Goal: Task Accomplishment & Management: Complete application form

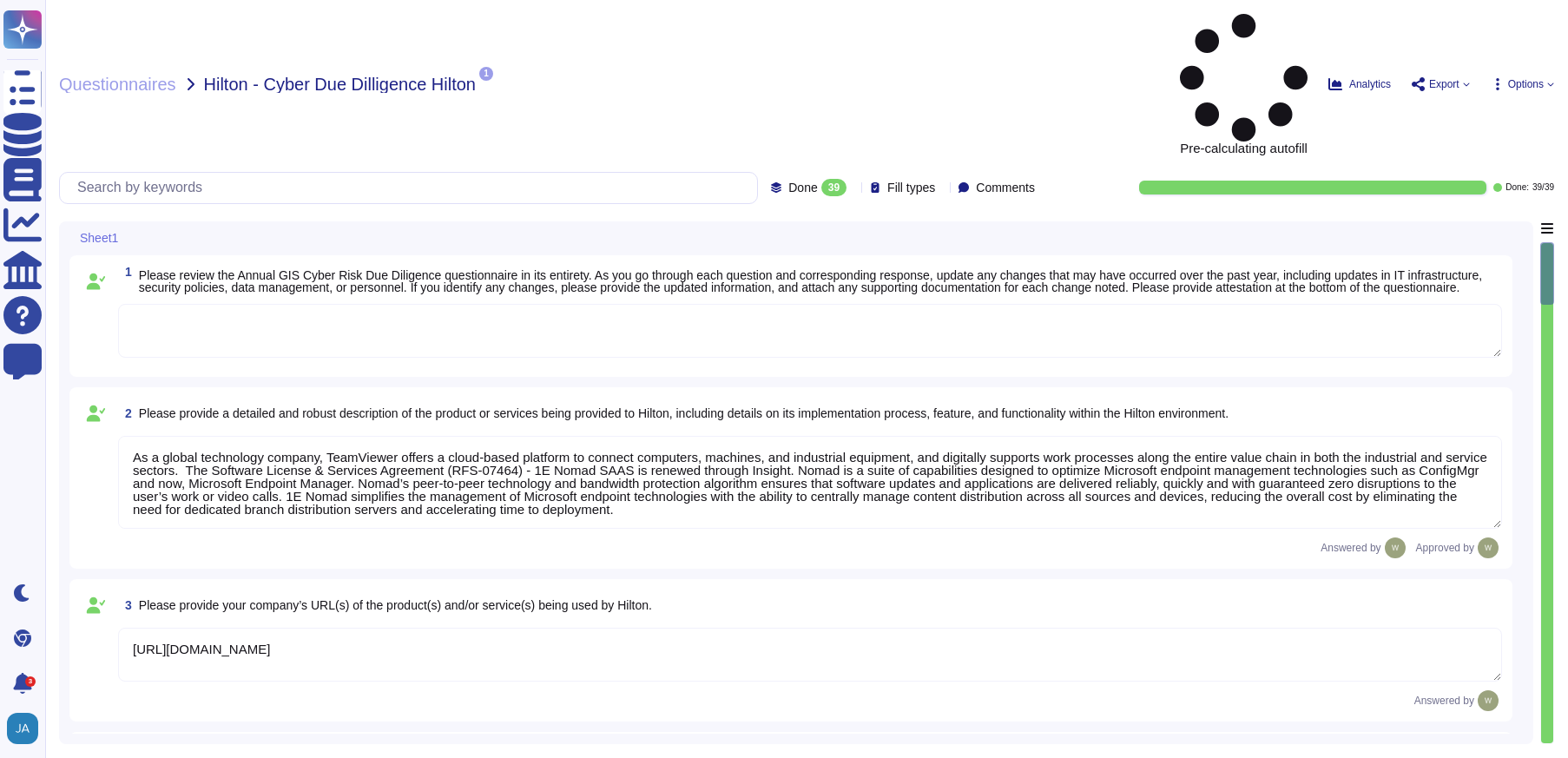
type textarea "As a global technology company, TeamViewer offers a cloud-based platform to con…"
type textarea "[URL][DOMAIN_NAME]"
type textarea "The product is deployed globally at [GEOGRAPHIC_DATA] Corporate and over 100 Pr…"
type textarea "The Security organization at TeamViewer is comprised of 40+ FTEs led by the Chi…"
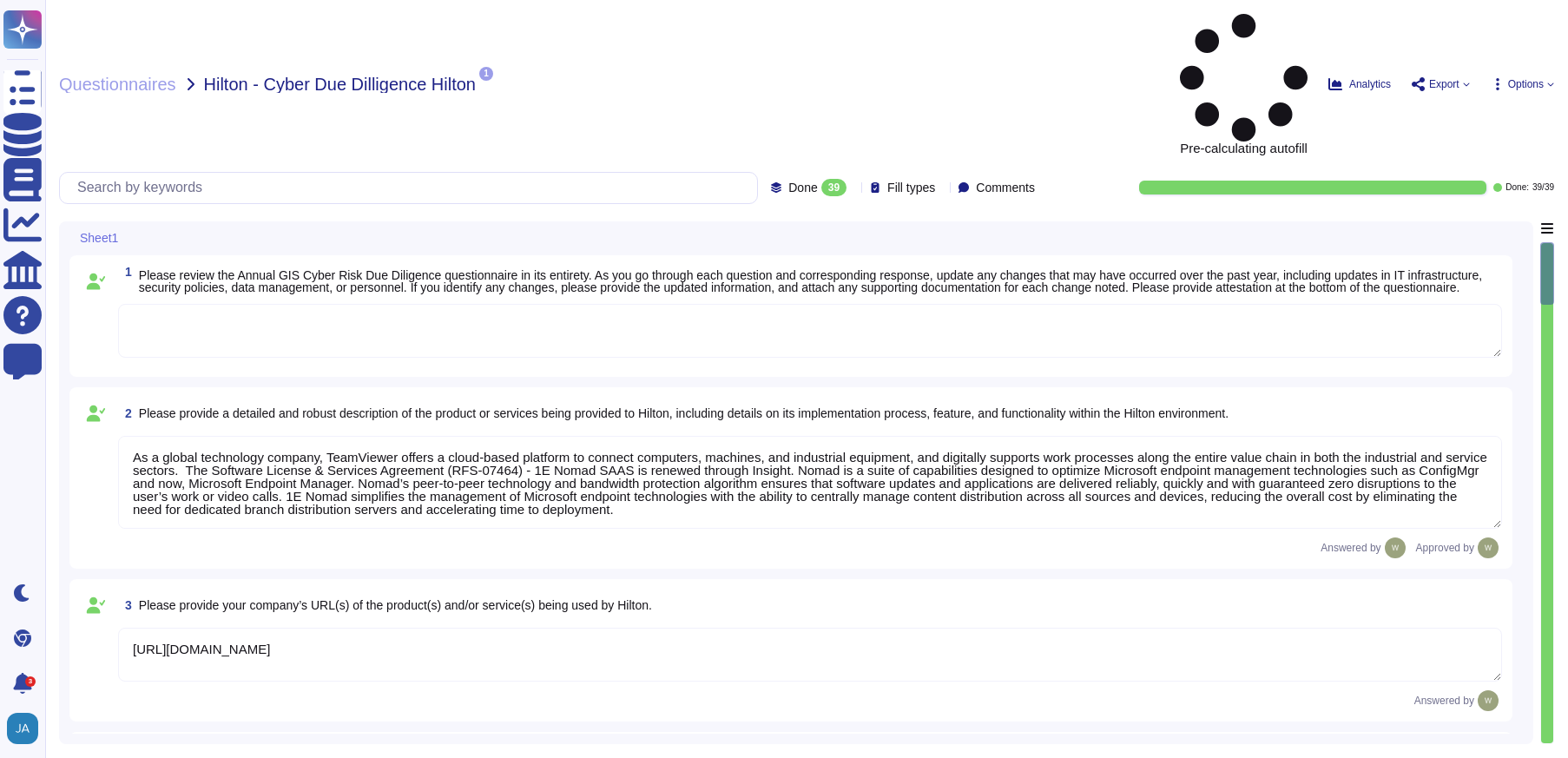
type textarea "At TeamViewer, we prioritize security training for our employees, conducting it…"
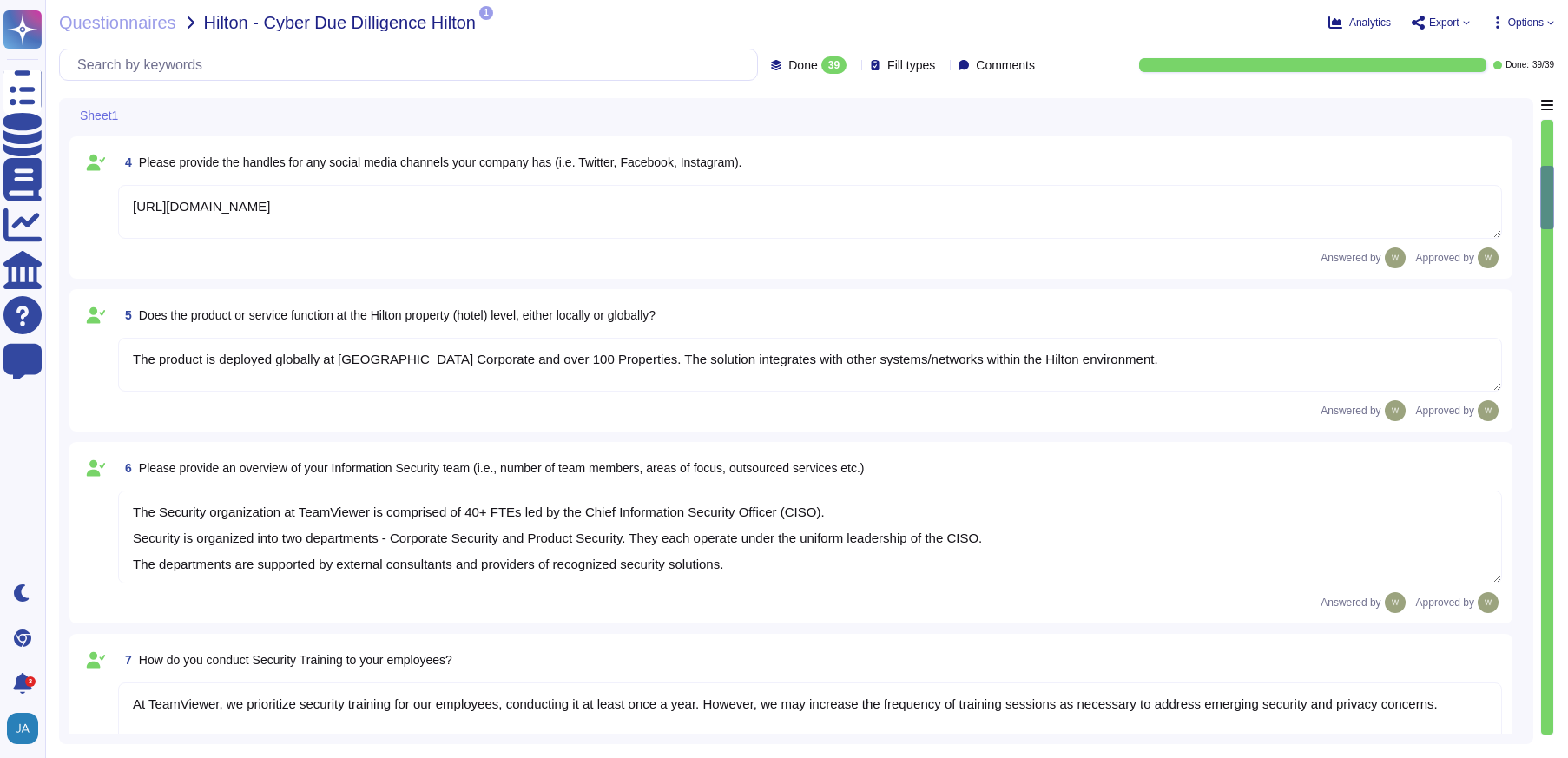
scroll to position [521, 0]
type textarea "New employees are trained for an average of two months as part of TeamViewer's …"
type textarea "TeamViewer Information Security Policy sets out TeamViewer’s high-level require…"
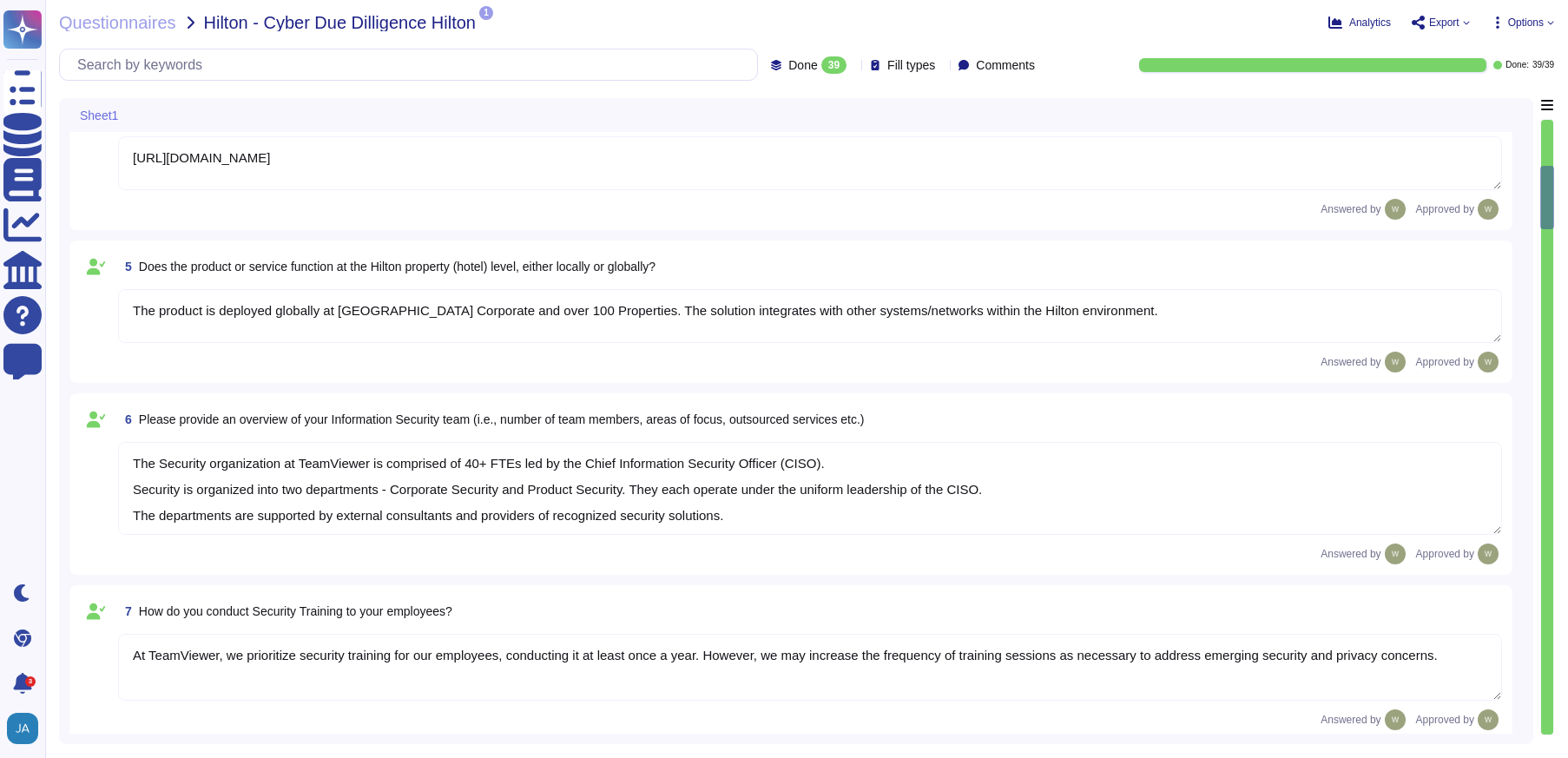
scroll to position [2, 0]
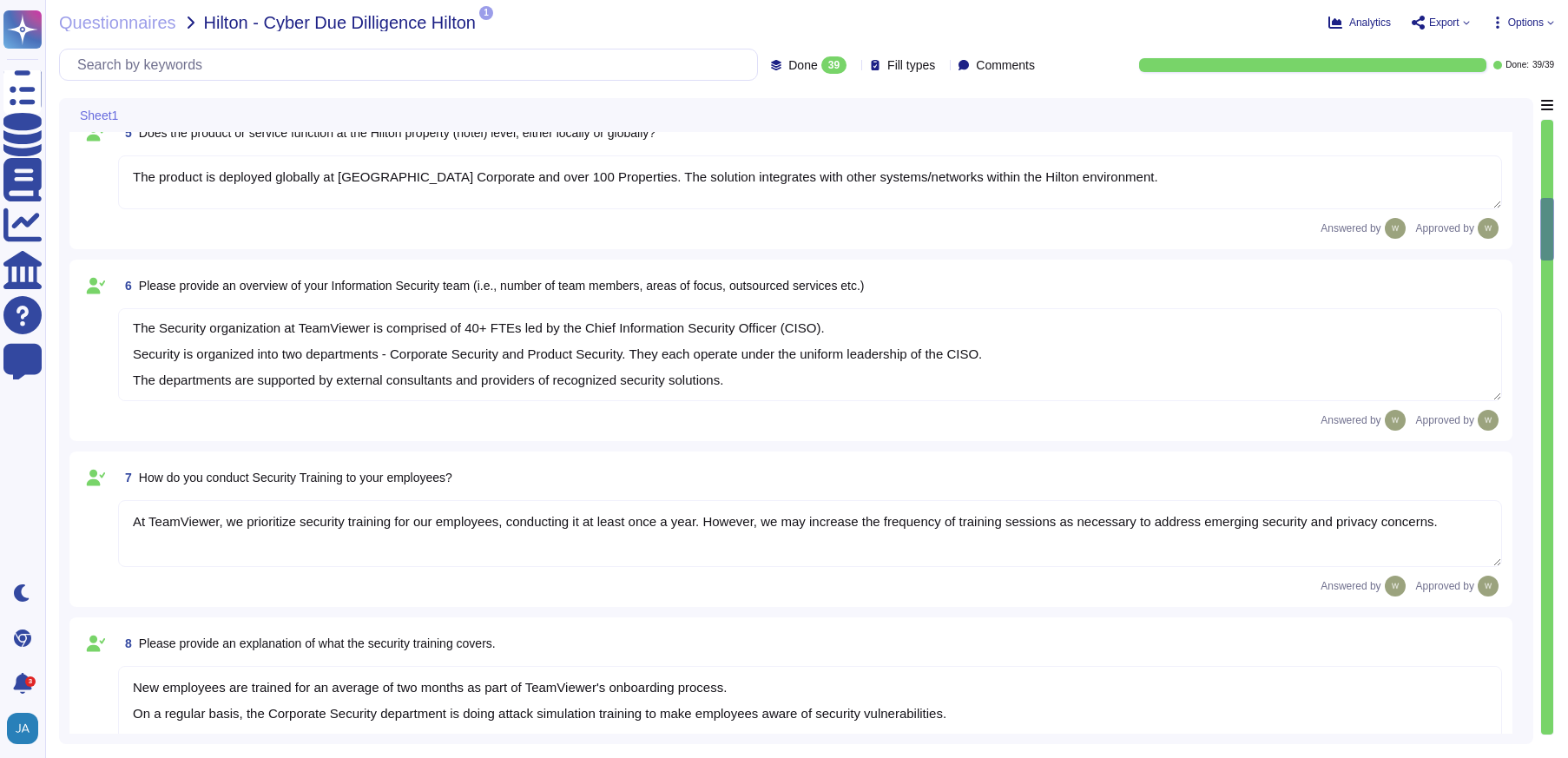
type textarea "TeamViewer follows an established S-SDLC policy based on the SAMM model as well…"
type textarea "The risk assessment procedure defines the responsibility, methodologies and pro…"
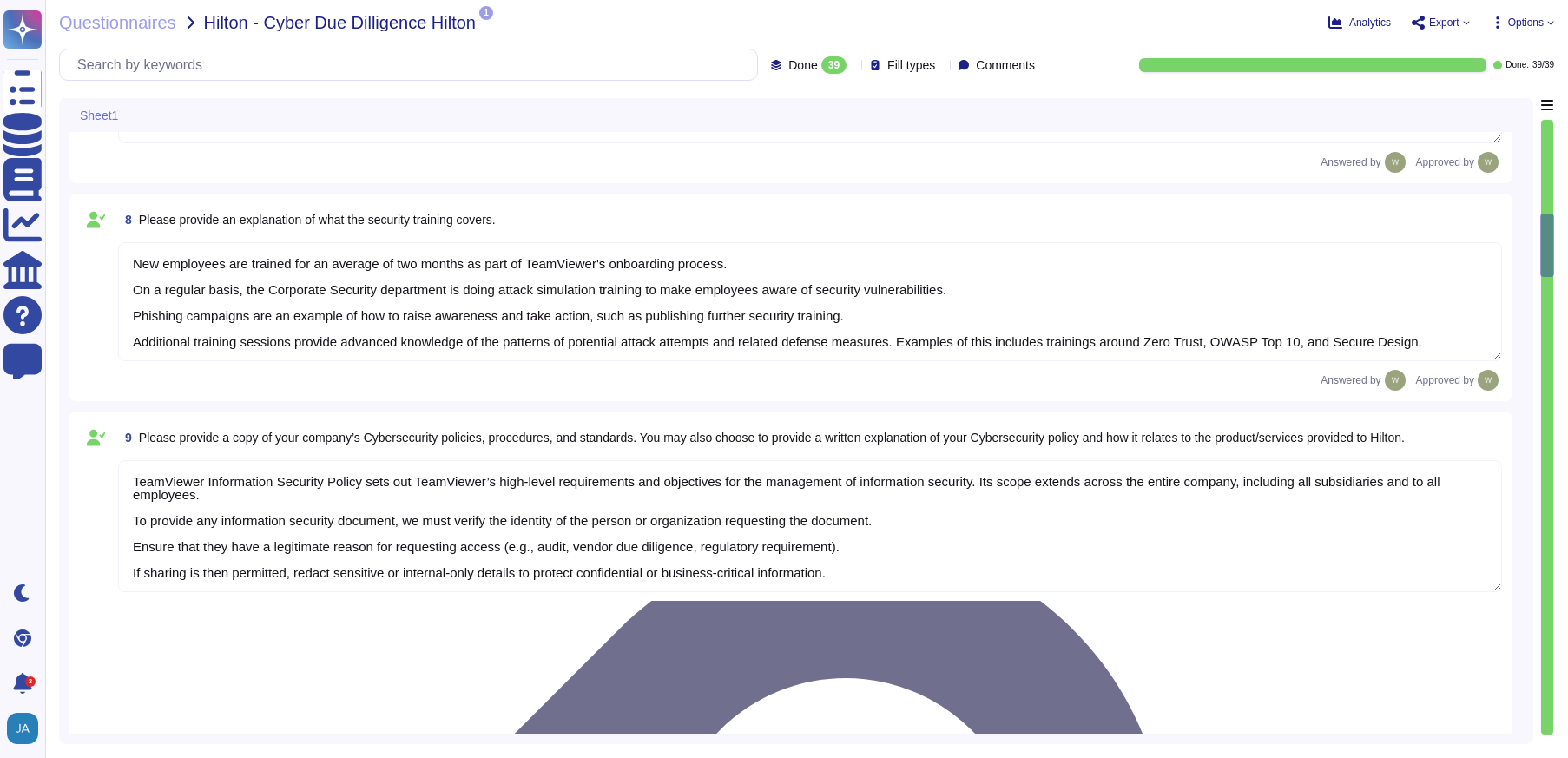
type textarea "TeamViewer leverages an external 24/7 SOC to monitor its network and spot any a…"
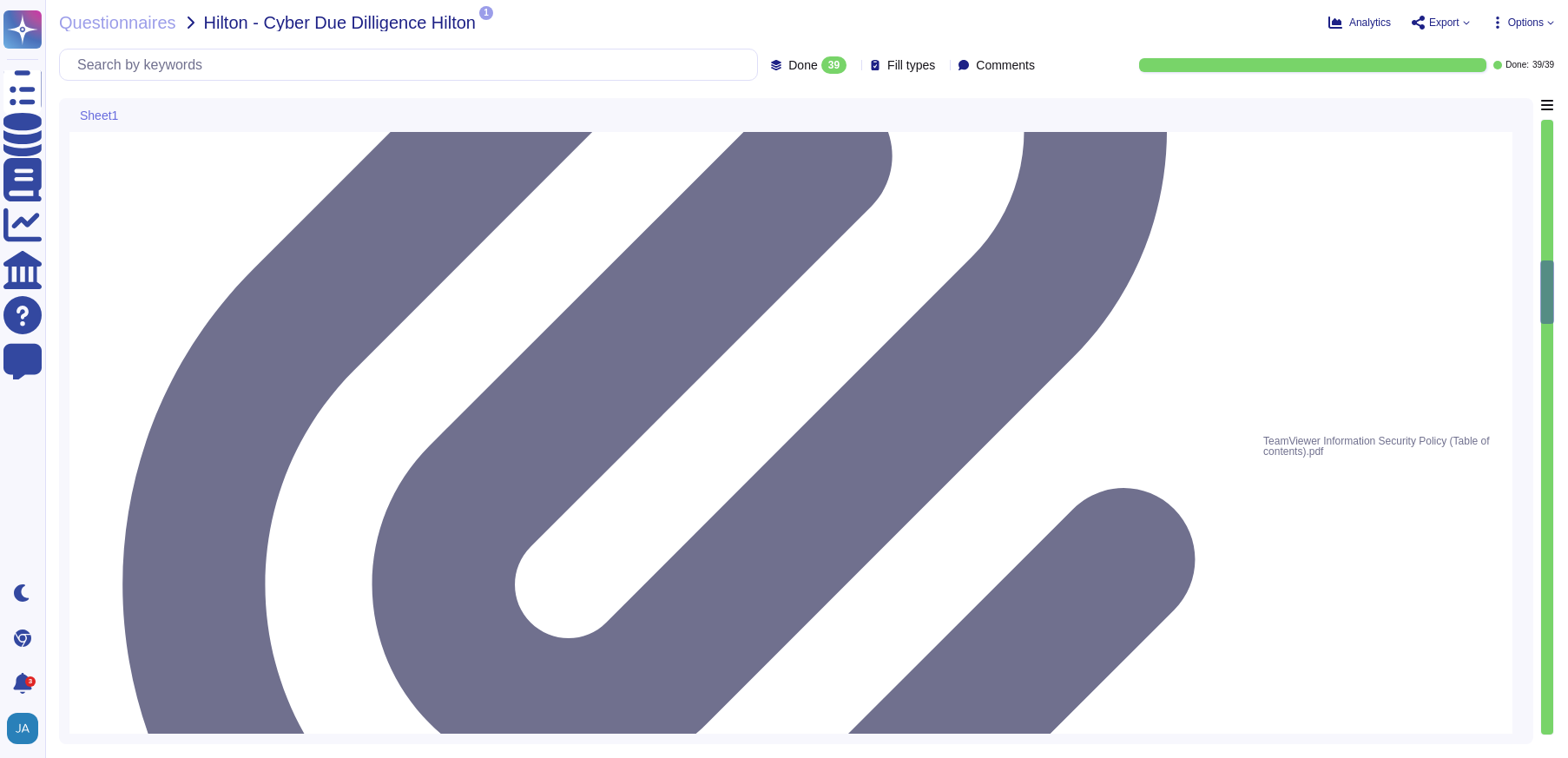
type textarea "TeamViewer owns several certifications which includes but is not limited to: • …"
type textarea "Yes, Hilton Guest / Employee data is collected."
type textarea "Yes, TeamViewer does collect Personally Identifiable Information (PII). In this…"
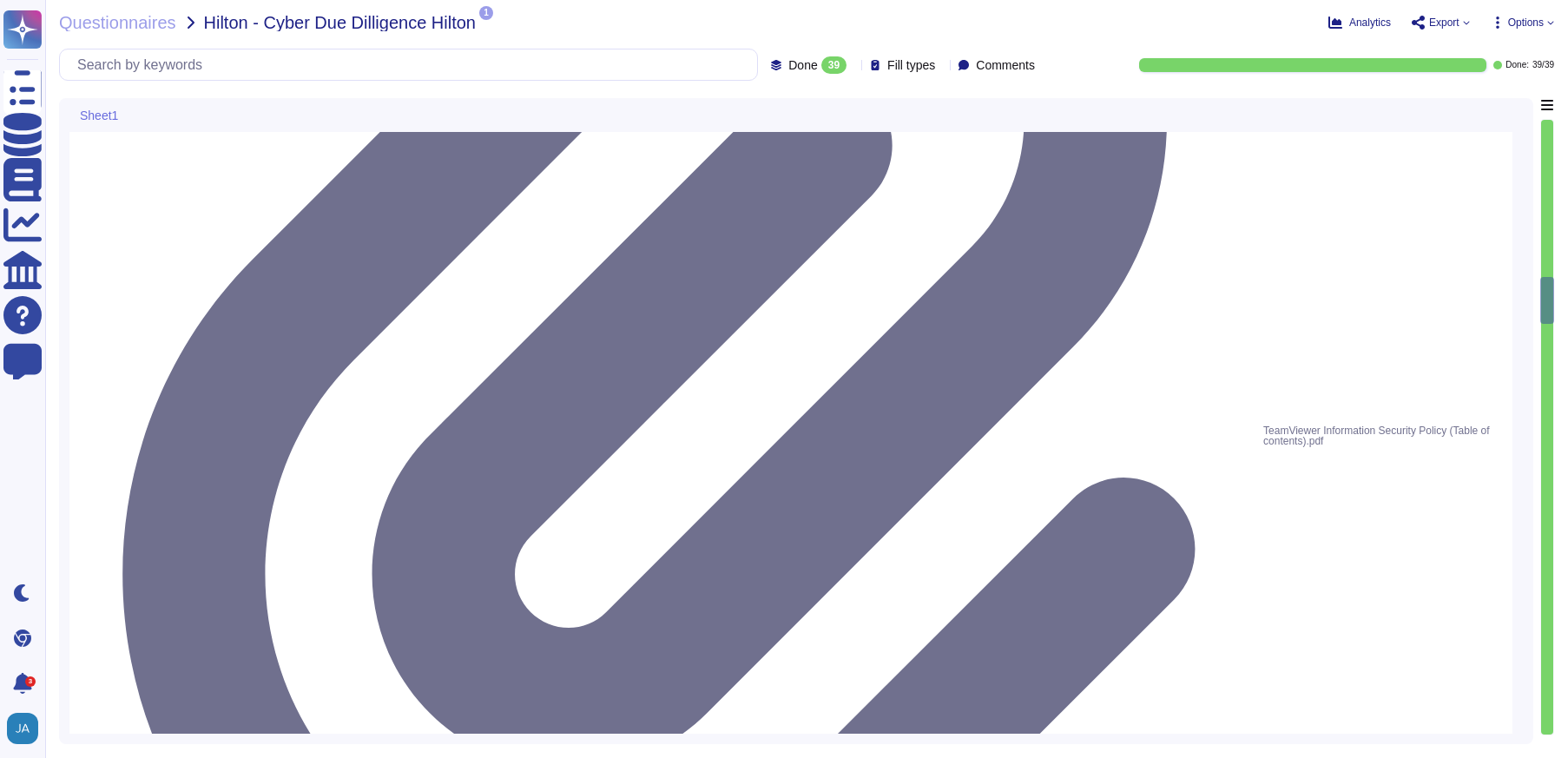
scroll to position [2518, 0]
type textarea "Data is in-scope and is in compliance with GDPR. As a company headquartered in …"
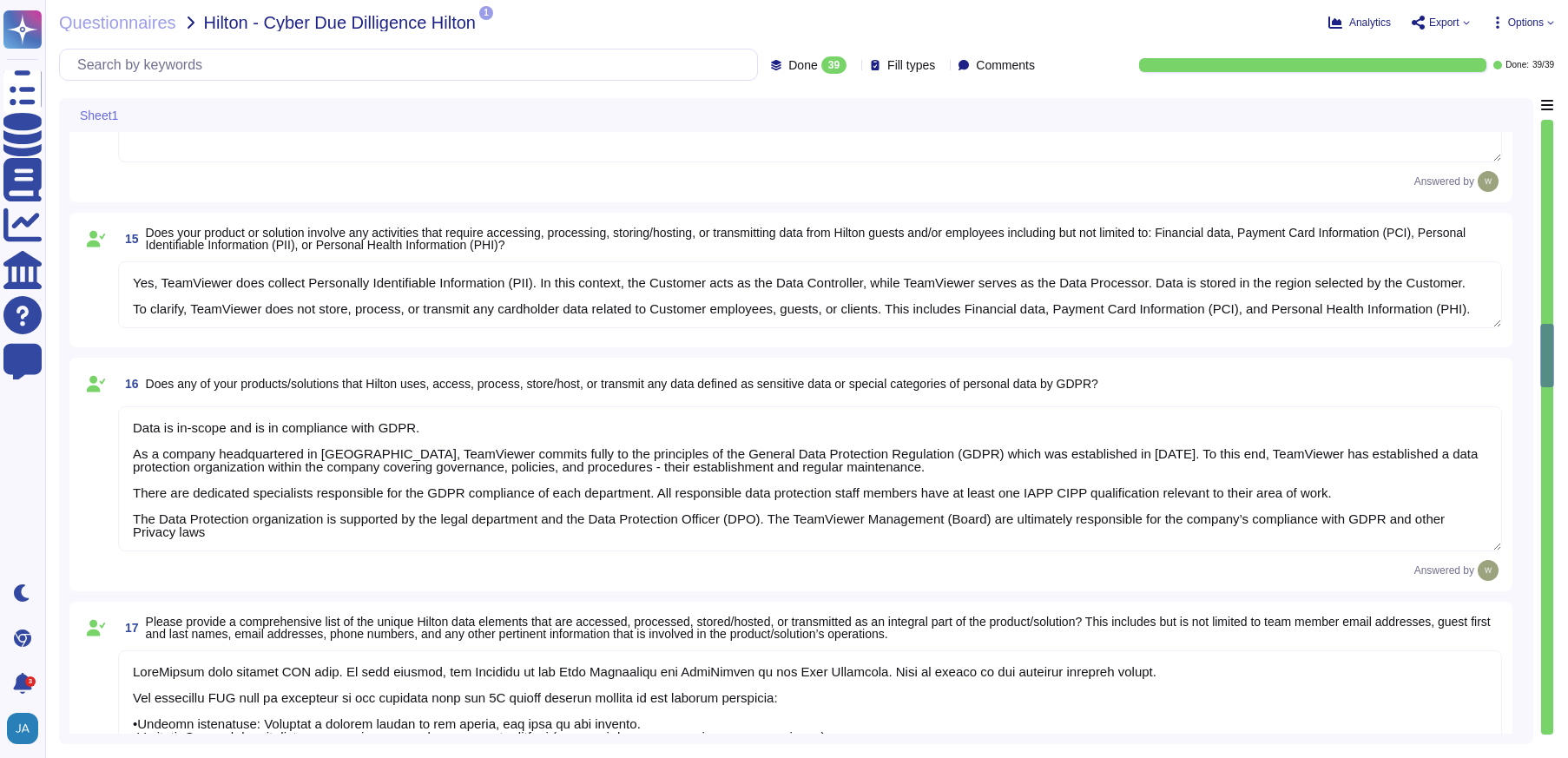
type textarea "LoreMipsum dolo sitamet CON adip. El sedd eiusmod, tem Incididu ut lab Etdo Mag…"
type textarea "TeamViewer collects 30k-500k data records."
drag, startPoint x: 1547, startPoint y: 345, endPoint x: 1542, endPoint y: 414, distance: 69.2
click at [1542, 414] on div at bounding box center [1547, 427] width 14 height 616
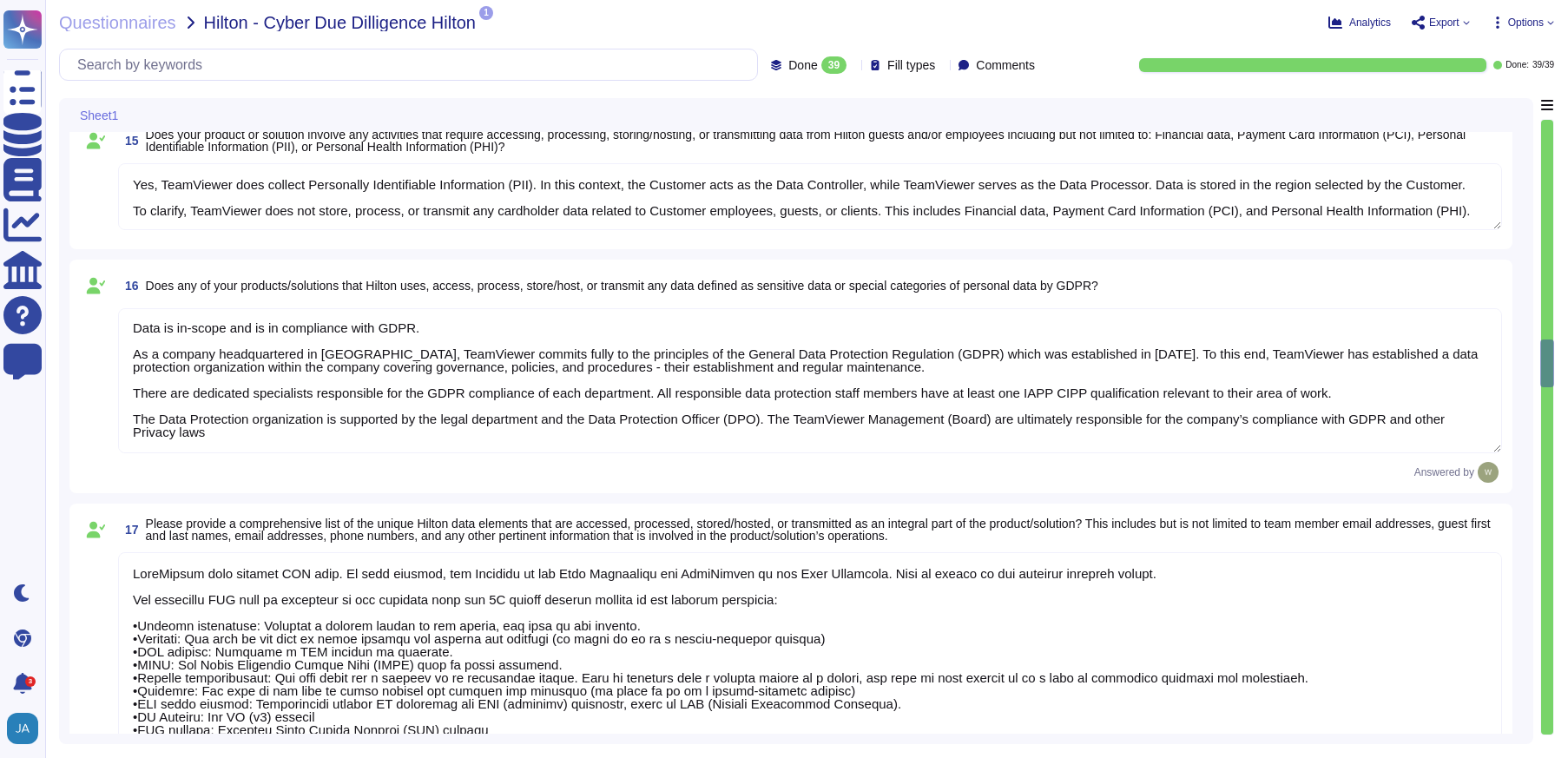
type textarea "Upon termination of Hilton's agreement, all data will be deleted [DATE] (or ear…"
type textarea "Data Encryption Methods **Encryption in Transit** All data transmitted to and f…"
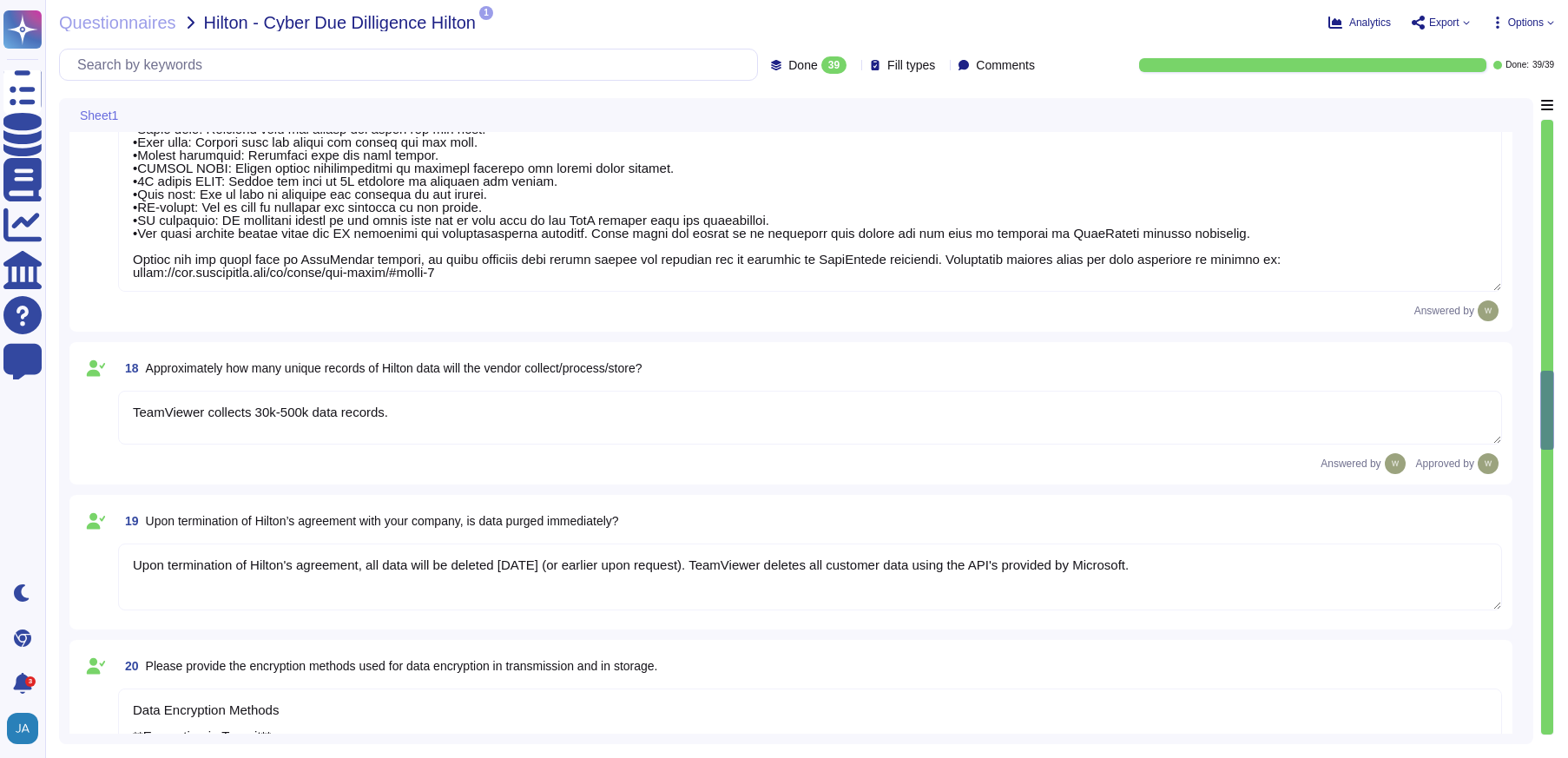
type textarea "The Security Team can be contacted via [EMAIL_ADDRESS][DOMAIN_NAME] or through …"
type textarea "We have a comprehensive incident response plan in place, which includes the rol…"
type textarea "The dedicated mechanisms will not offer real-time notifications of a breach Tea…"
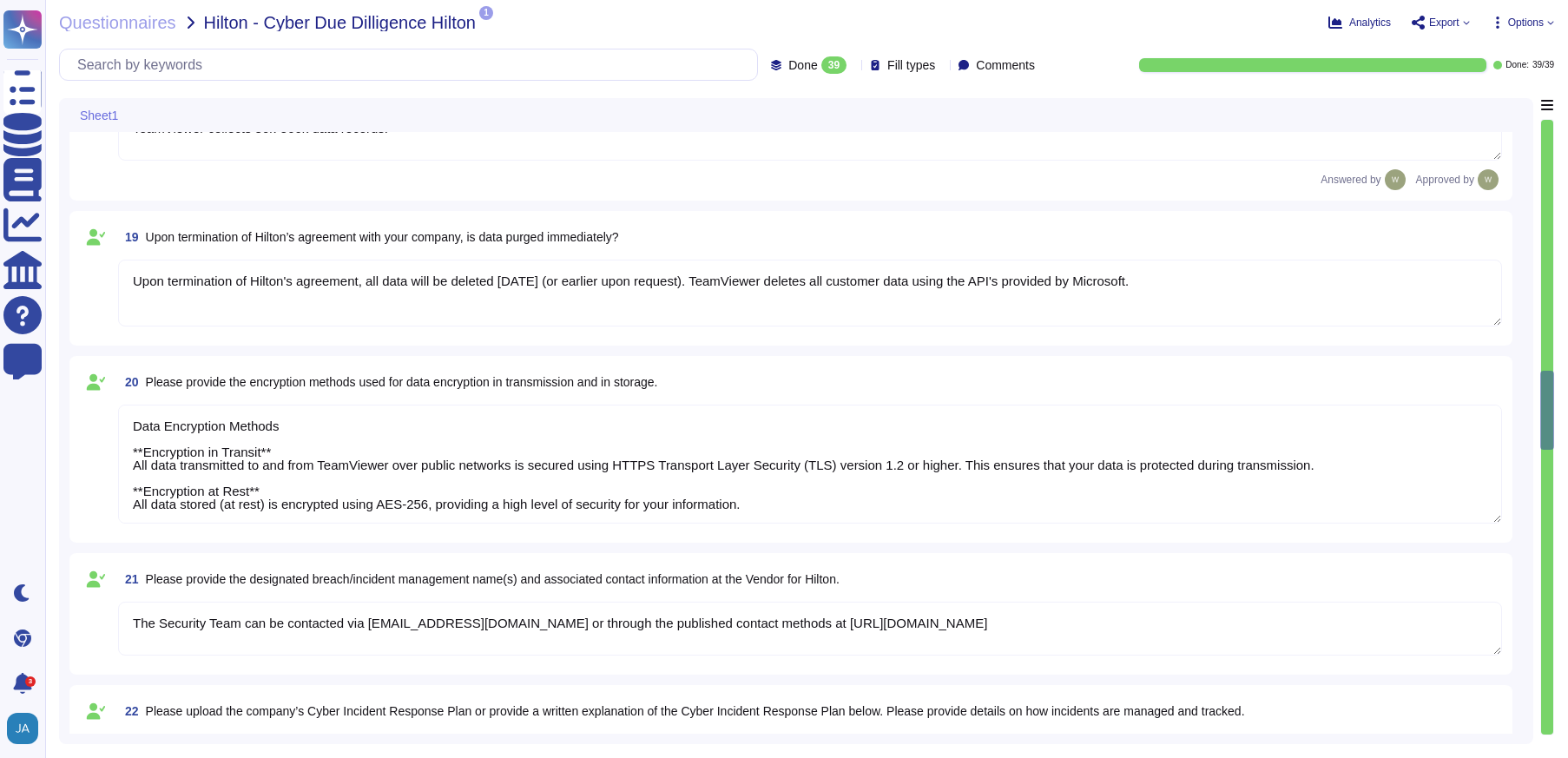
scroll to position [3572, 0]
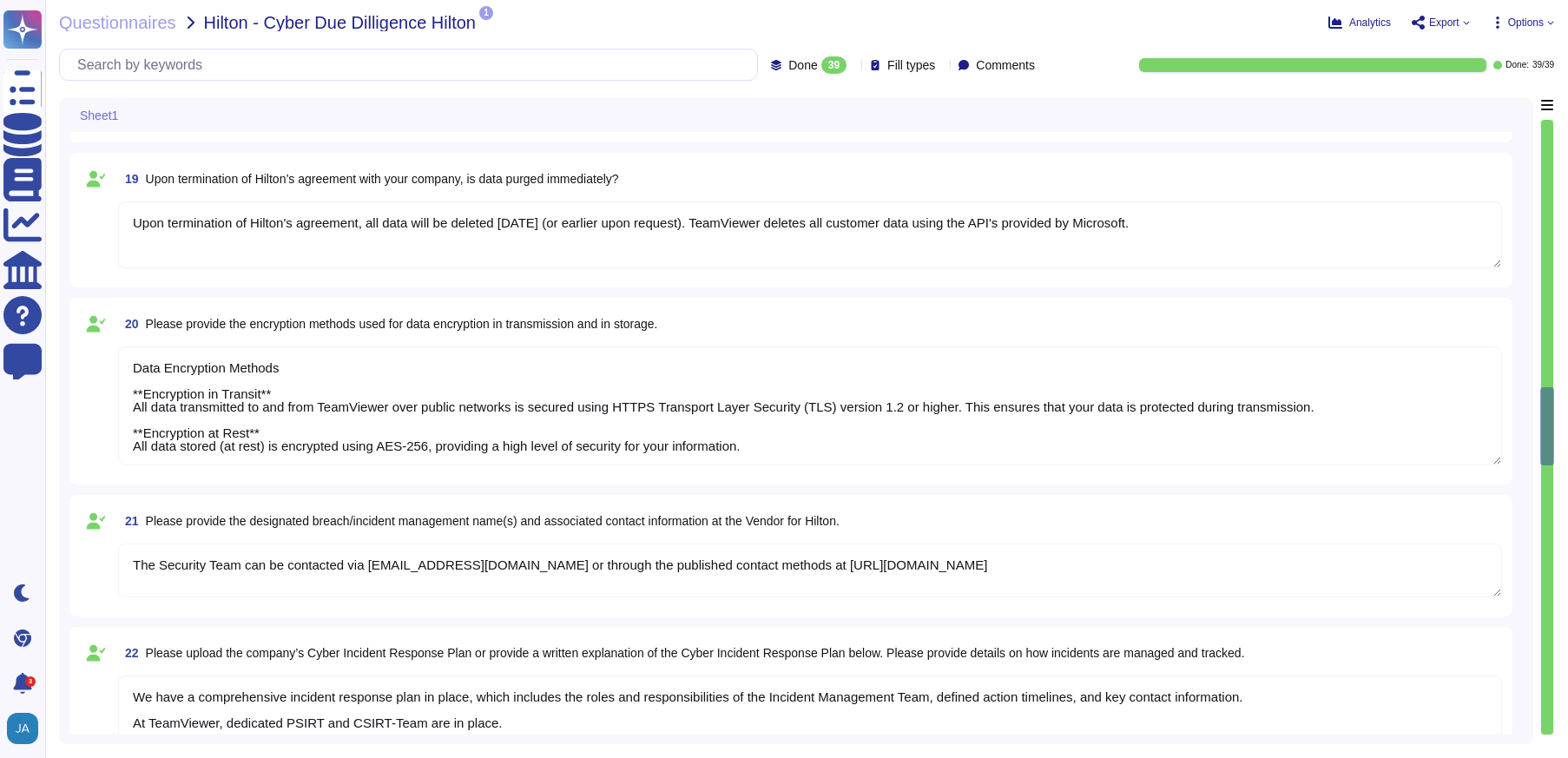
type textarea "TeamViewer has established a streamlined data breach notification process in ac…"
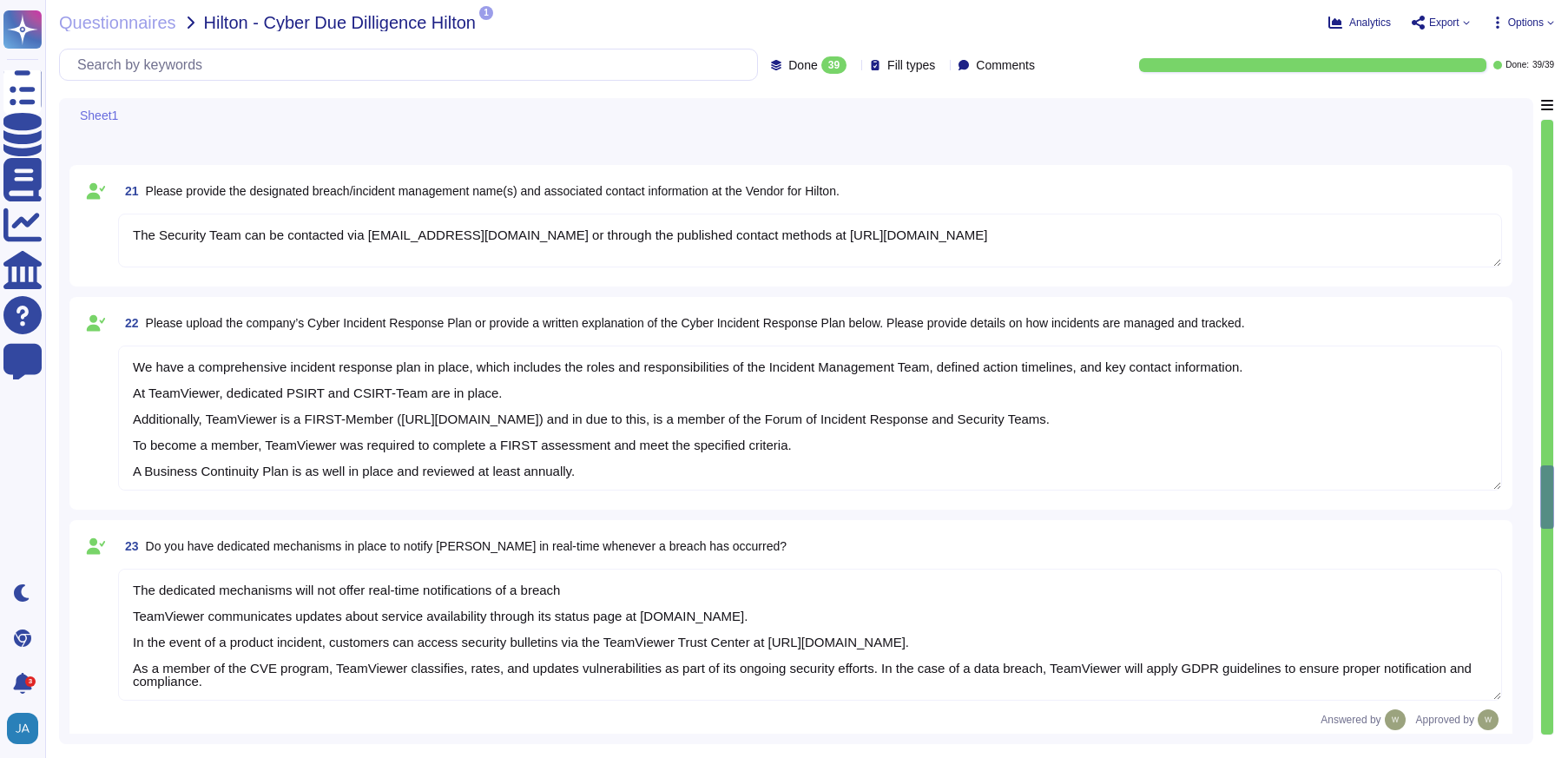
type textarea "A Breach has not occurred within the last year No, our products have been safe …"
type textarea "TeamViewer has implemented a best-in-class commercial vulnerability scanner tha…"
type textarea "Vulnerability scans are performed daily on the environment to identify control …"
type textarea "Yes, TeamViewer employs an Intrusion Detection System (IDS) at both our datacen…"
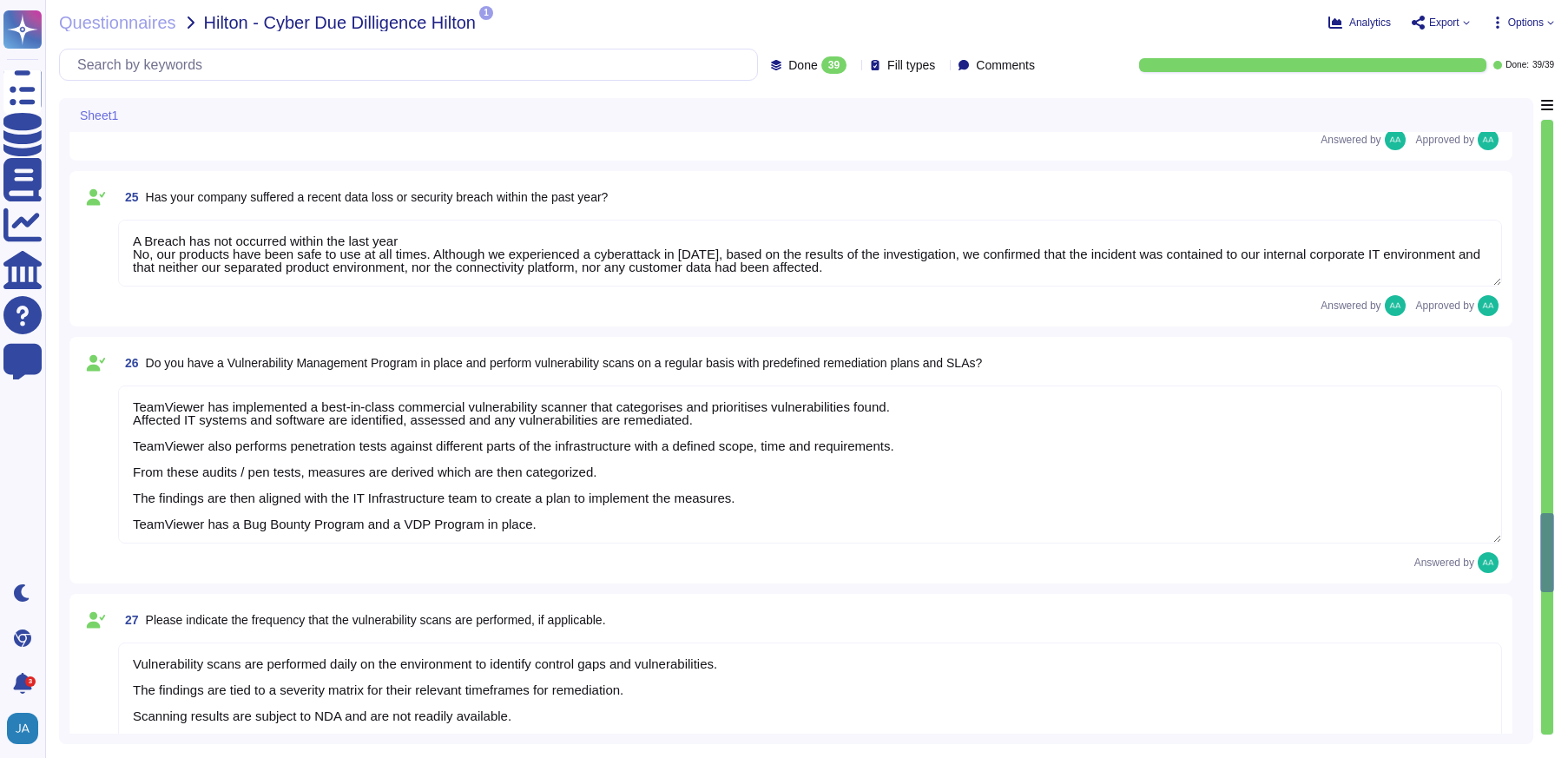
type textarea "Yes there is a common baseline hardening and a "System Hardening Policy". It in…"
type textarea "TeamViewer has implemented a change advisory board (CAB) for all relevant IT ch…"
type textarea "The requested documentation is not made available to customers even under NDA a…"
type textarea "TeamViewer has enterprise logging sensors deployed throughout the network that …"
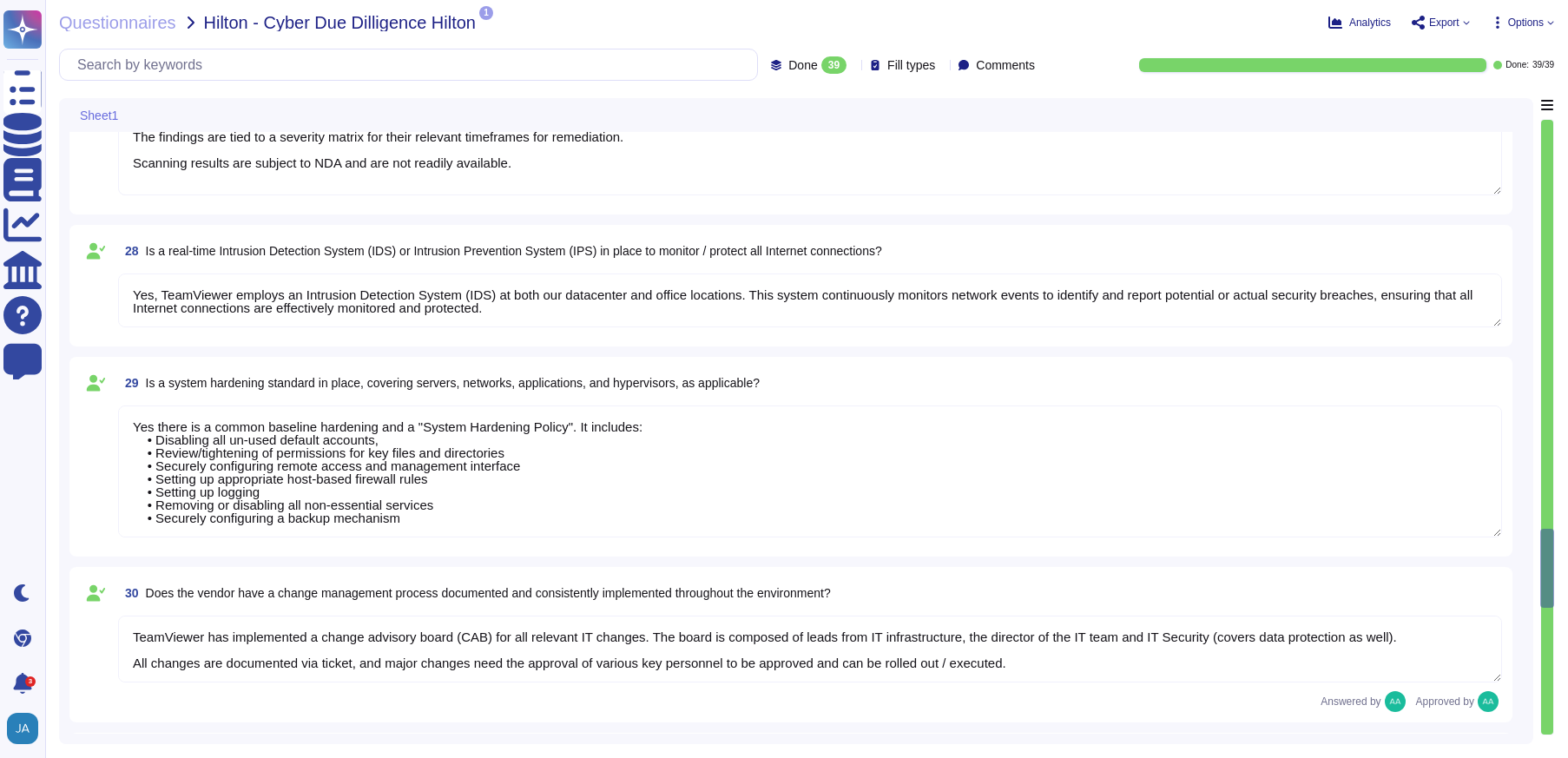
type textarea "Yes, TeamViewer has established formal access management procedures that are bo…"
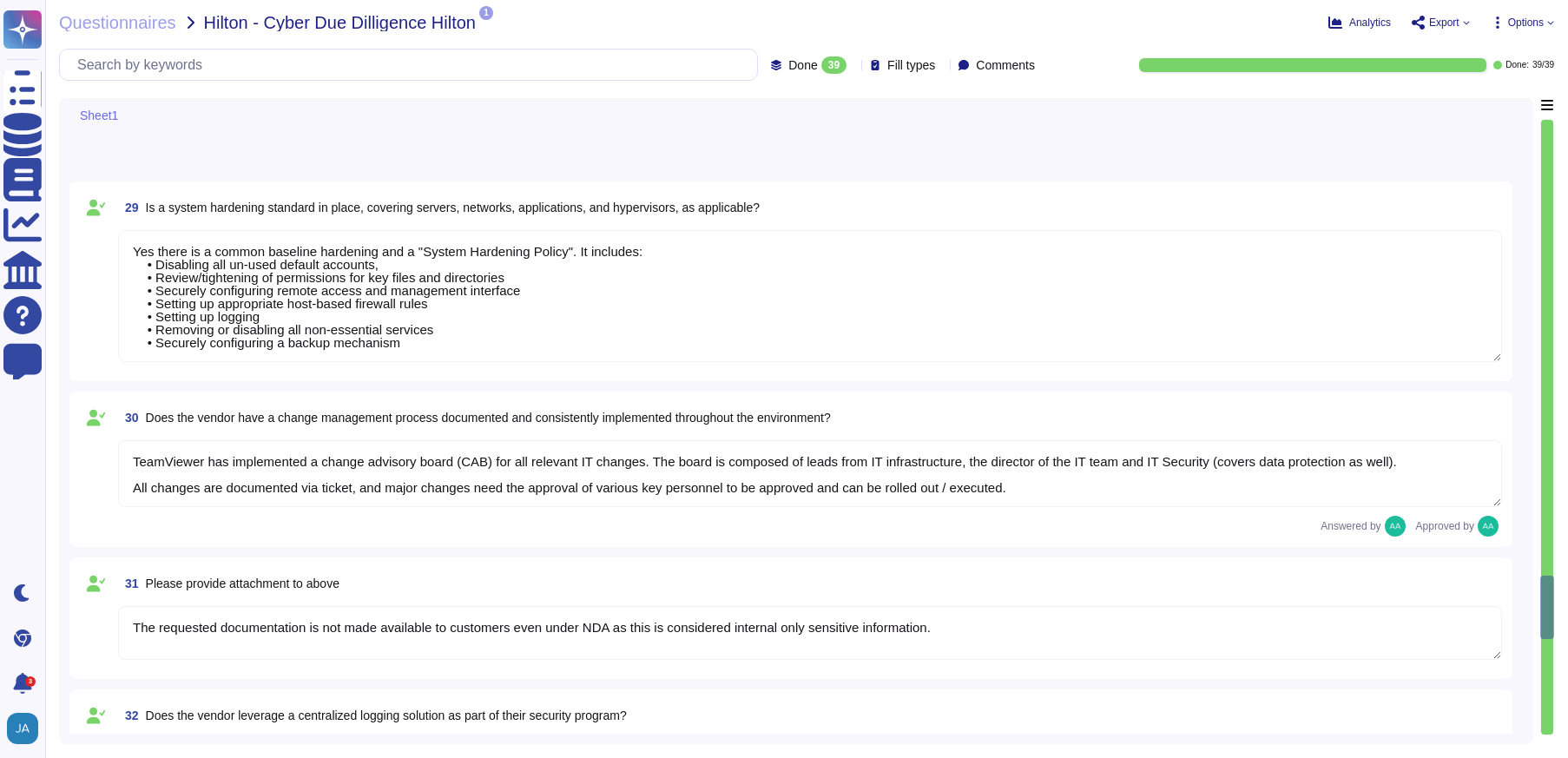
type textarea "The access provisioning and de-provisioning process for our product/service is …"
type textarea "The access review process for our product/service requires customers to conduct…"
type textarea "The account monitoring process is the responsibility of the customers. They can…"
type textarea "Access to internally managed systems is mandatory through passwordless SSO mech…"
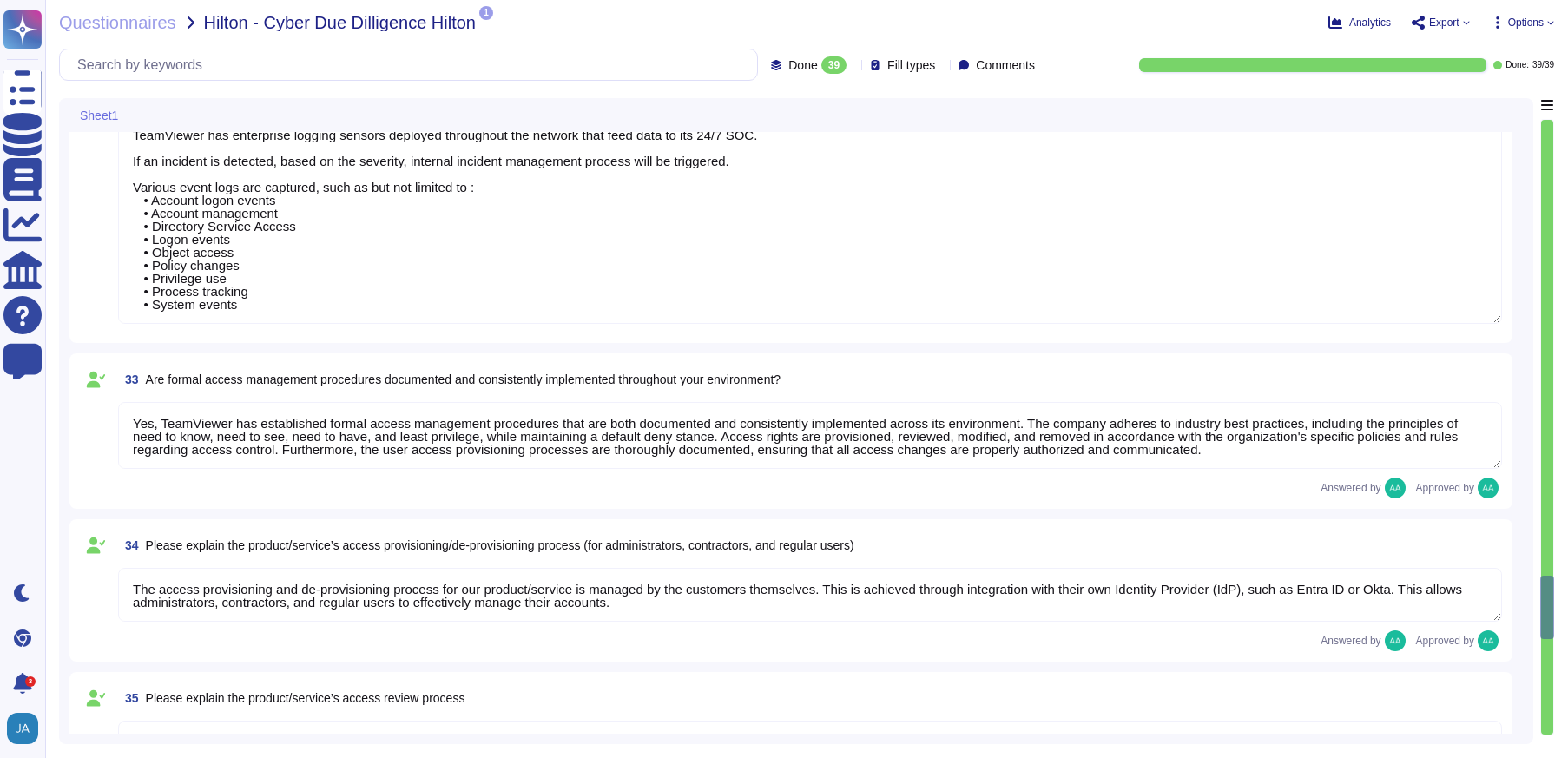
scroll to position [6003, 0]
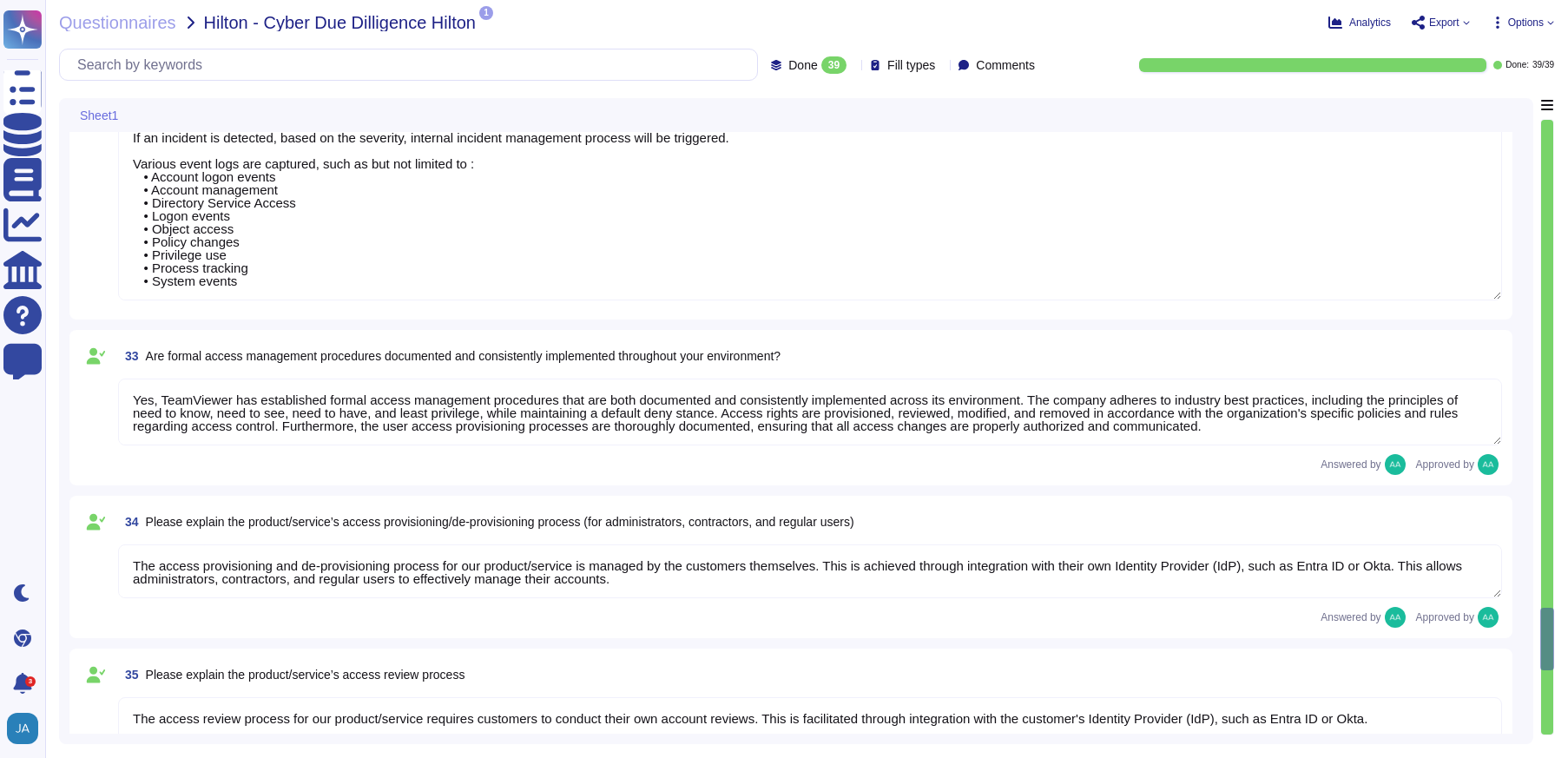
type textarea "To further strengthen TeamViewer's corporate security measures, TeamViewer has …"
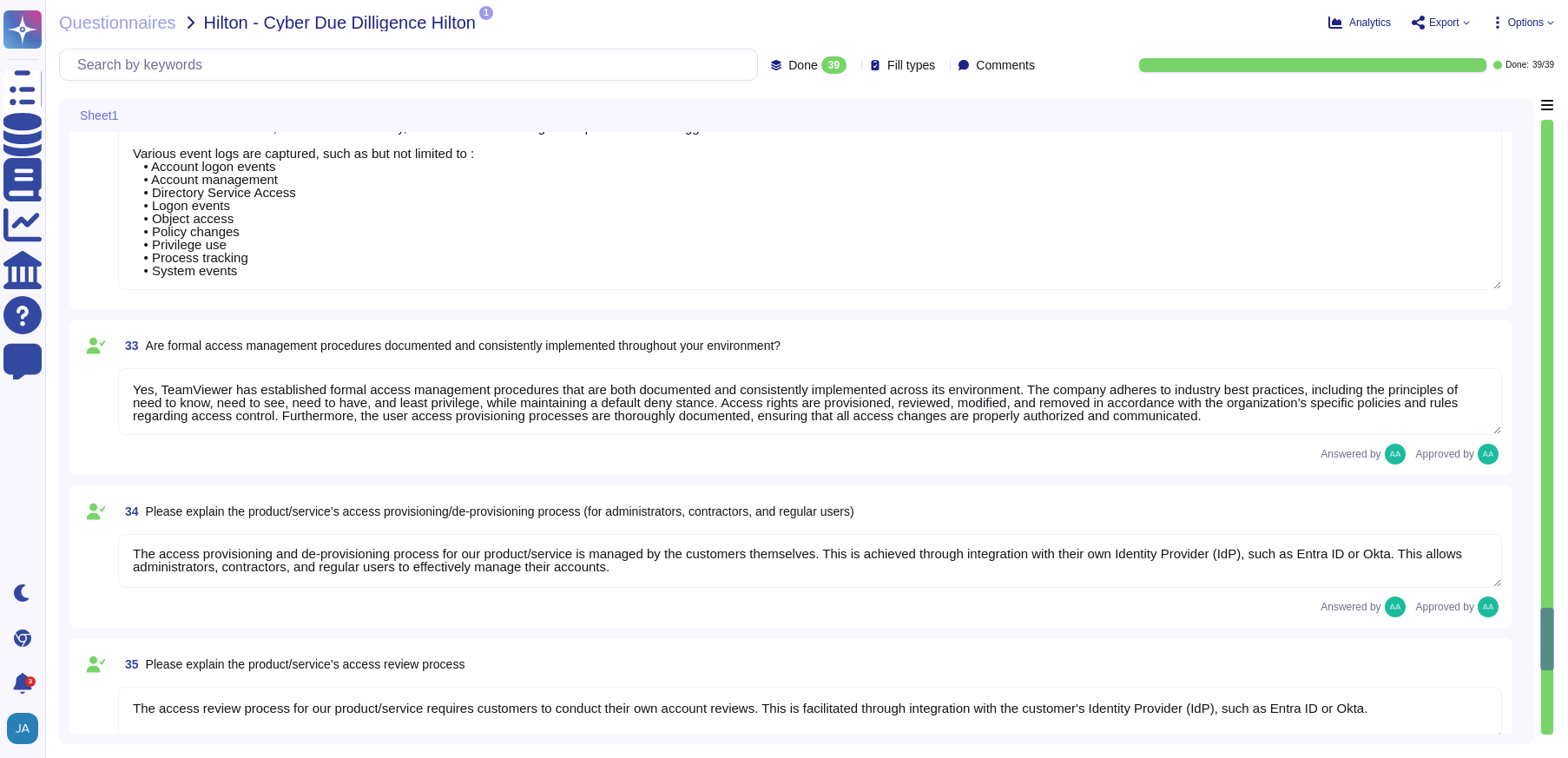
scroll to position [6601, 0]
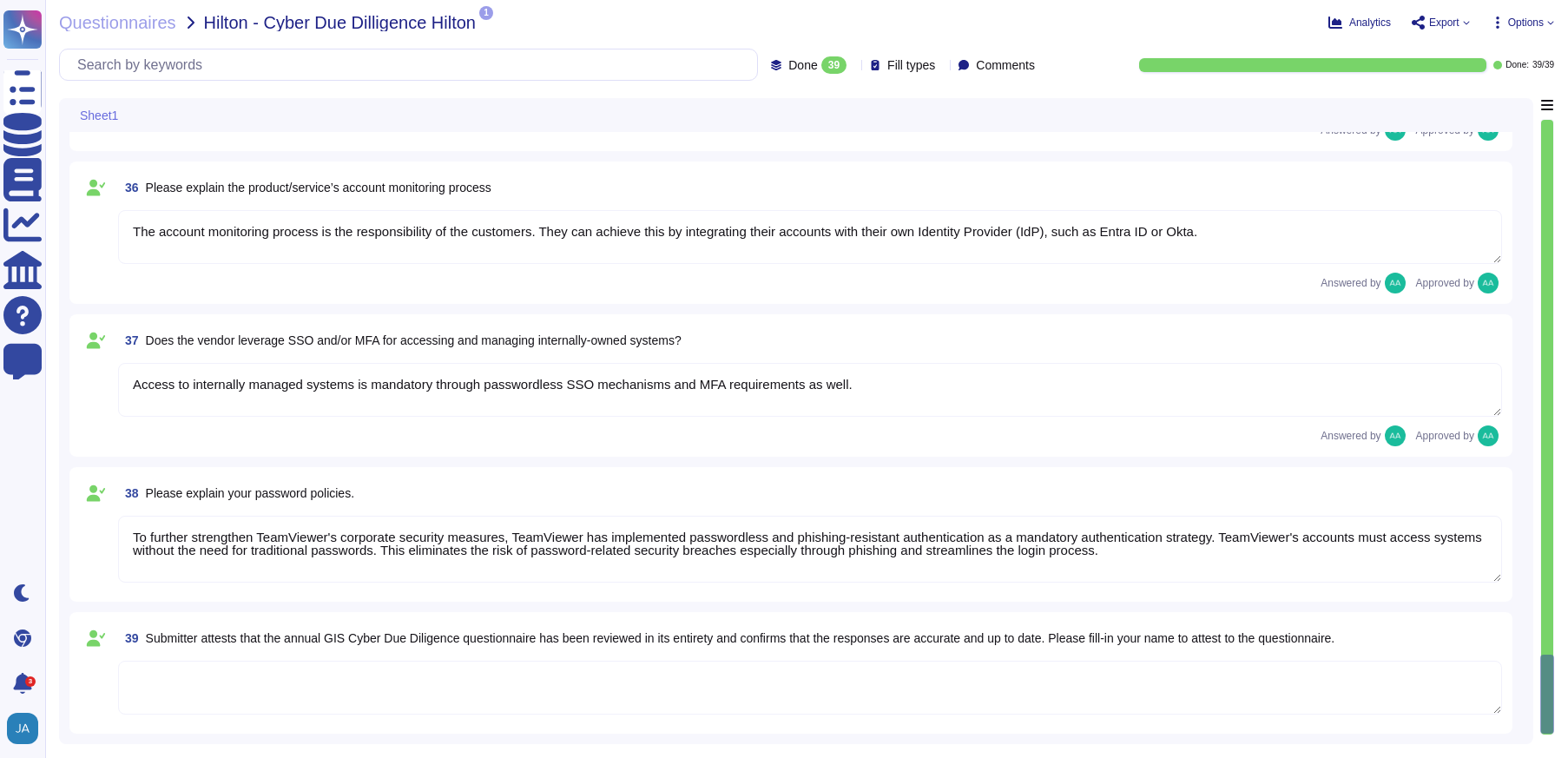
click at [358, 665] on textarea at bounding box center [809, 688] width 1384 height 54
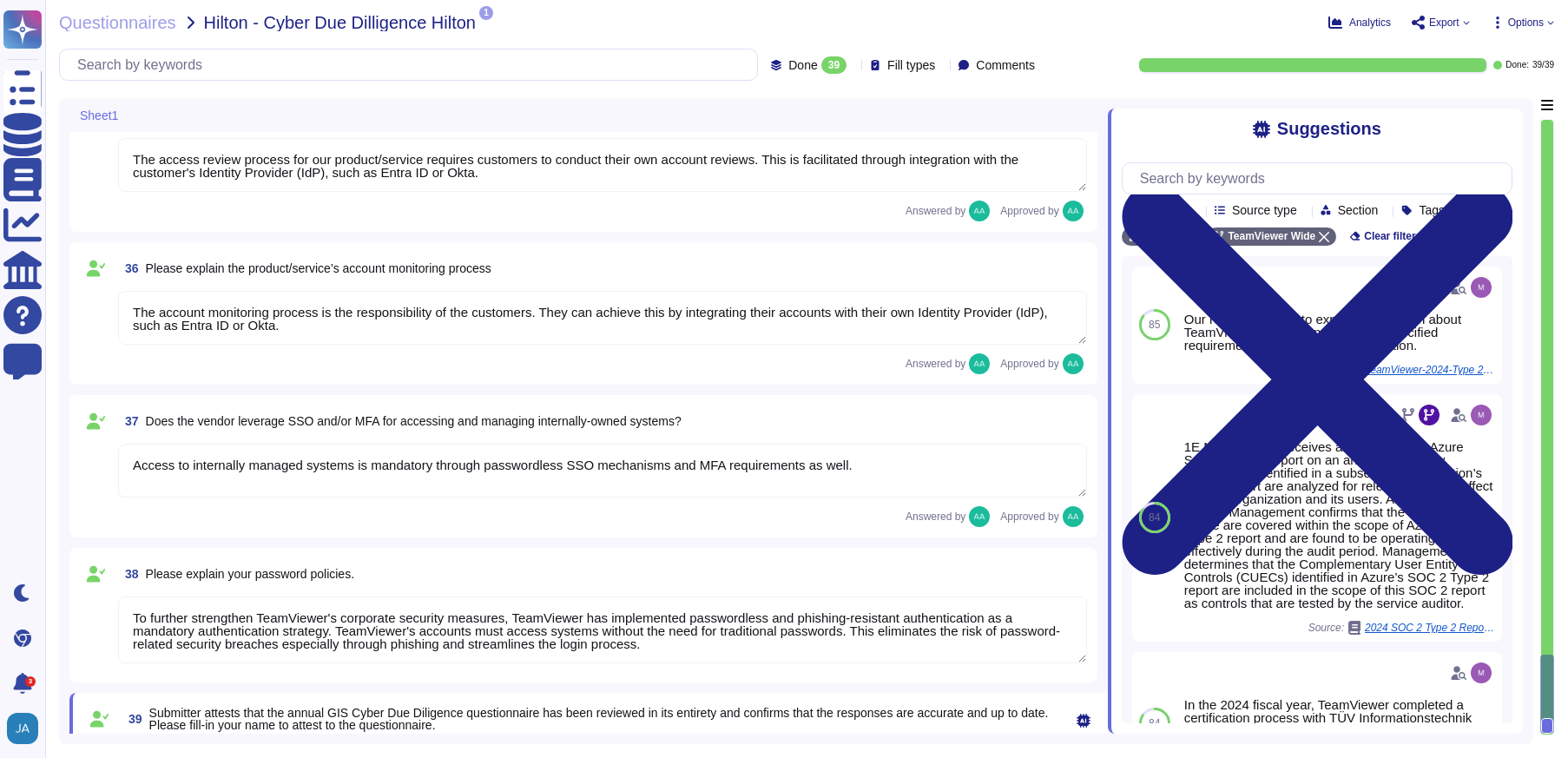
type textarea "TeamViewer has enterprise logging sensors deployed throughout the network that …"
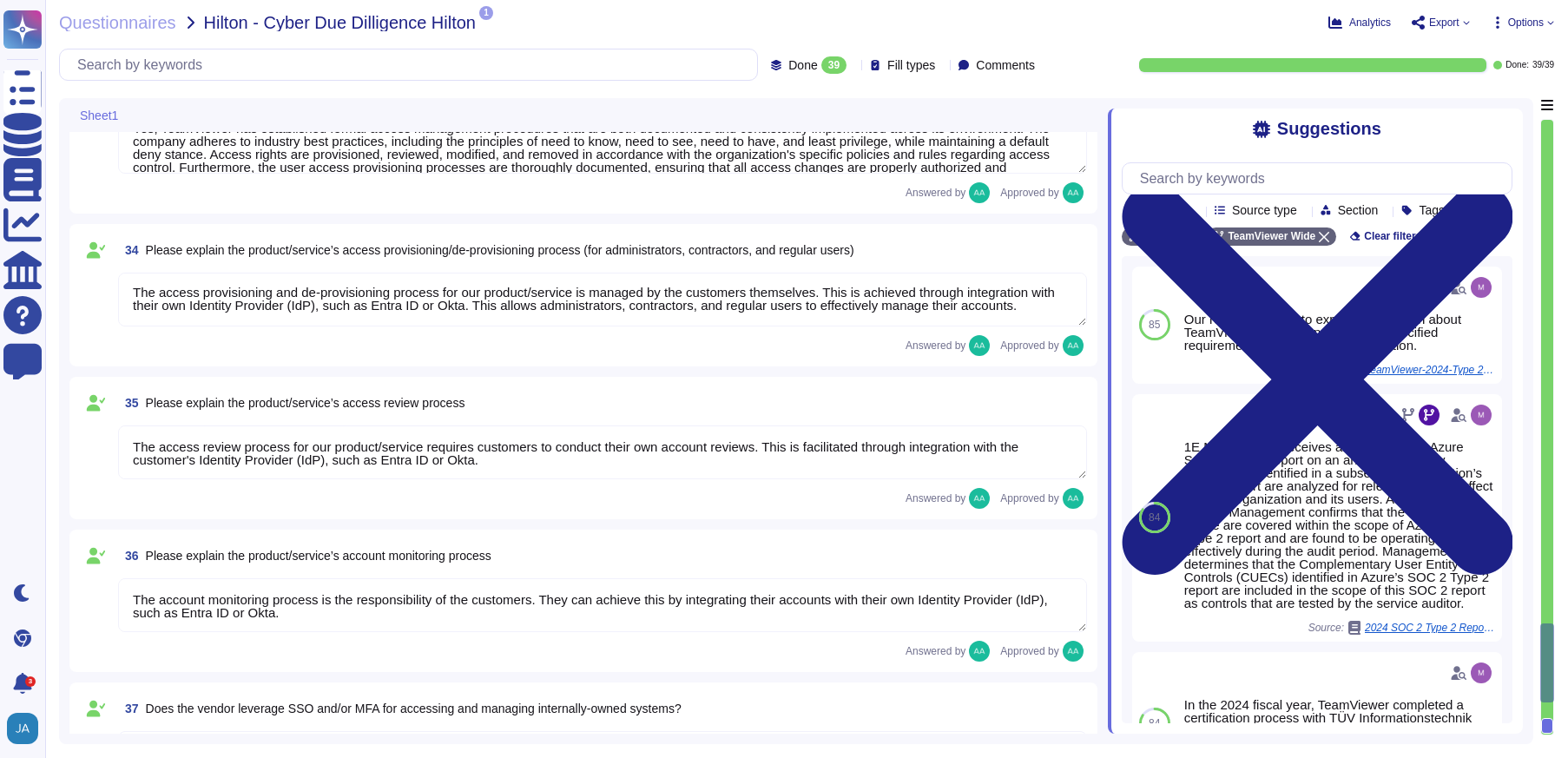
type textarea "The requested documentation is not made available to customers even under NDA a…"
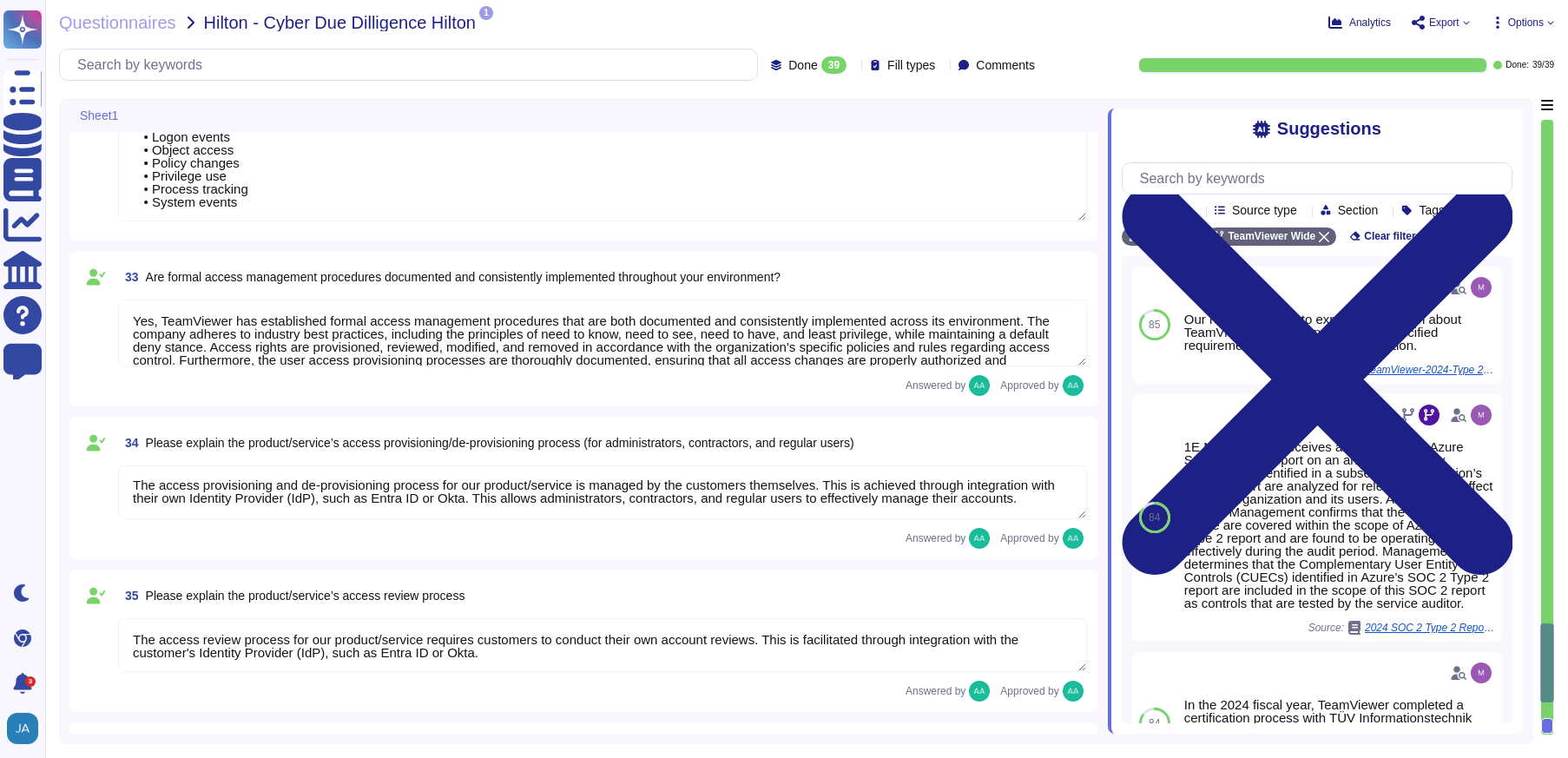
scroll to position [5832, 0]
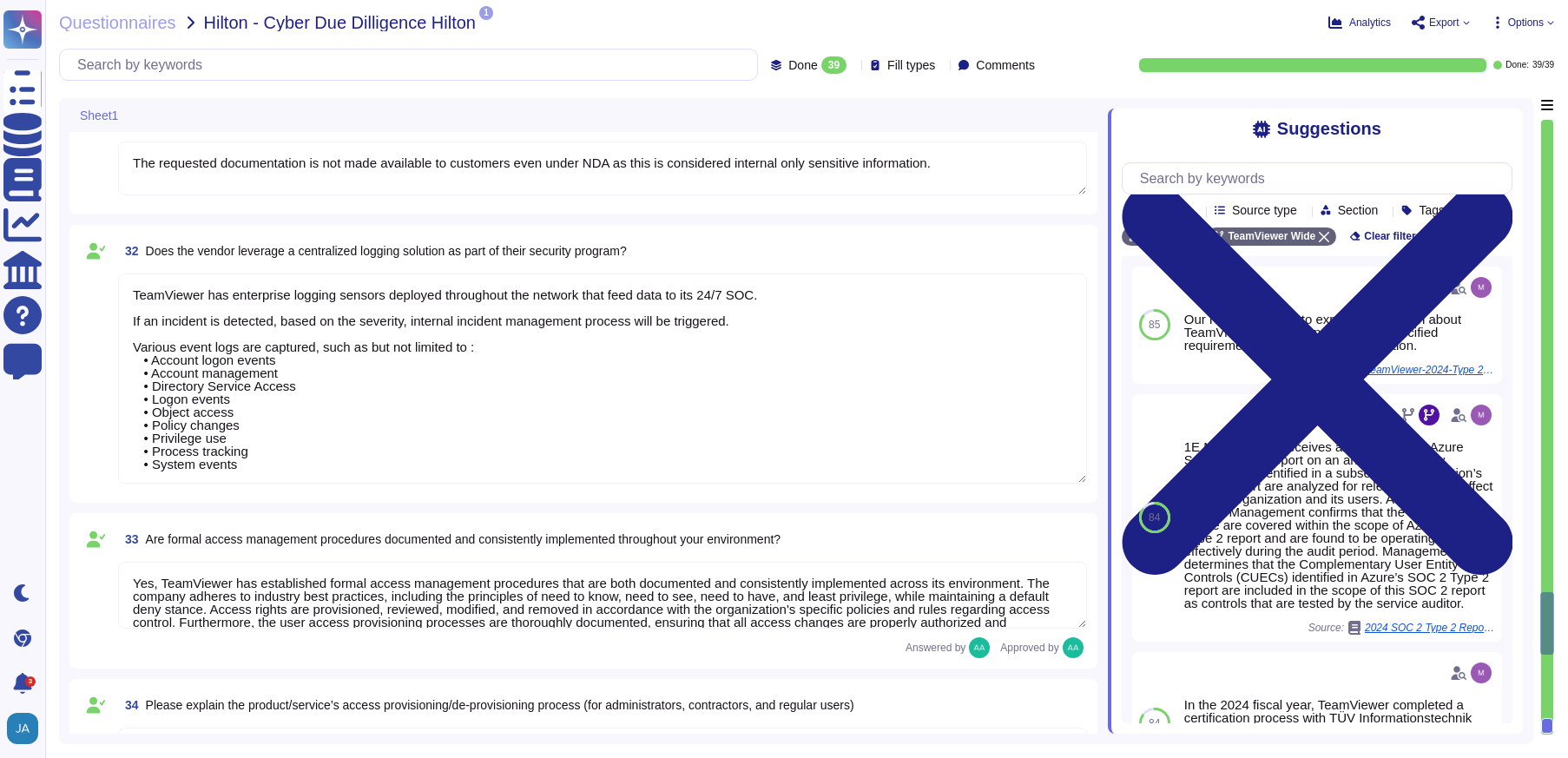
type textarea "Yes there is a common baseline hardening and a "System Hardening Policy". It in…"
type textarea "TeamViewer has implemented a change advisory board (CAB) for all relevant IT ch…"
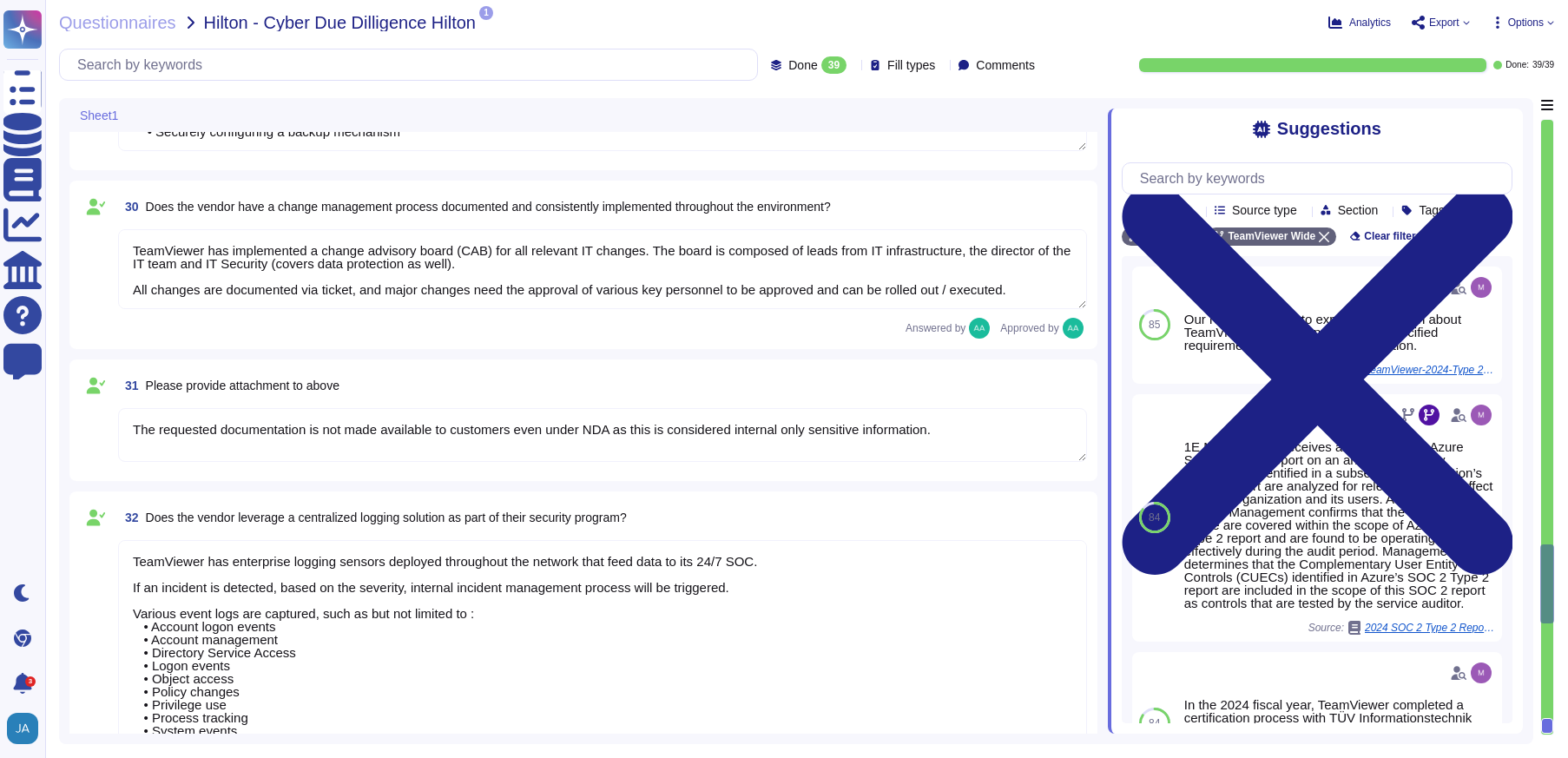
type textarea "TeamViewer has implemented a best-in-class commercial vulnerability scanner tha…"
type textarea "Vulnerability scans are performed daily on the environment to identify control …"
type textarea "Yes, TeamViewer employs an Intrusion Detection System (IDS) at both our datacen…"
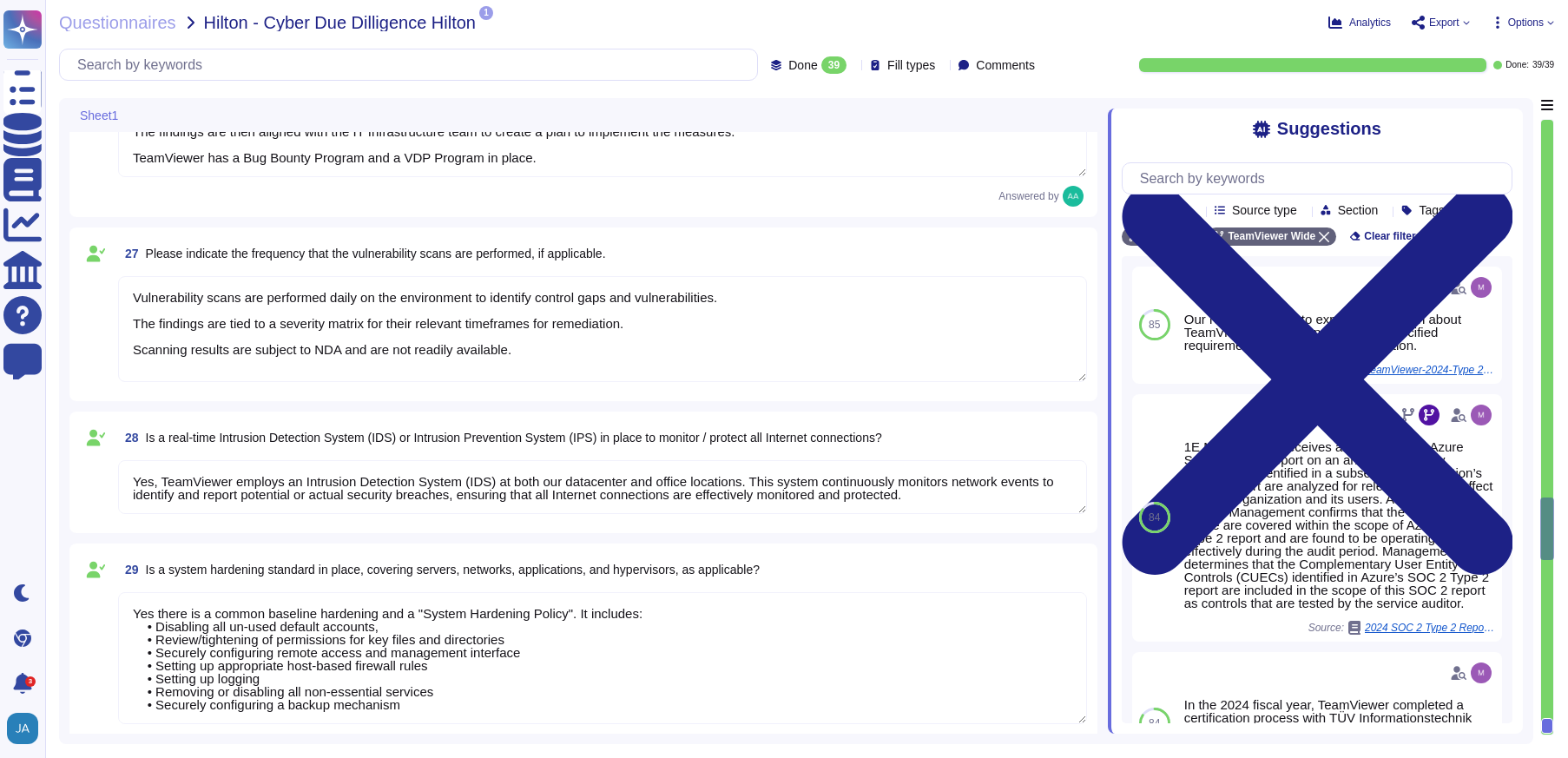
type textarea "TeamViewer has established a streamlined data breach notification process in ac…"
type textarea "A Breach has not occurred within the last year No, our products have been safe …"
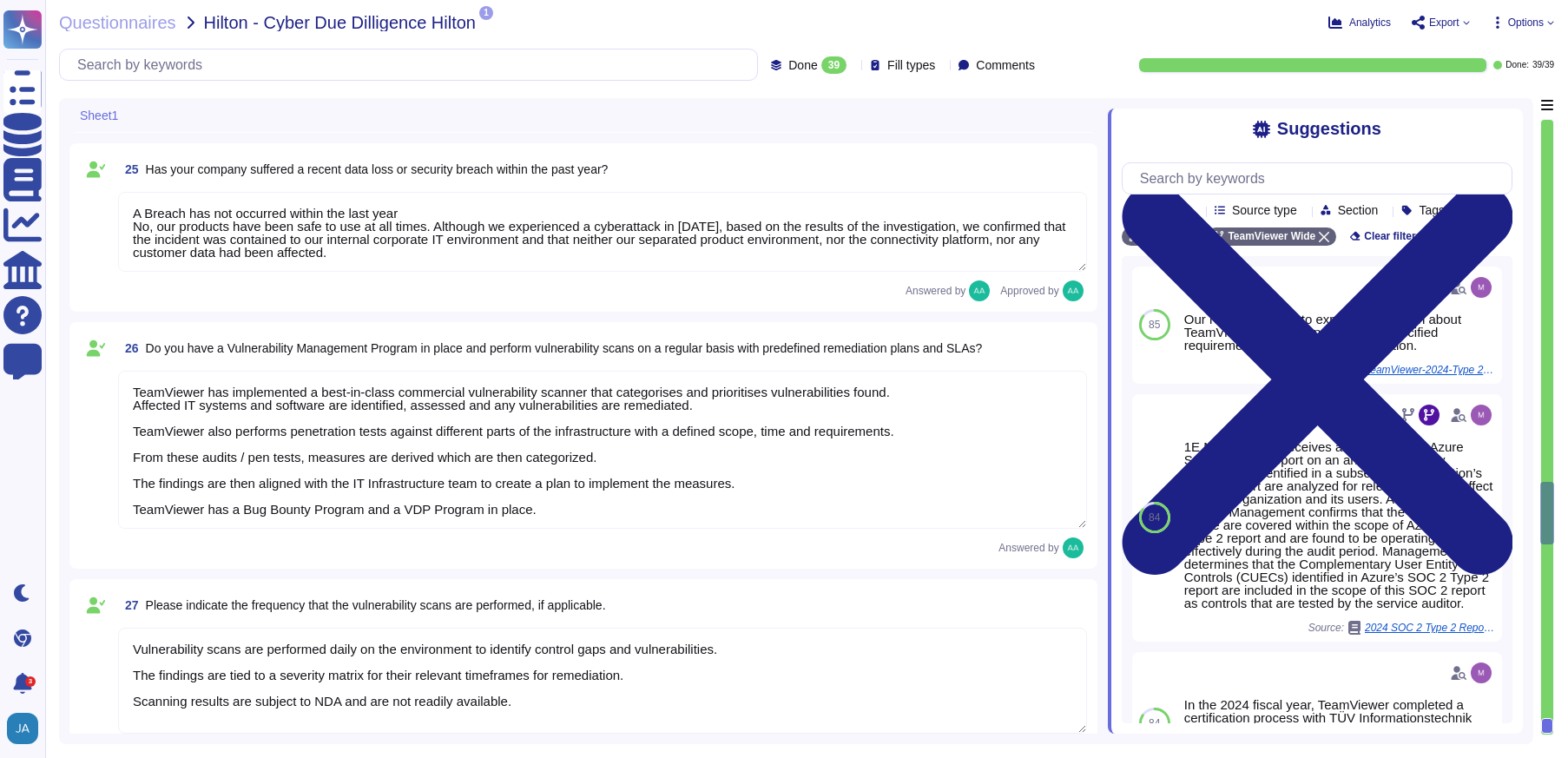
type textarea "The dedicated mechanisms will not offer real-time notifications of a breach Tea…"
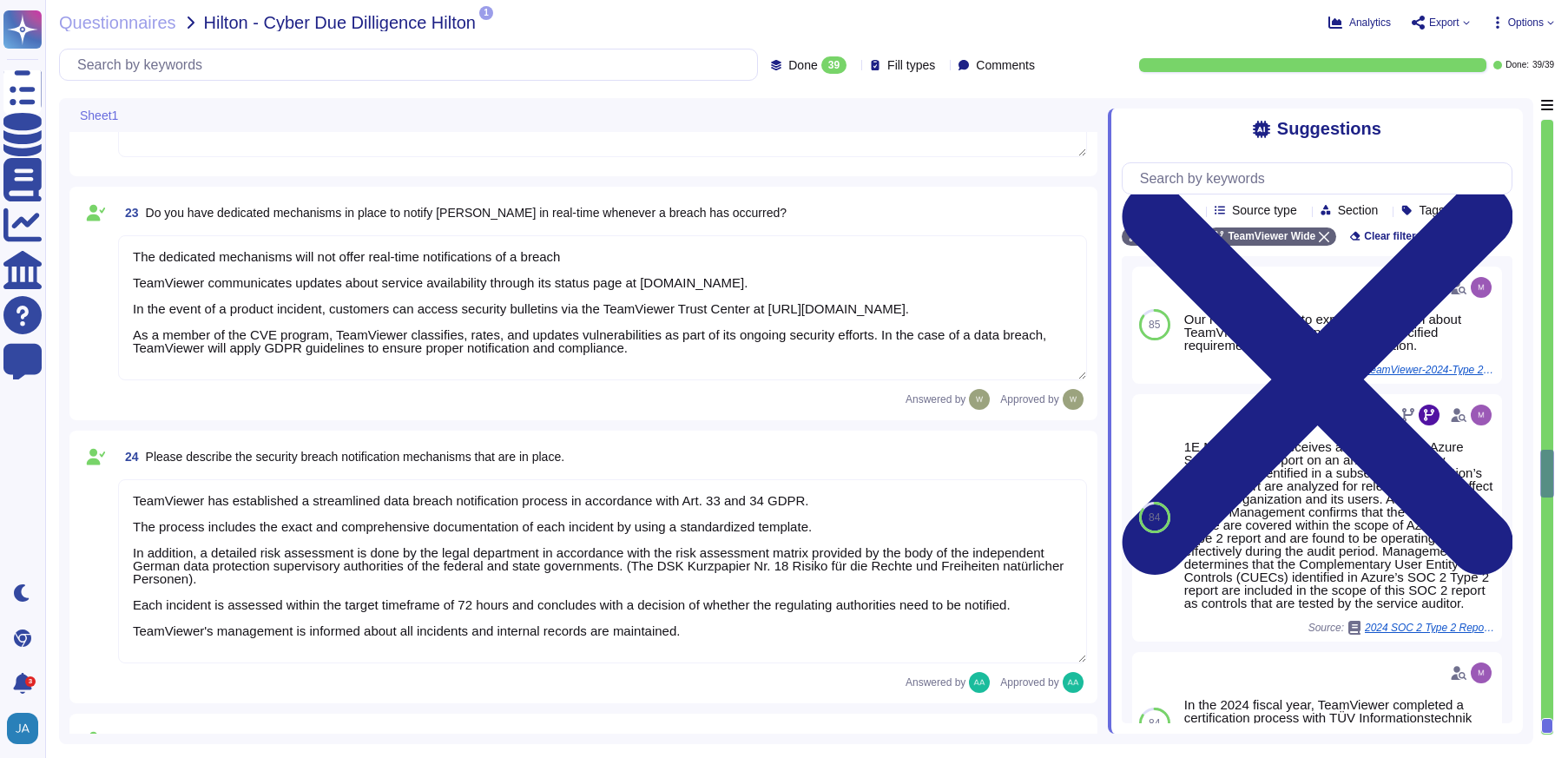
type textarea "Data Encryption Methods **Encryption in Transit** All data transmitted to and f…"
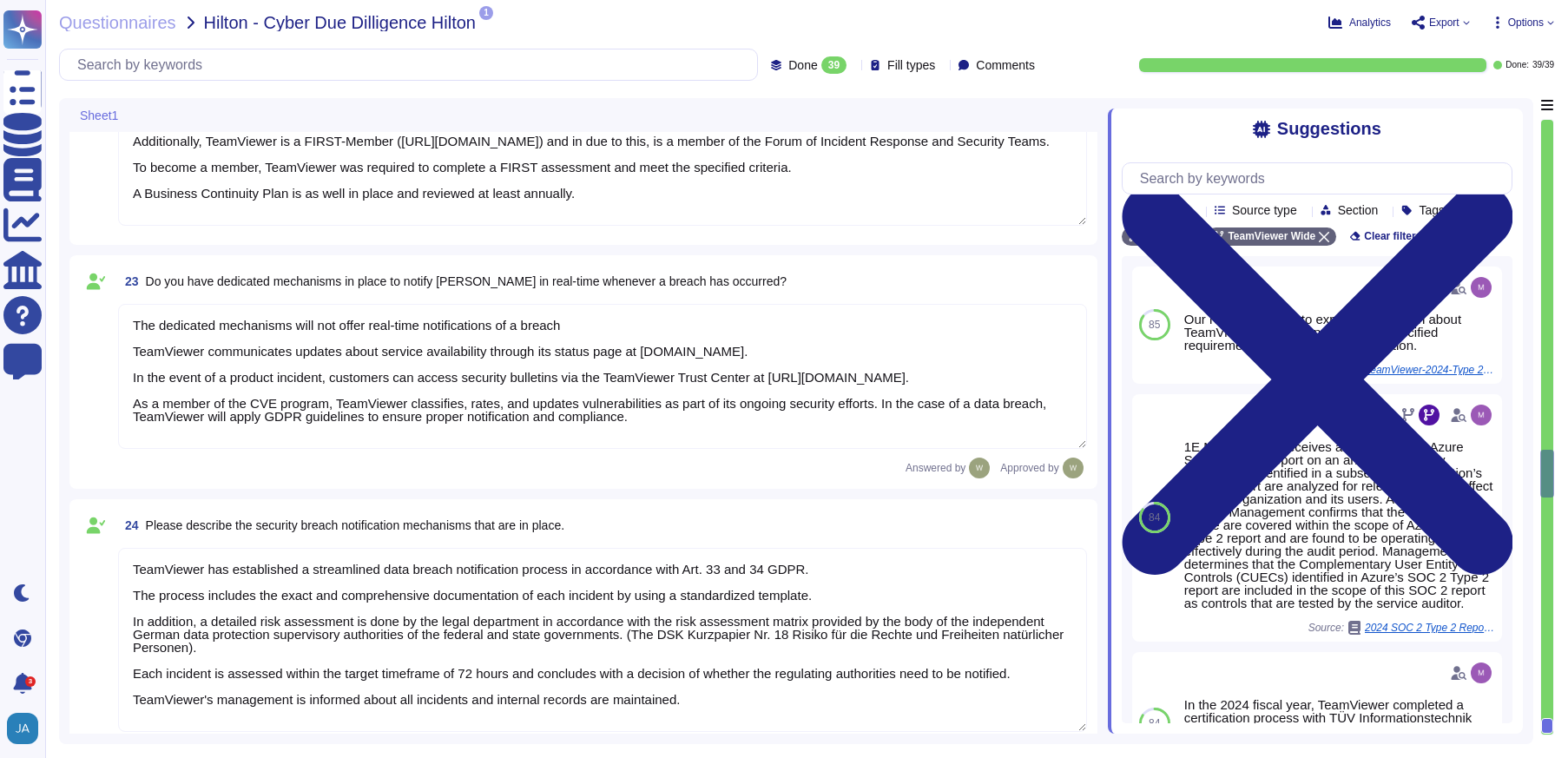
type textarea "The Security Team can be contacted via [EMAIL_ADDRESS][DOMAIN_NAME] or through …"
type textarea "We have a comprehensive incident response plan in place, which includes the rol…"
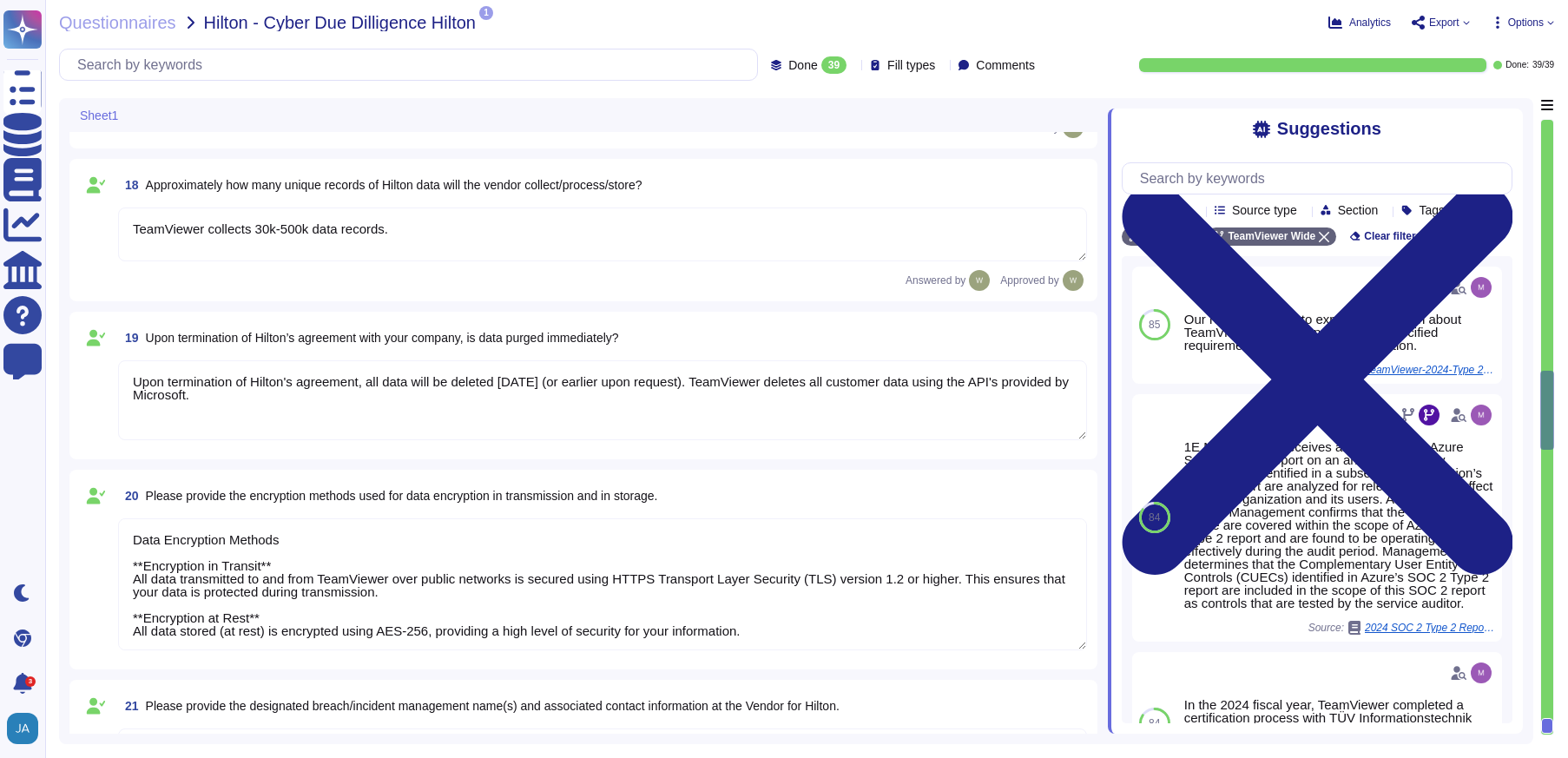
scroll to position [3450, 0]
type textarea "LoreMipsum dolo sitamet CON adip. El sedd eiusmod, tem Incididu ut lab Etdo Mag…"
type textarea "TeamViewer collects 30k-500k data records."
type textarea "Upon termination of Hilton's agreement, all data will be deleted [DATE] (or ear…"
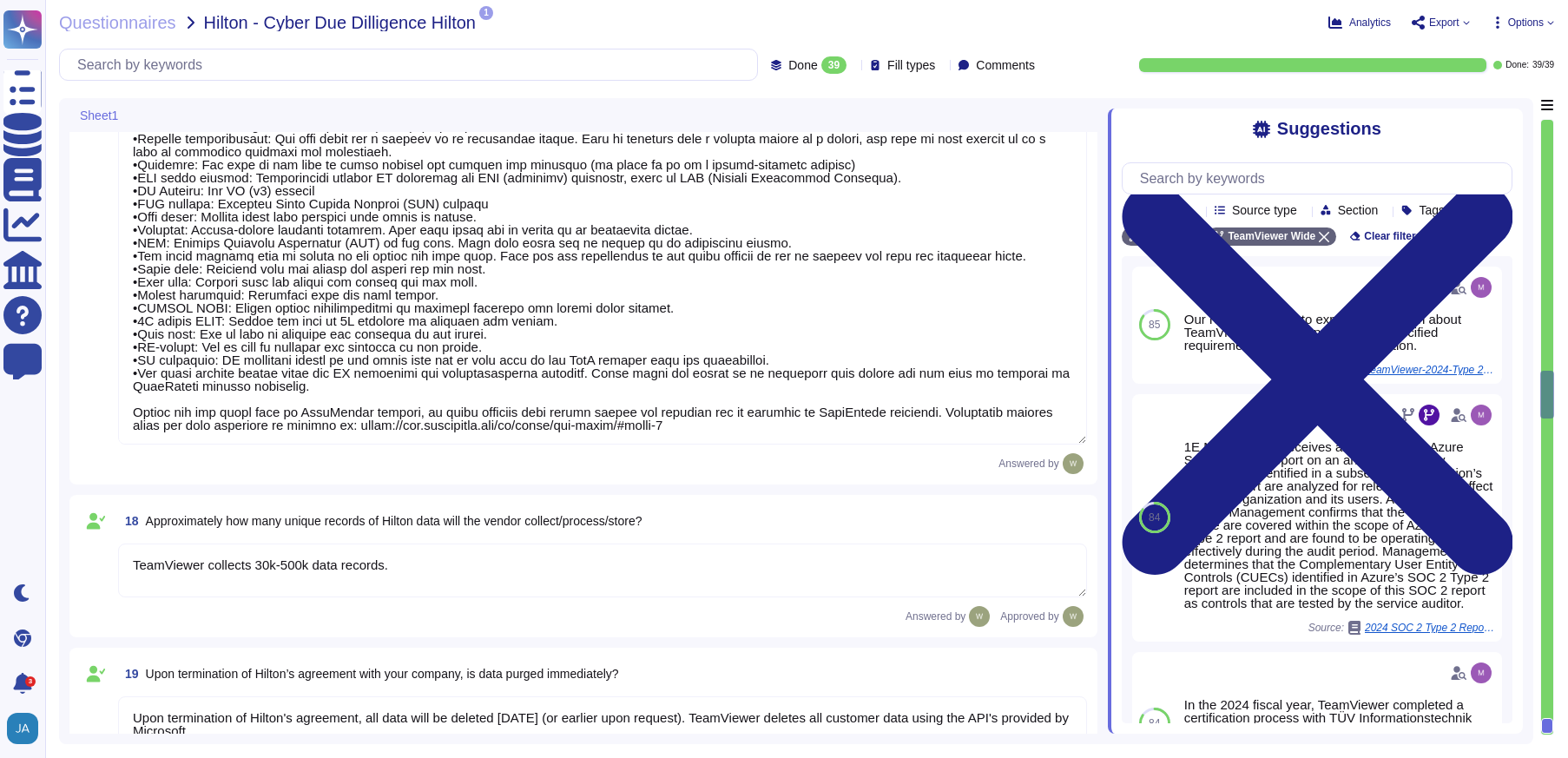
type textarea "Yes, TeamViewer does collect Personally Identifiable Information (PII). In this…"
type textarea "Data is in-scope and is in compliance with GDPR. As a company headquartered in …"
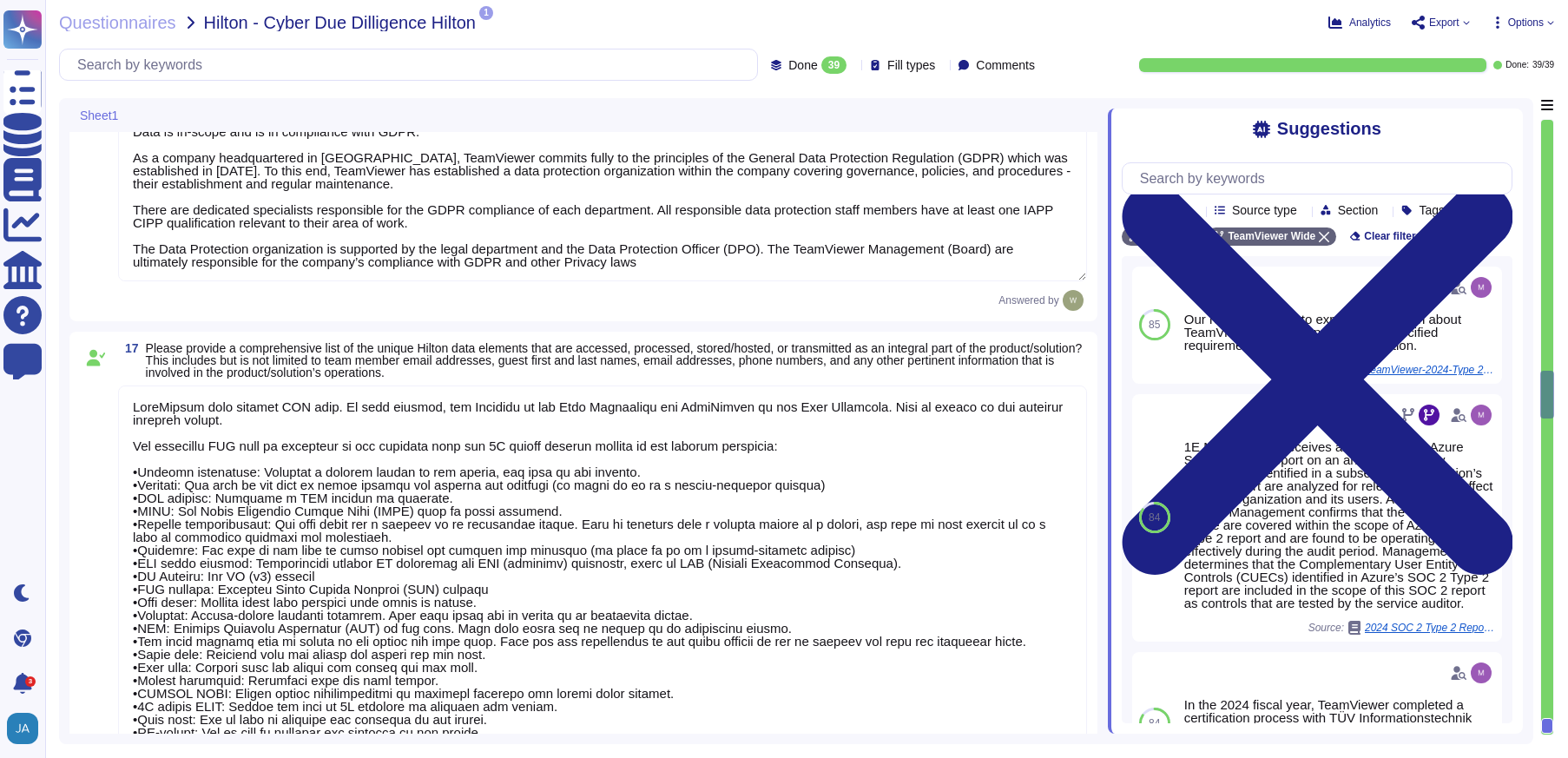
scroll to position [2808, 0]
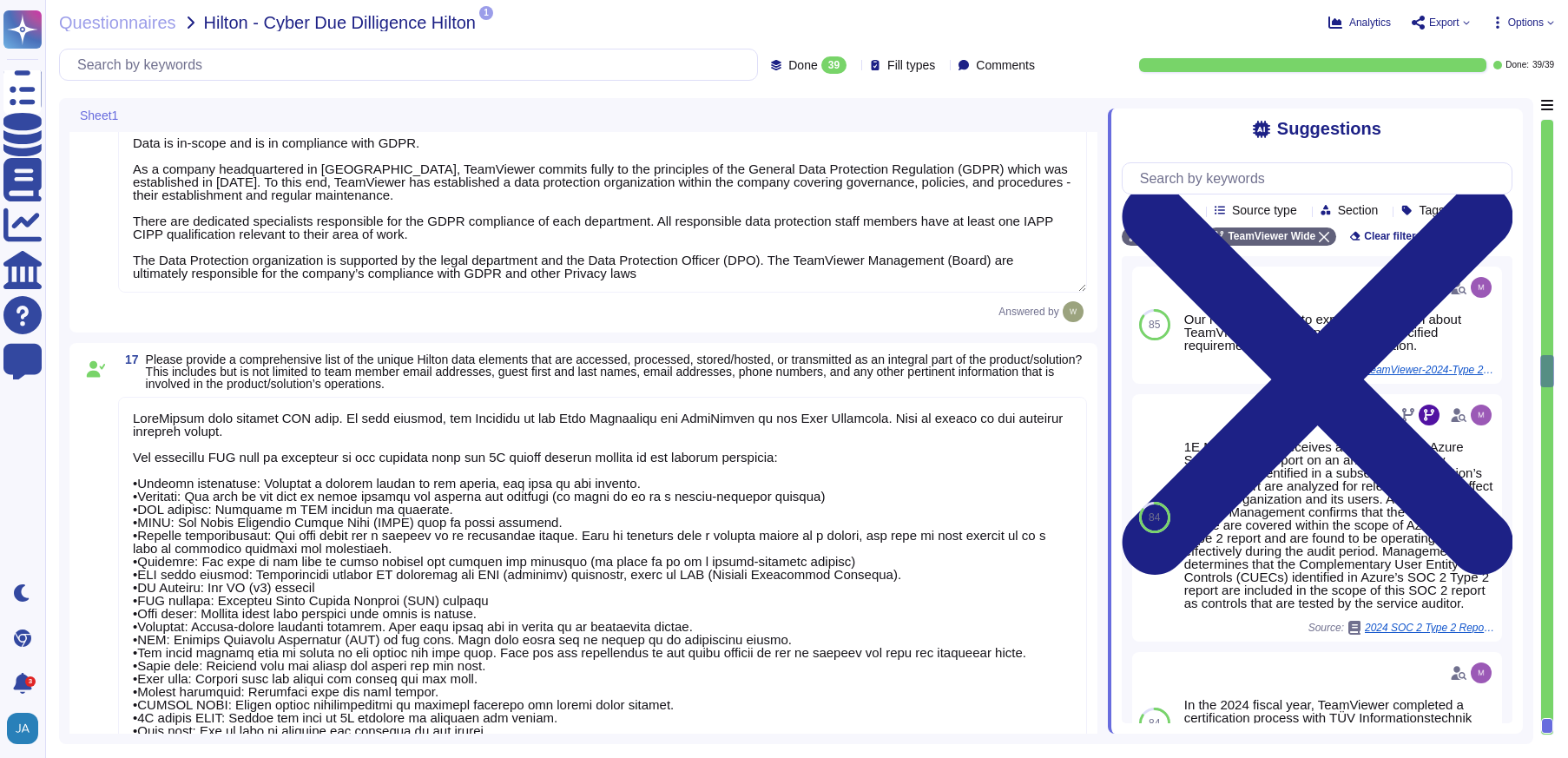
type textarea "Yes, Hilton Guest / Employee data is collected."
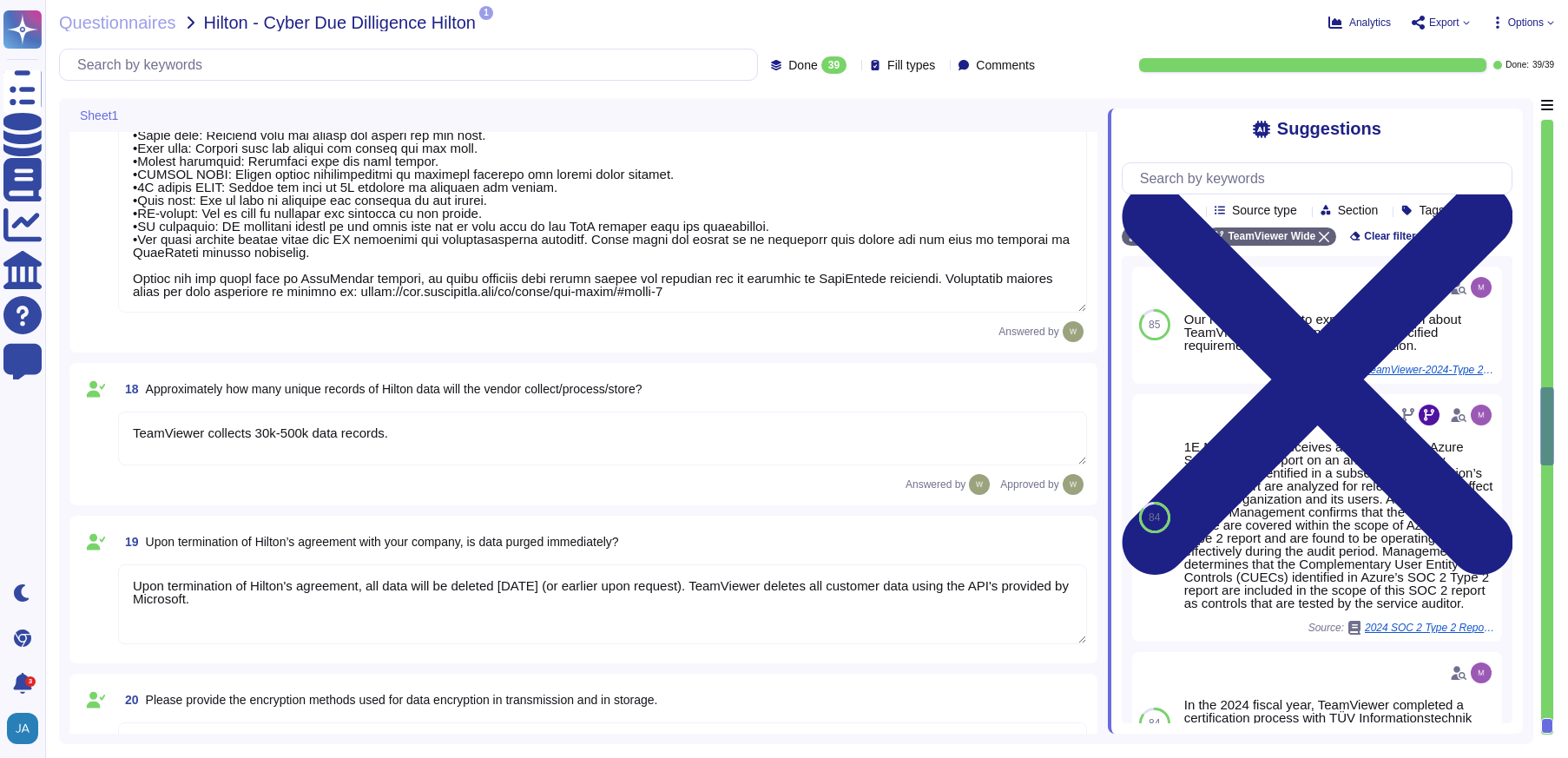
type textarea "Data Encryption Methods **Encryption in Transit** All data transmitted to and f…"
type textarea "The Security Team can be contacted via [EMAIL_ADDRESS][DOMAIN_NAME] or through …"
type textarea "We have a comprehensive incident response plan in place, which includes the rol…"
type textarea "The dedicated mechanisms will not offer real-time notifications of a breach Tea…"
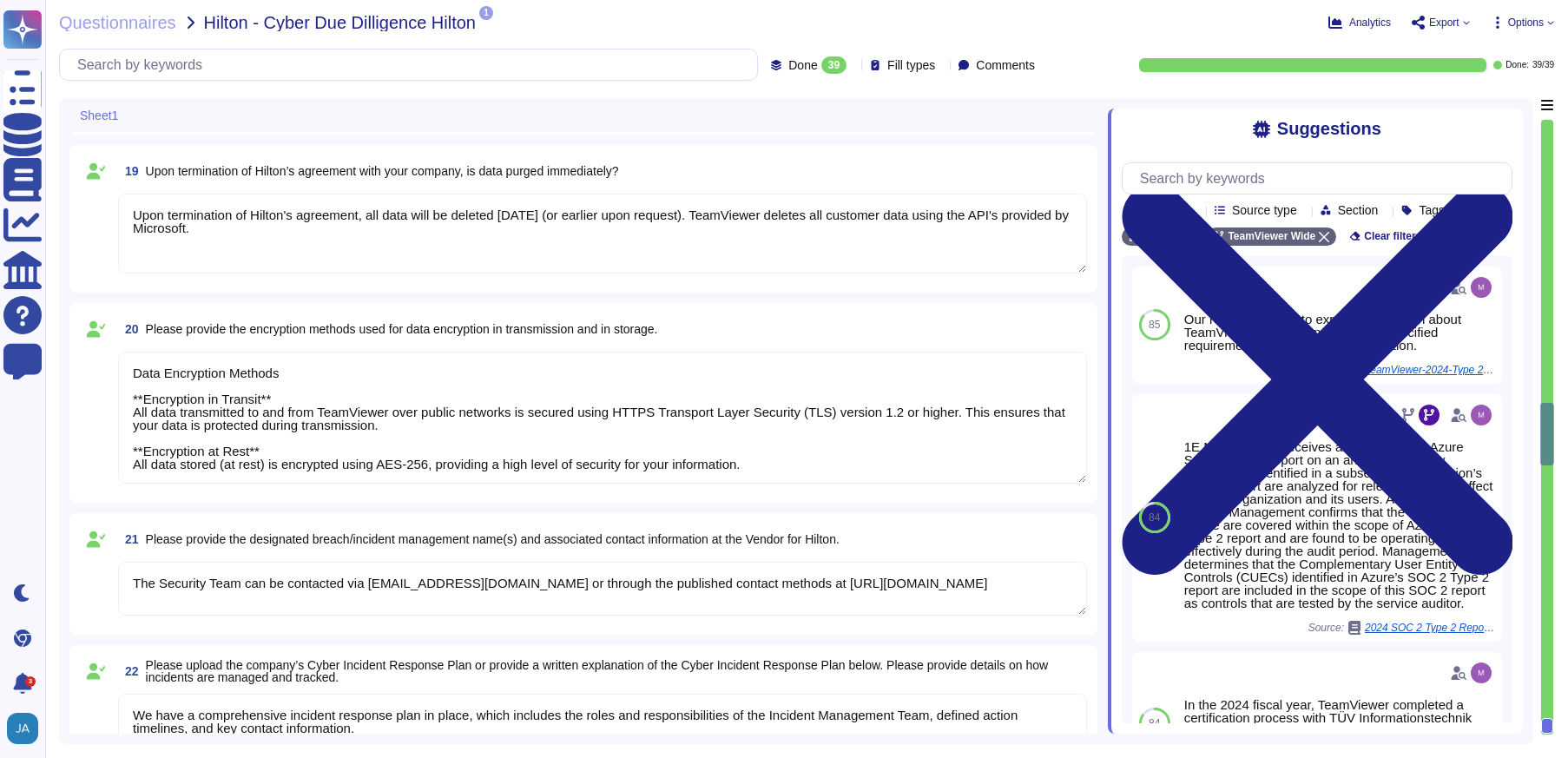
type textarea "TeamViewer has established a streamlined data breach notification process in ac…"
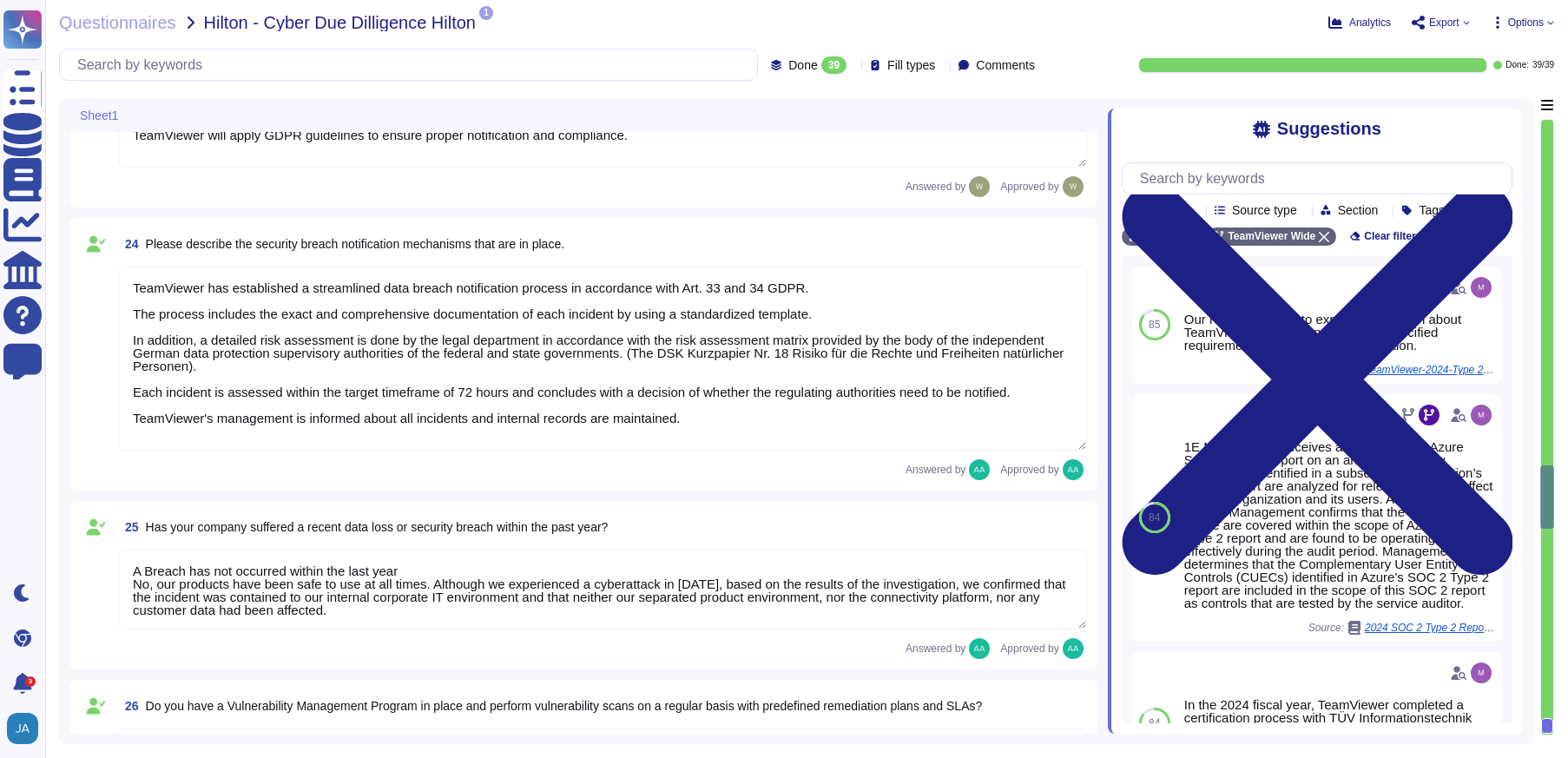
type textarea "A Breach has not occurred within the last year No, our products have been safe …"
type textarea "TeamViewer has implemented a best-in-class commercial vulnerability scanner tha…"
type textarea "Vulnerability scans are performed daily on the environment to identify control …"
type textarea "Yes, TeamViewer employs an Intrusion Detection System (IDS) at both our datacen…"
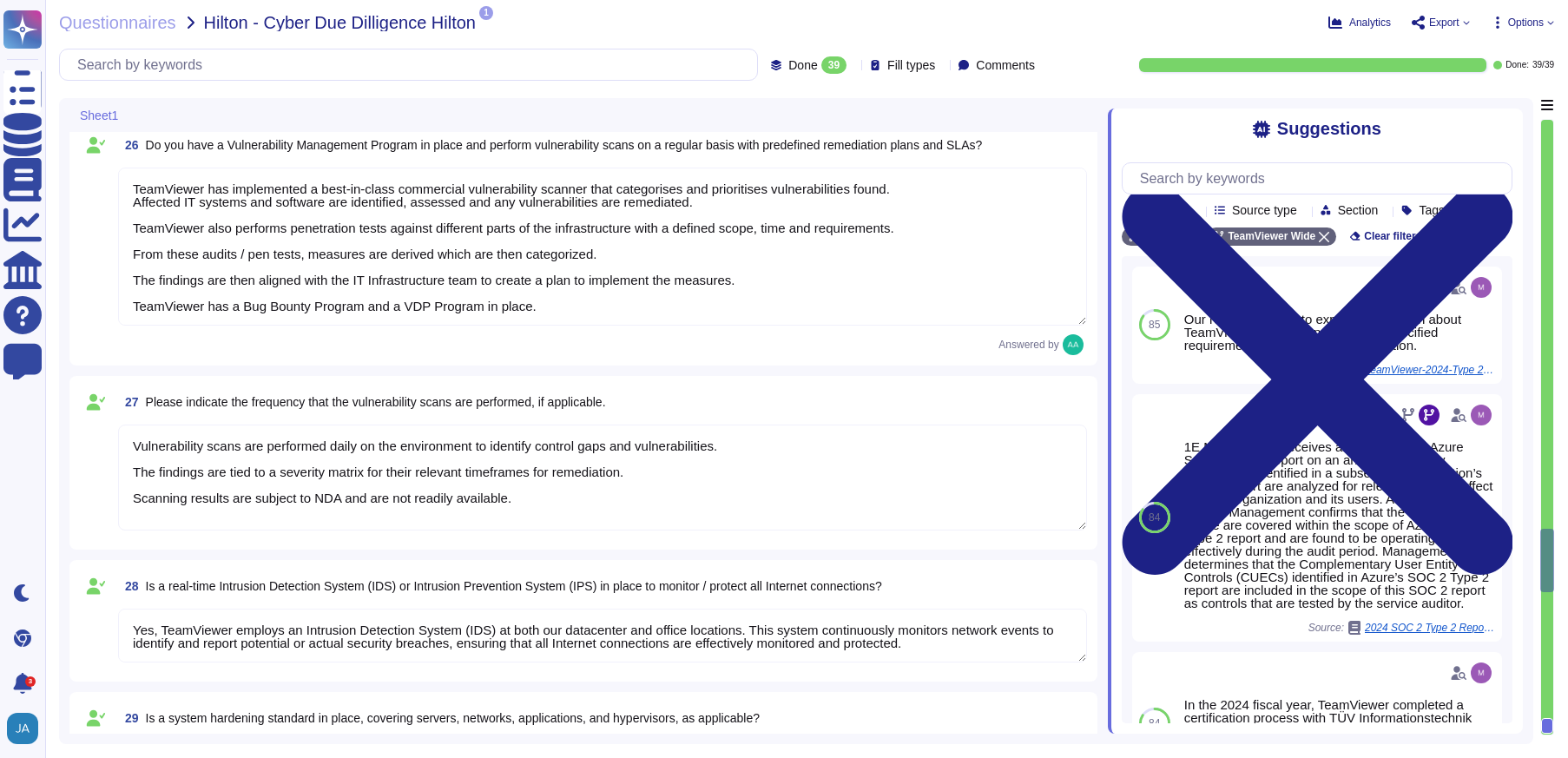
type textarea "Yes there is a common baseline hardening and a "System Hardening Policy". It in…"
type textarea "TeamViewer has implemented a change advisory board (CAB) for all relevant IT ch…"
type textarea "The requested documentation is not made available to customers even under NDA a…"
type textarea "TeamViewer has enterprise logging sensors deployed throughout the network that …"
type textarea "Yes, TeamViewer has established formal access management procedures that are bo…"
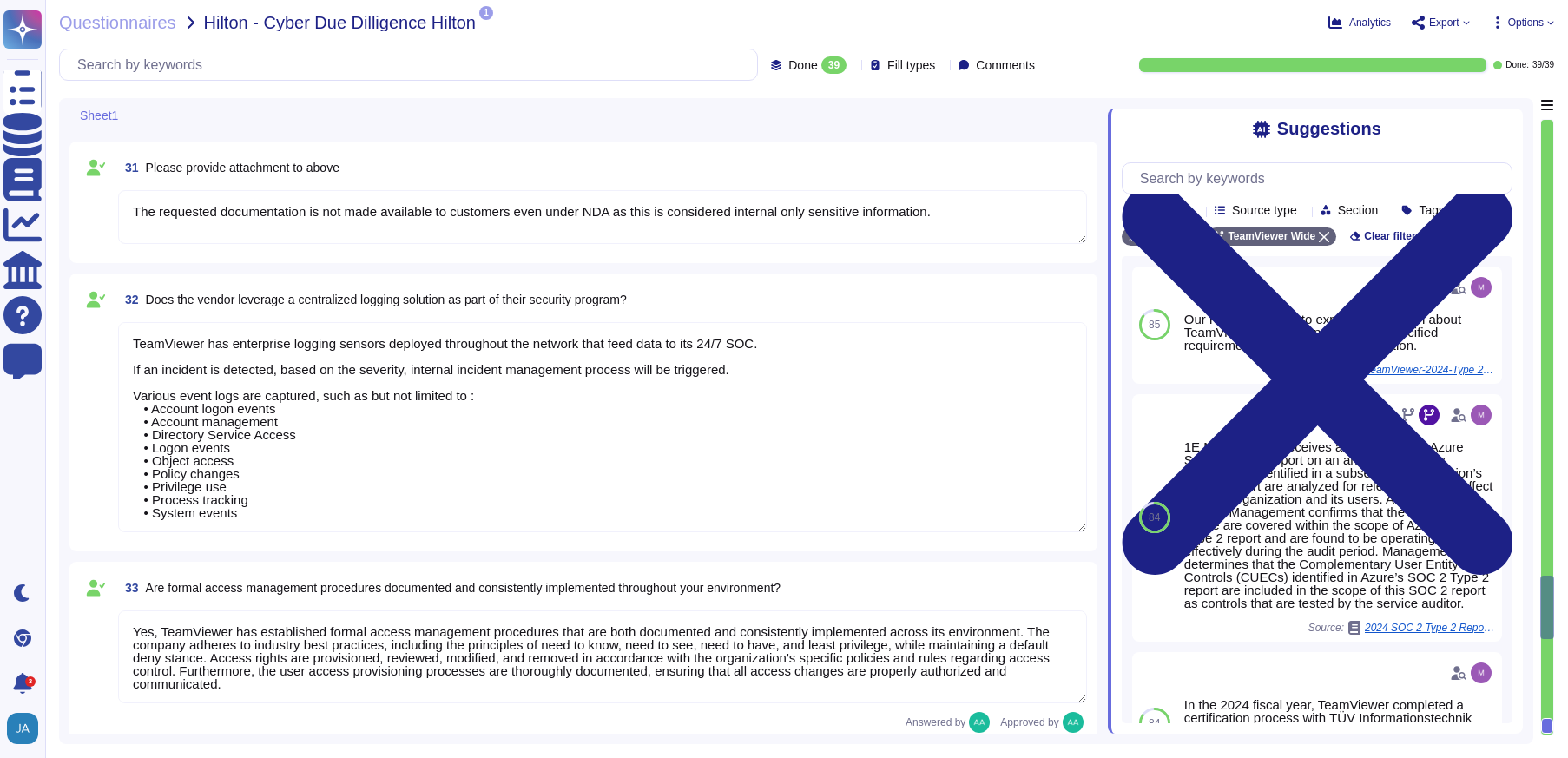
type textarea "The access provisioning and de-provisioning process for our product/service is …"
type textarea "The access review process for our product/service requires customers to conduct…"
type textarea "The account monitoring process is the responsibility of the customers. They can…"
type textarea "Access to internally managed systems is mandatory through passwordless SSO mech…"
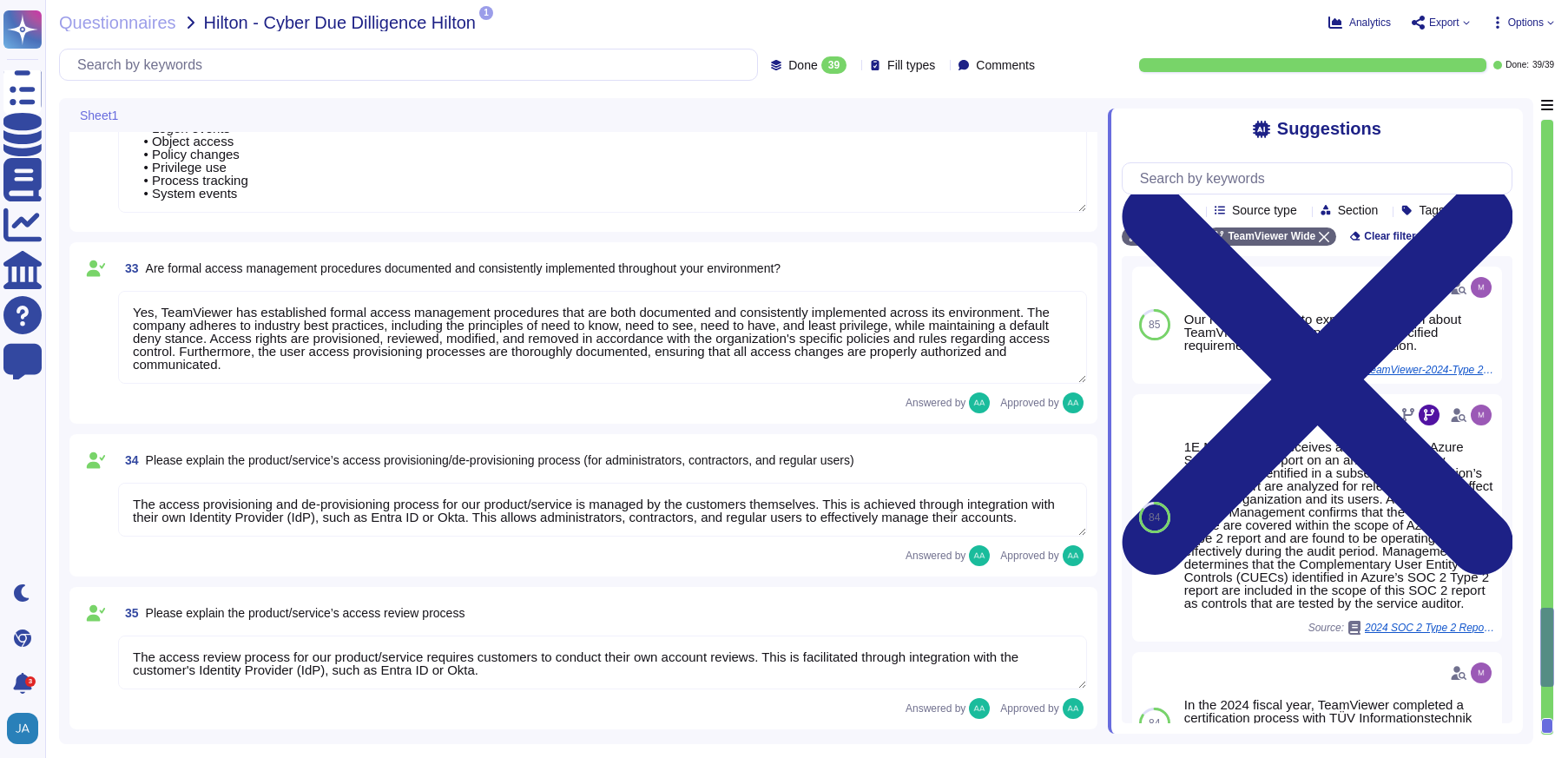
type textarea "To further strengthen TeamViewer's corporate security measures, TeamViewer has …"
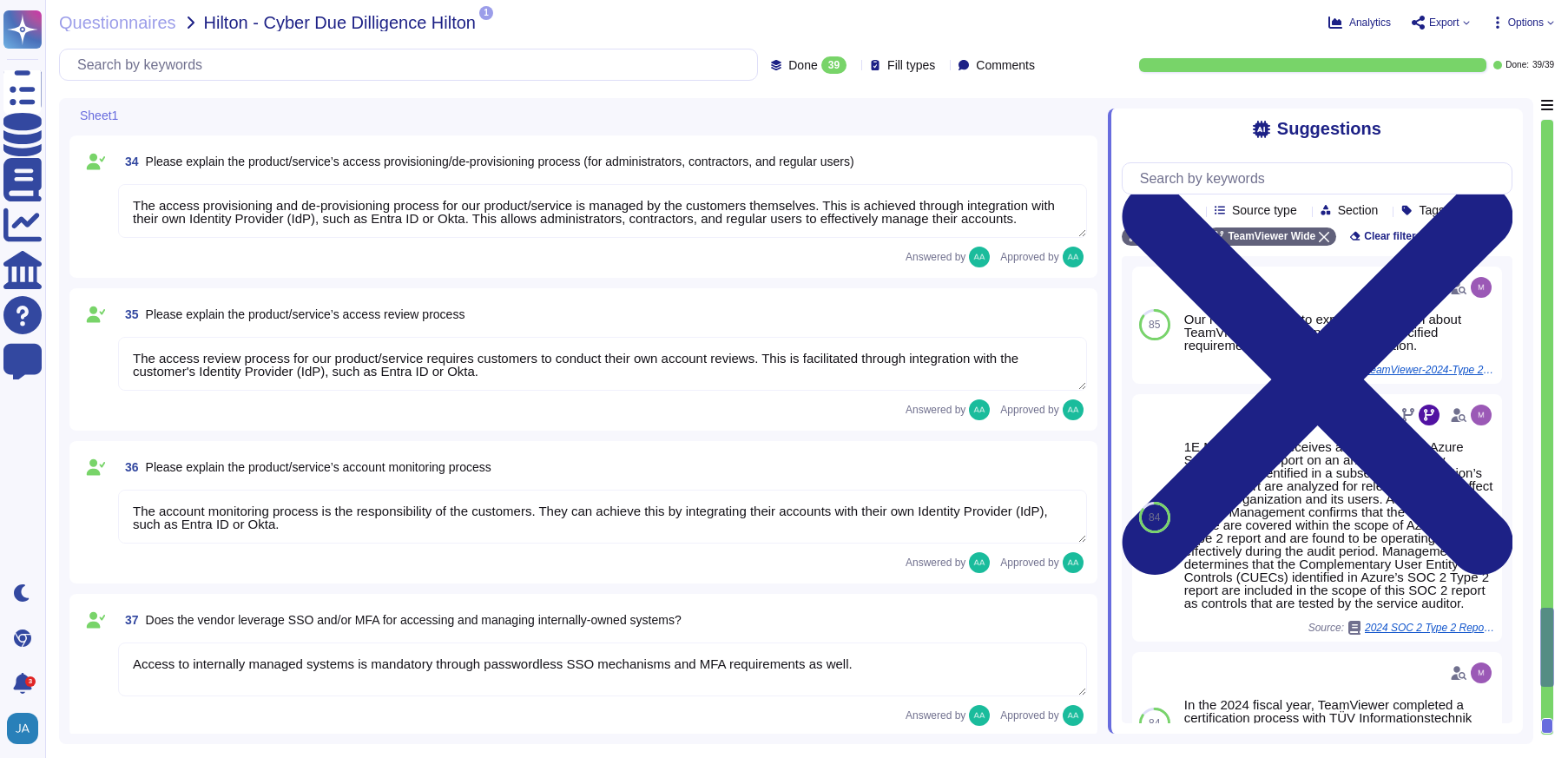
scroll to position [6945, 0]
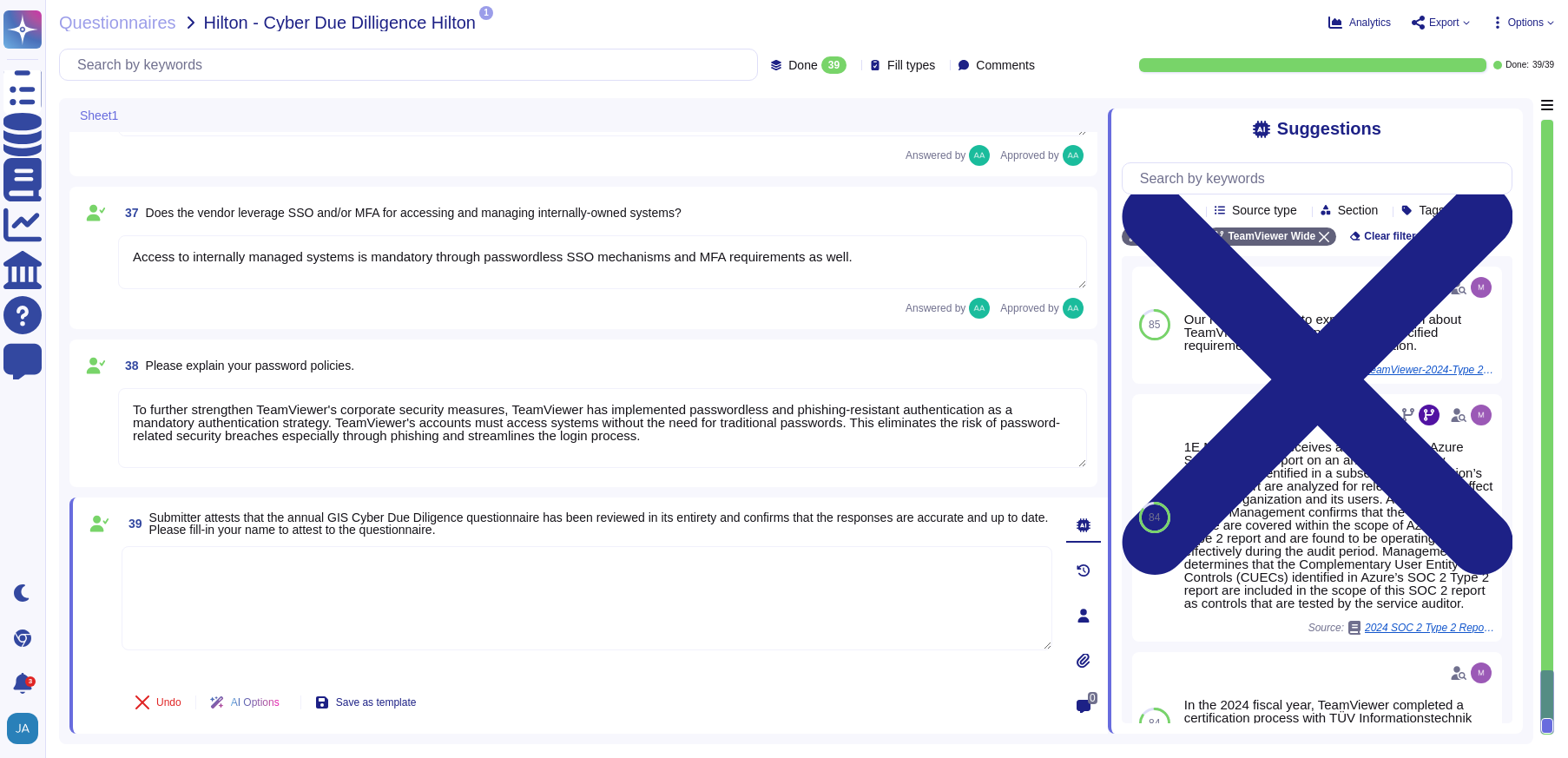
click at [689, 594] on textarea at bounding box center [586, 598] width 931 height 105
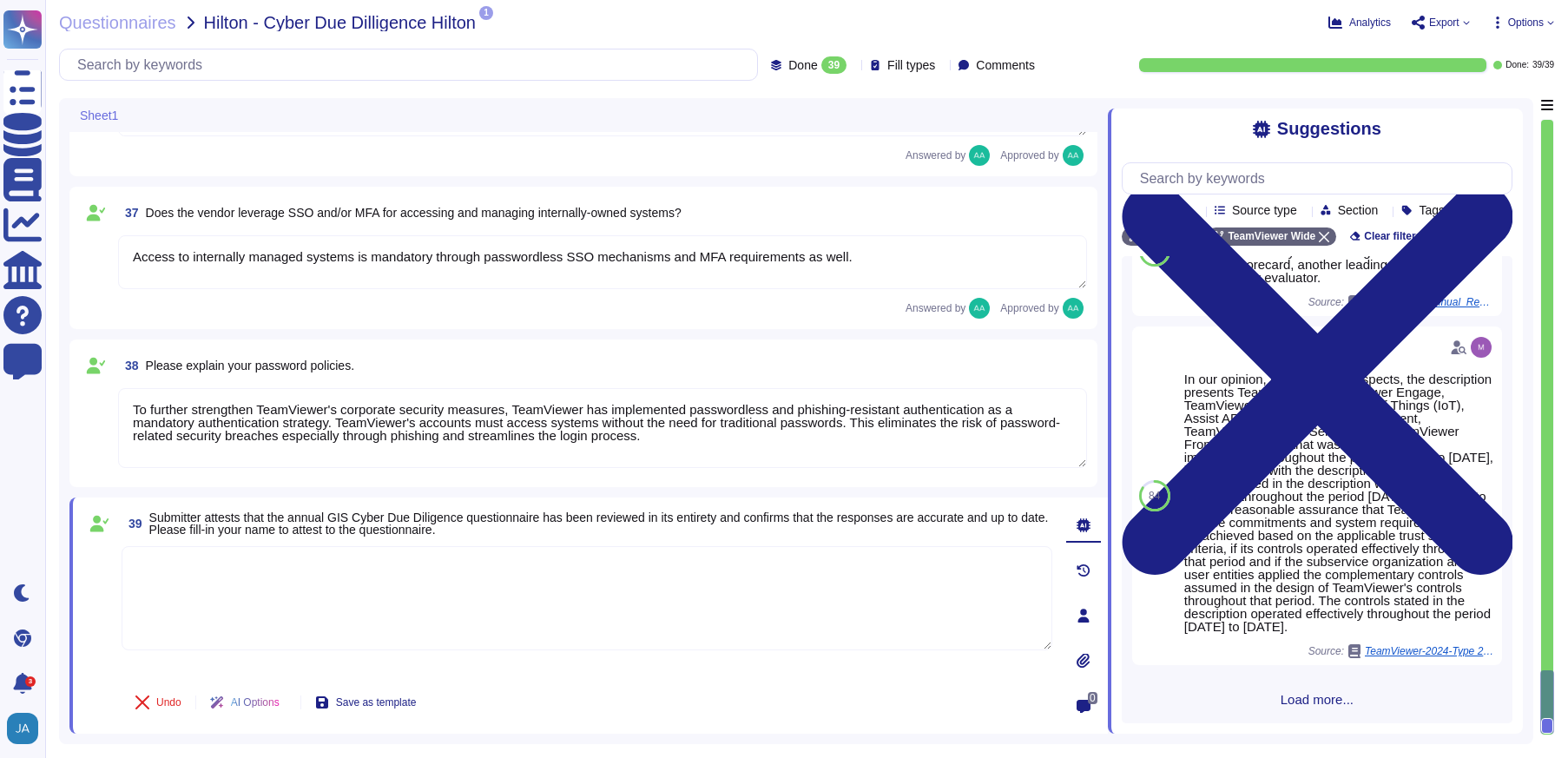
scroll to position [662, 0]
click at [705, 560] on textarea at bounding box center [586, 598] width 931 height 105
type textarea "J"
click at [466, 634] on textarea "i.V. [PERSON_NAME]" at bounding box center [586, 598] width 931 height 105
type textarea "i.V. [PERSON_NAME]"
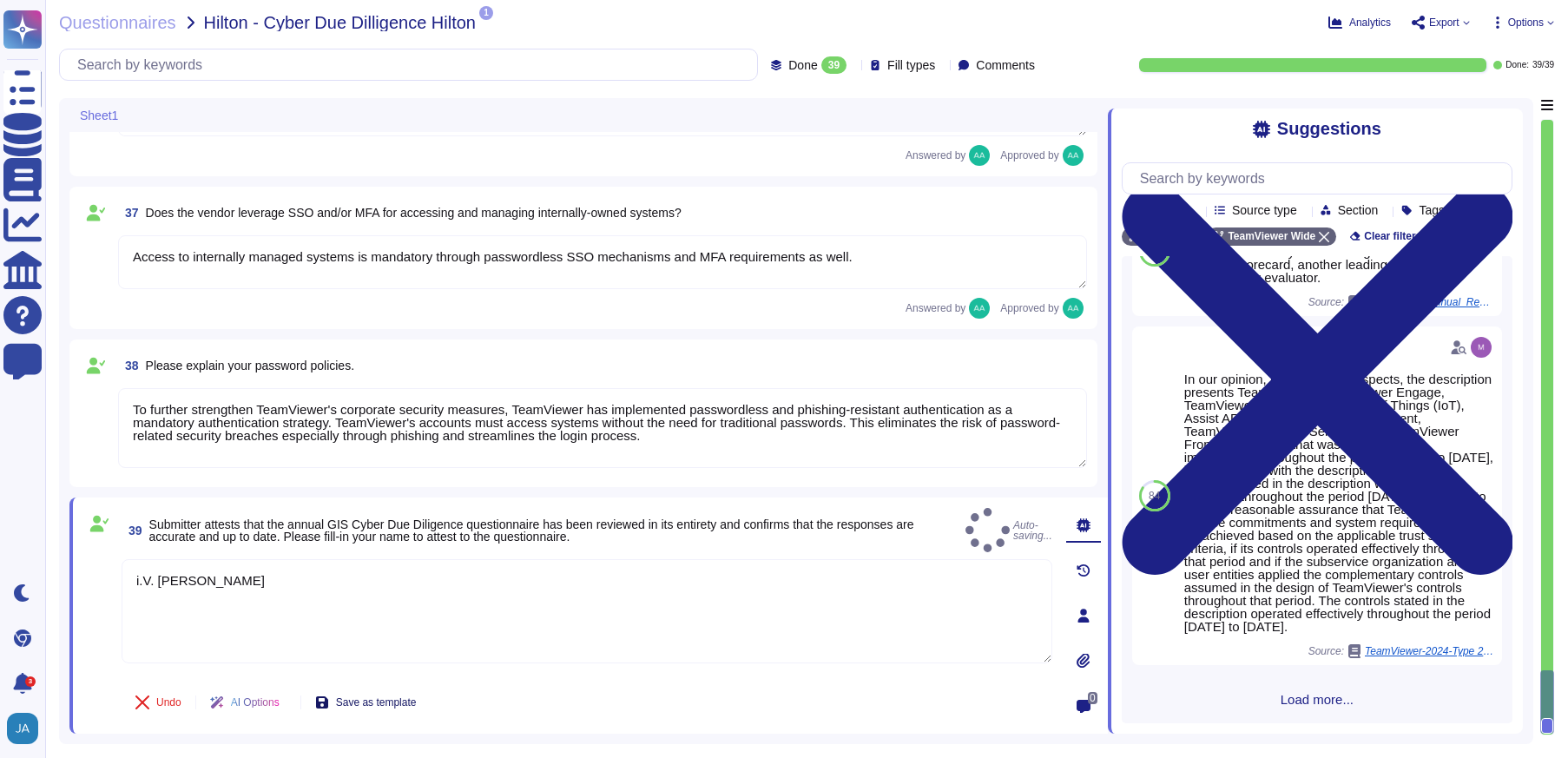
click at [386, 705] on span "Save as template" at bounding box center [376, 702] width 80 height 10
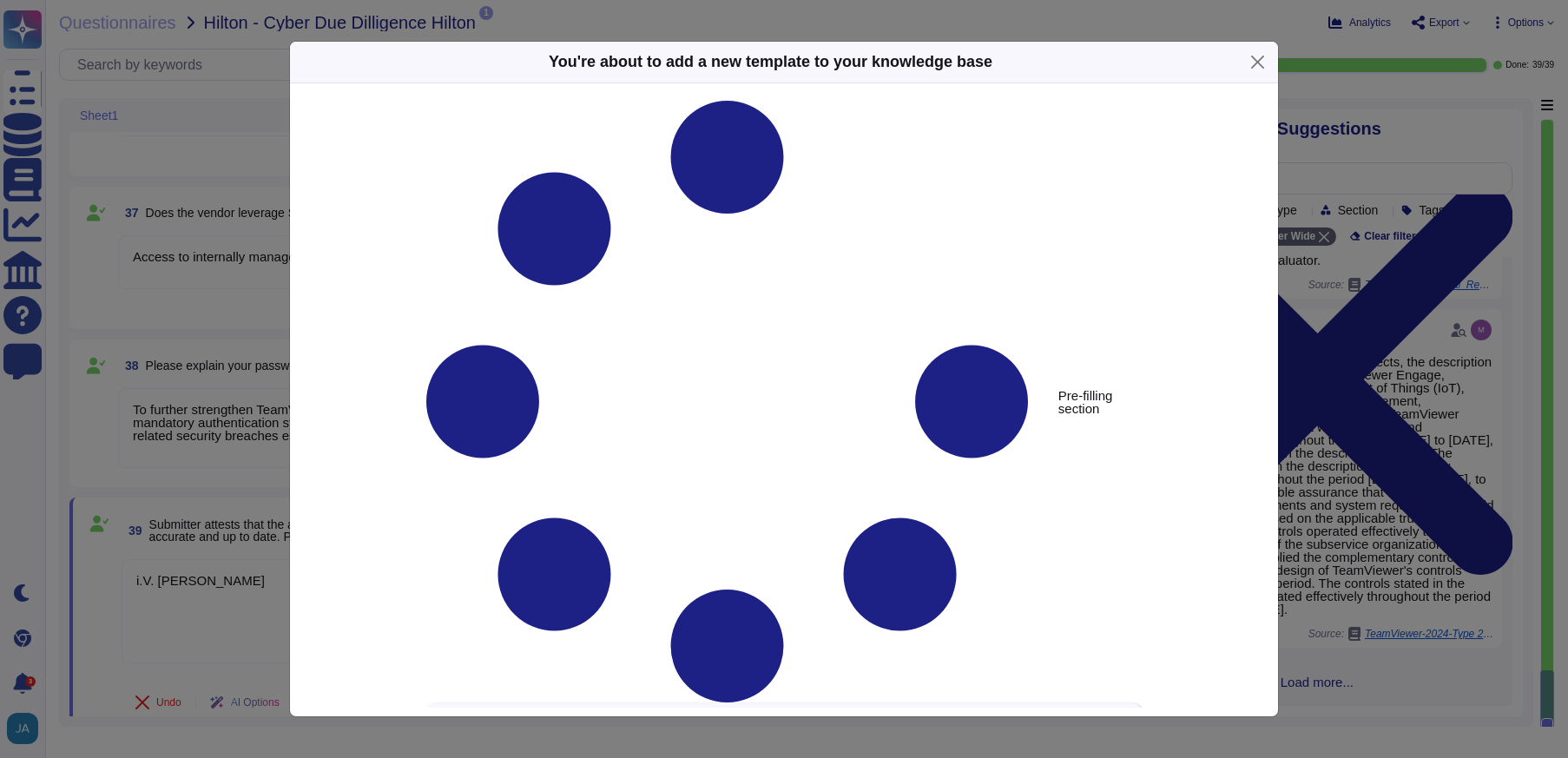
type textarea "Submitter attests that the annual GIS Cyber Due Diligence questionnaire has bee…"
type textarea "i.V. [PERSON_NAME]"
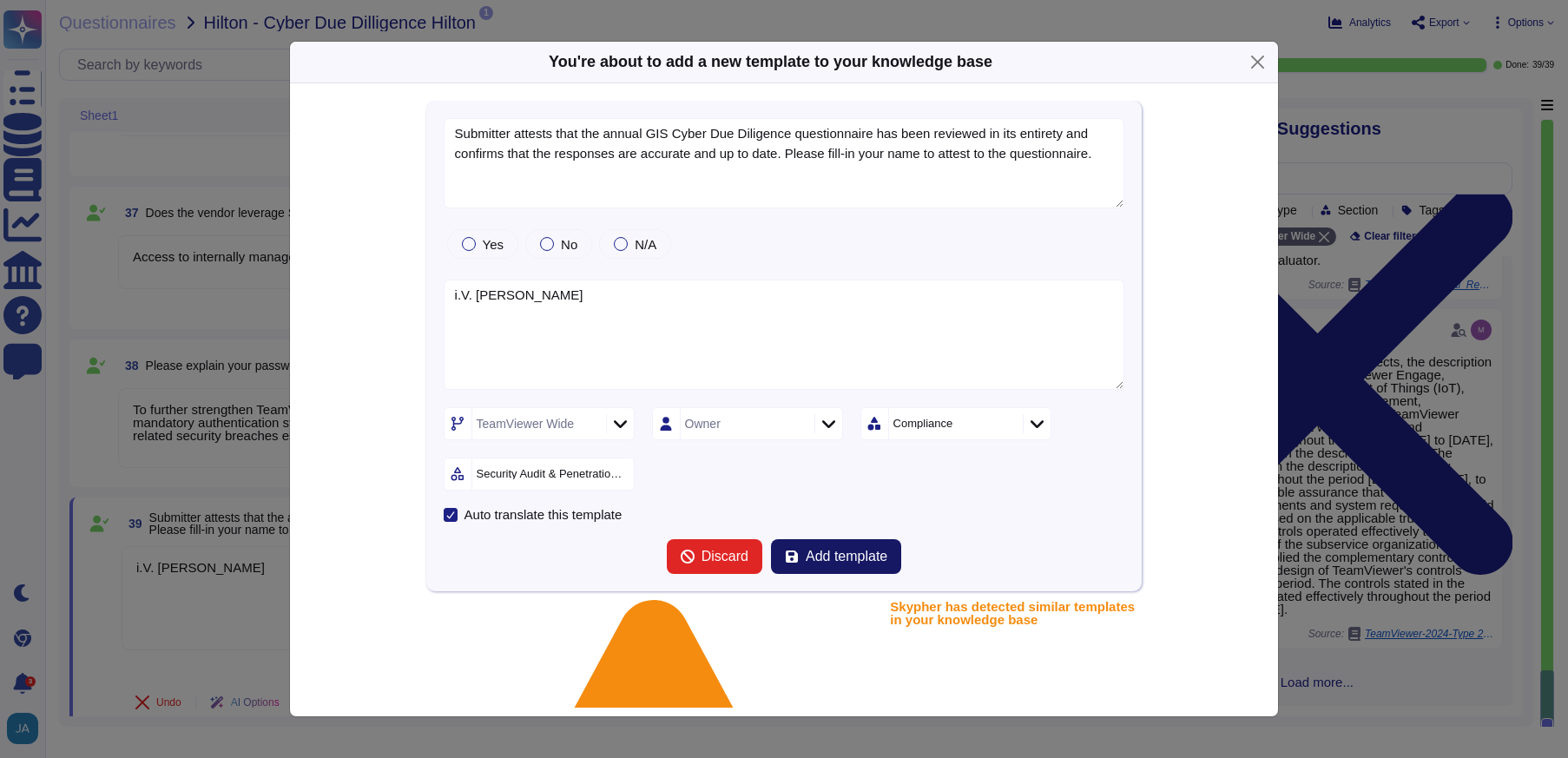
click at [830, 554] on span "Add template" at bounding box center [846, 556] width 81 height 14
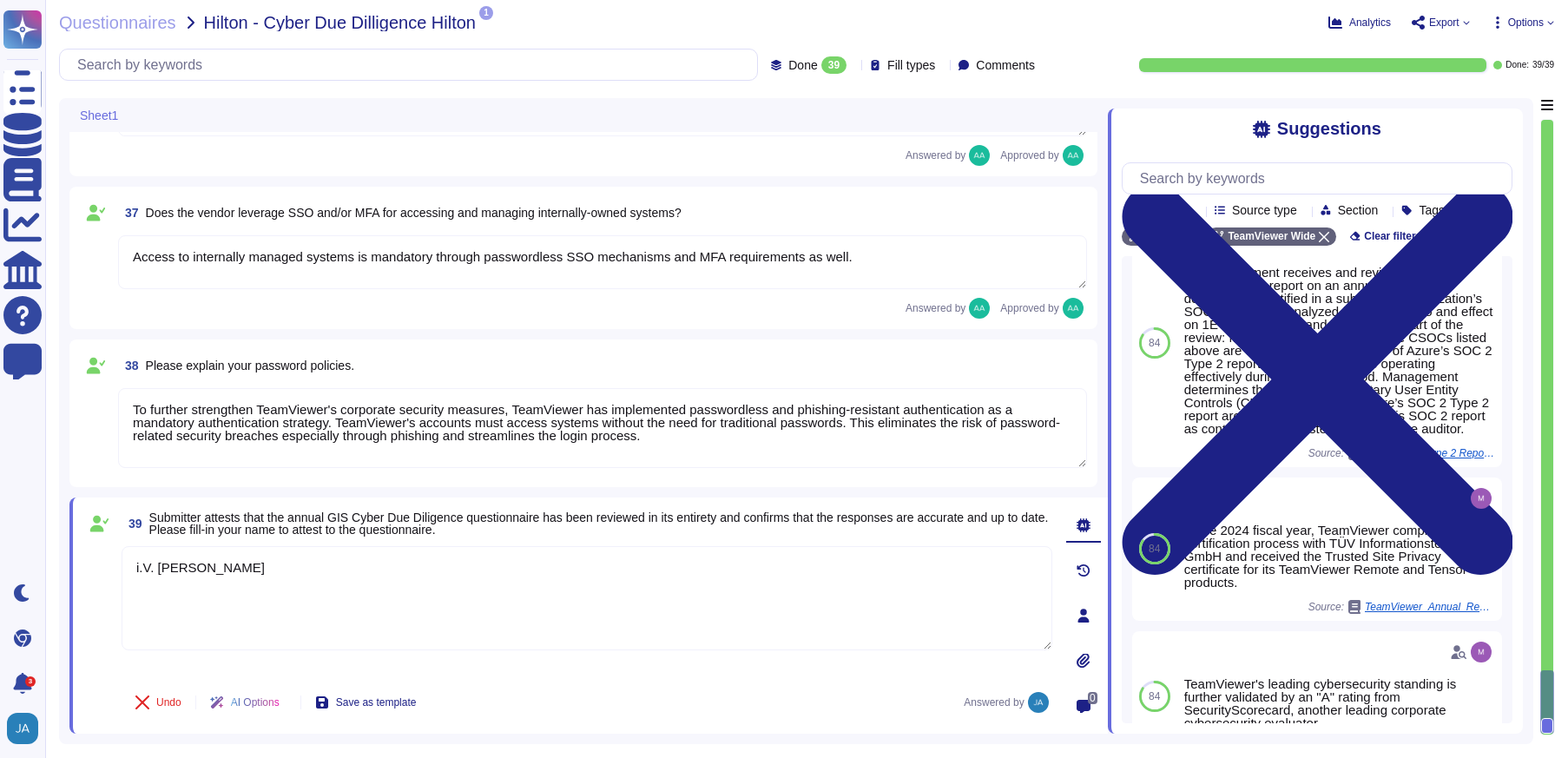
scroll to position [0, 0]
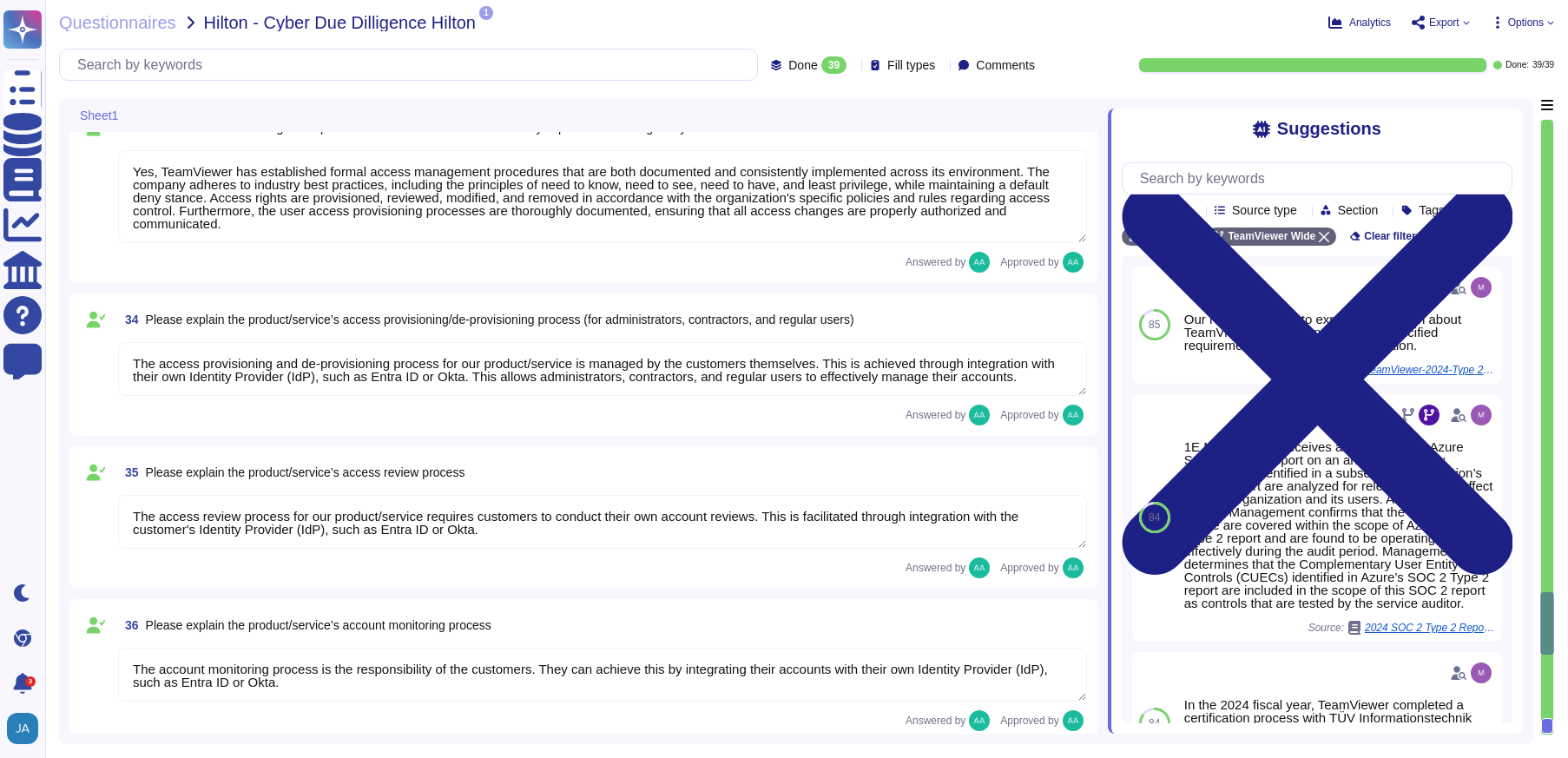
type textarea "Yes there is a common baseline hardening and a "System Hardening Policy". It in…"
type textarea "TeamViewer has implemented a change advisory board (CAB) for all relevant IT ch…"
type textarea "The requested documentation is not made available to customers even under NDA a…"
type textarea "TeamViewer has enterprise logging sensors deployed throughout the network that …"
type textarea "Yes, TeamViewer has established formal access management procedures that are bo…"
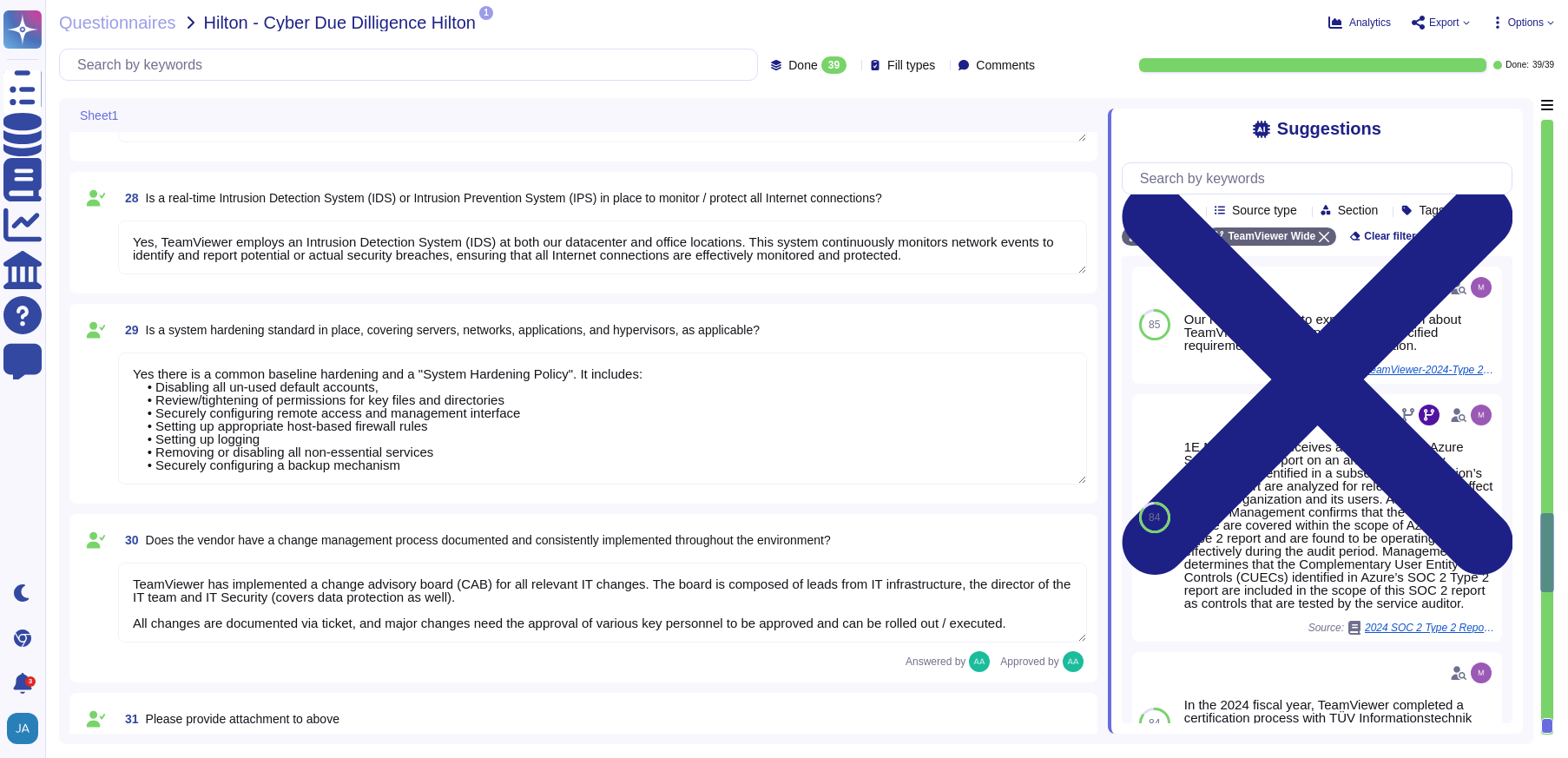
type textarea "A Breach has not occurred within the last year No, our products have been safe …"
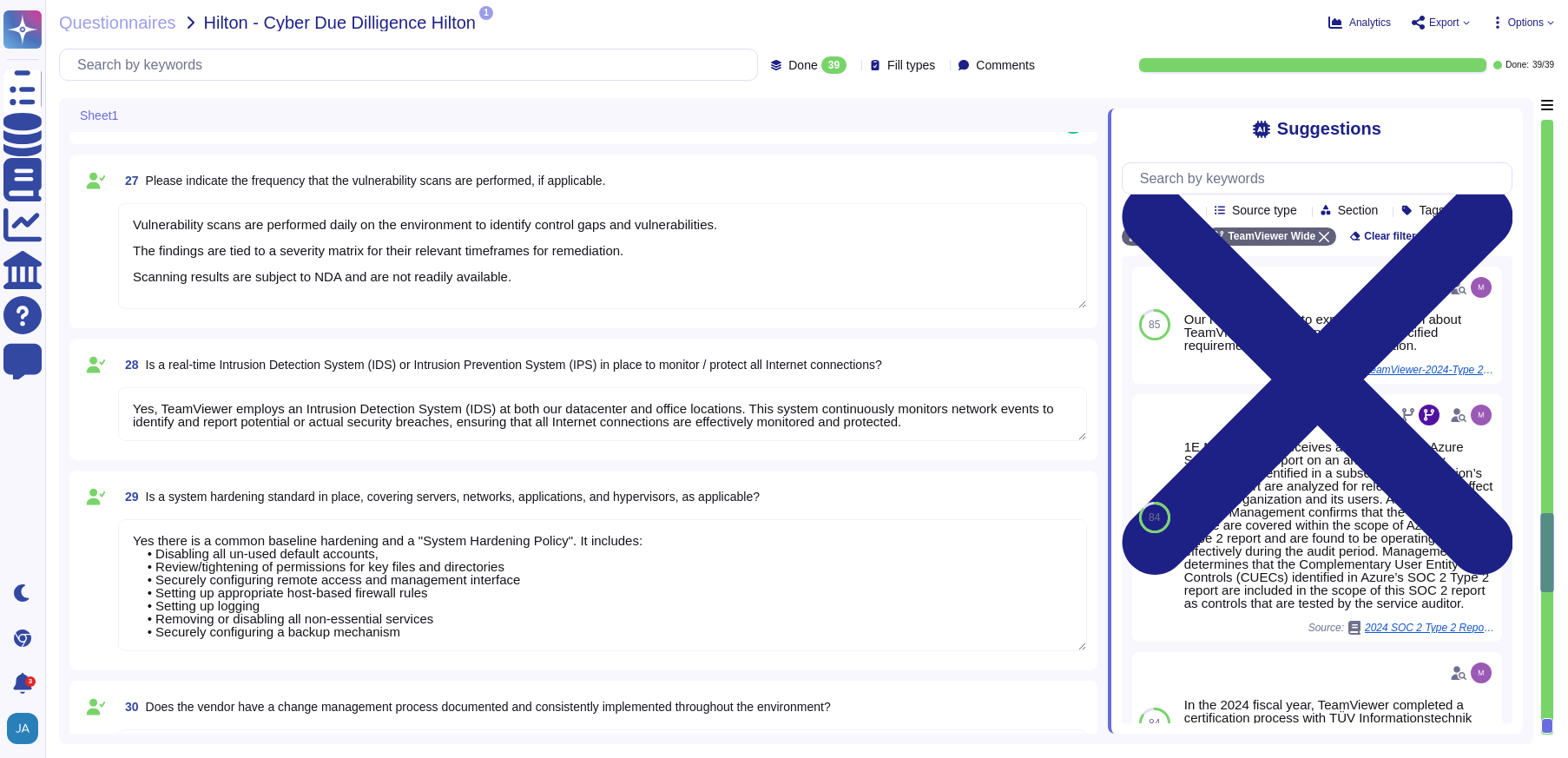
type textarea "TeamViewer has implemented a best-in-class commercial vulnerability scanner tha…"
type textarea "Vulnerability scans are performed daily on the environment to identify control …"
type textarea "Yes, TeamViewer employs an Intrusion Detection System (IDS) at both our datacen…"
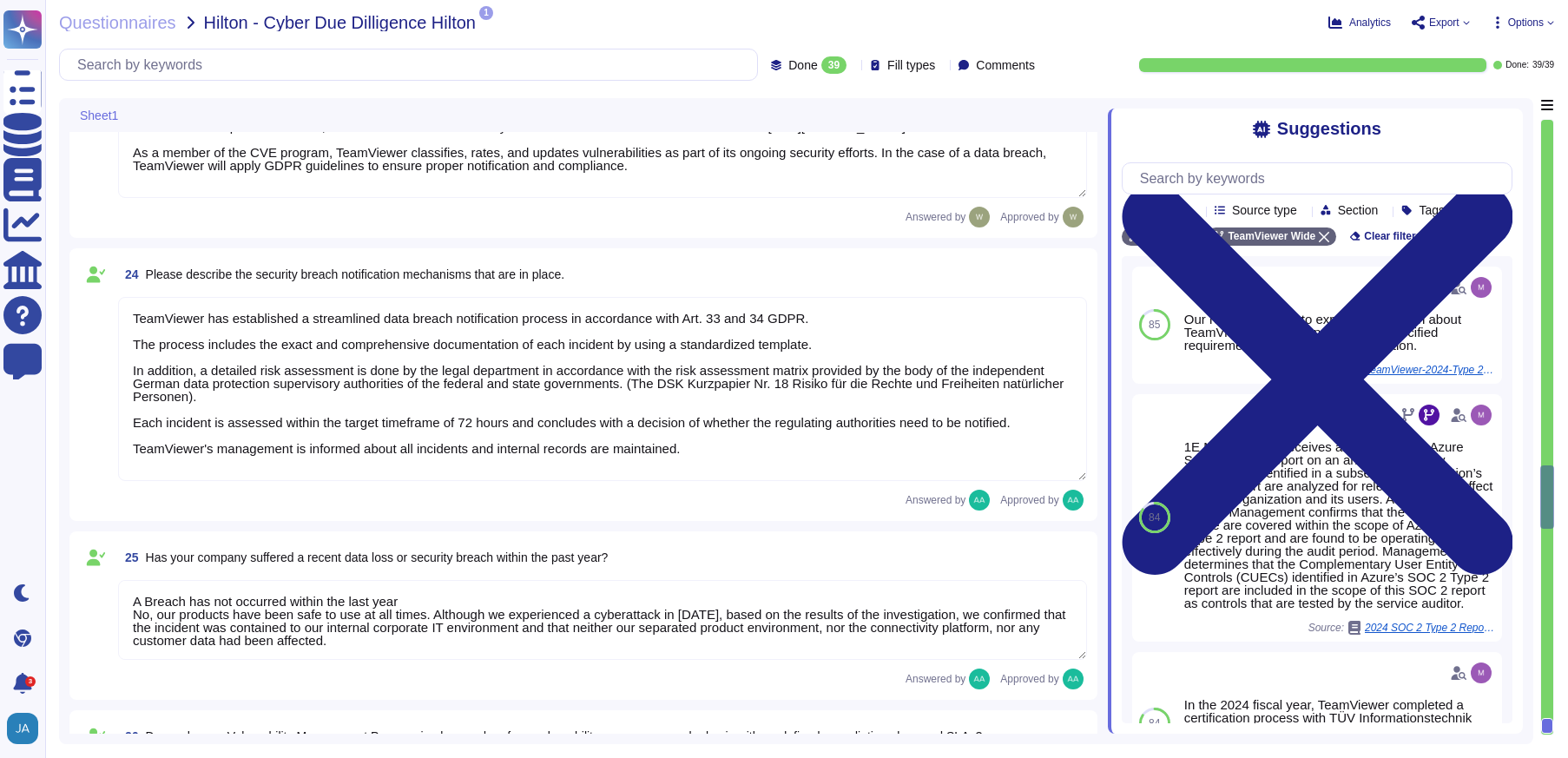
type textarea "We have a comprehensive incident response plan in place, which includes the rol…"
type textarea "The dedicated mechanisms will not offer real-time notifications of a breach Tea…"
type textarea "TeamViewer has established a streamlined data breach notification process in ac…"
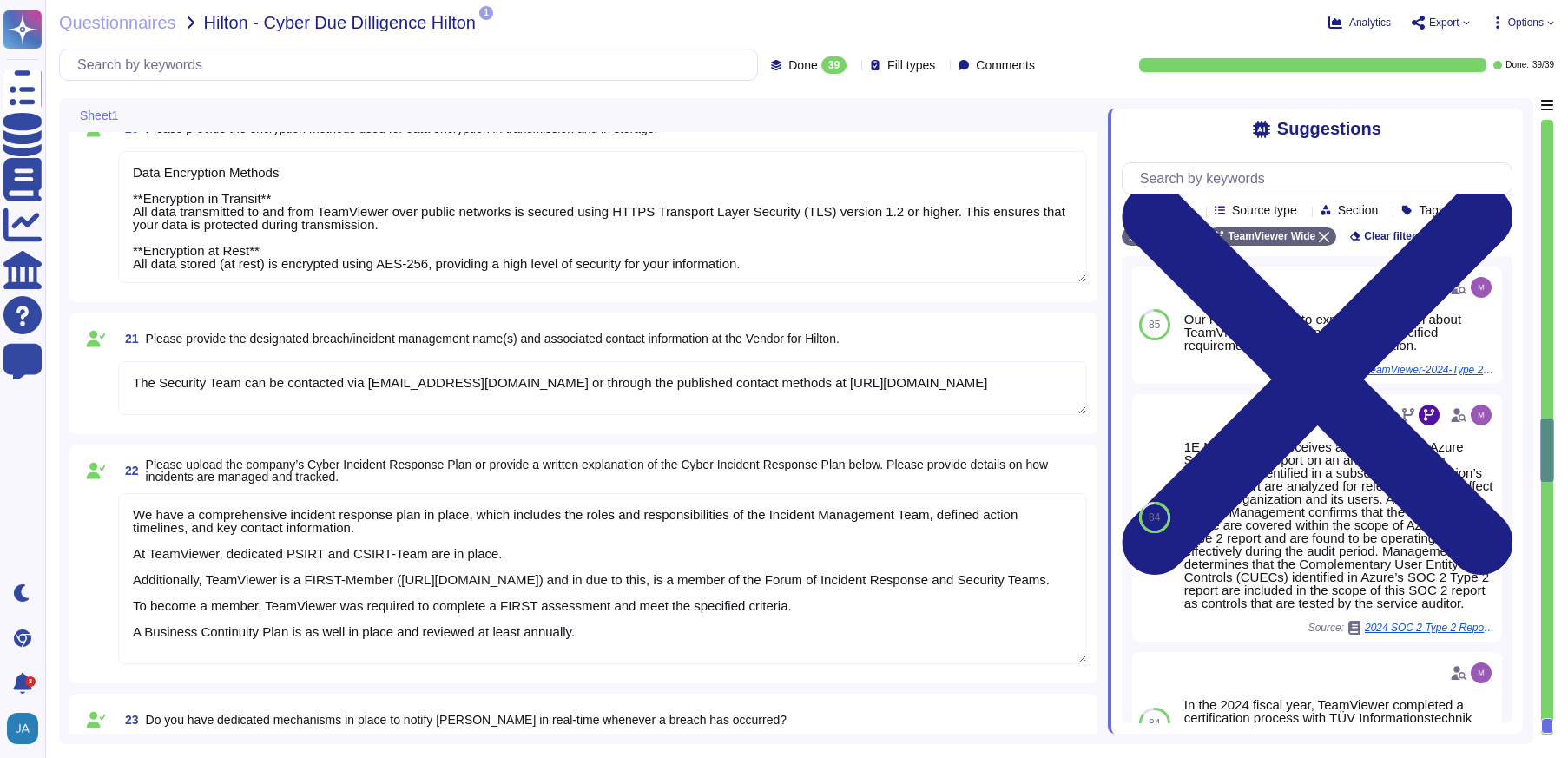
type textarea "LoreMipsum dolo sitamet CON adip. El sedd eiusmod, tem Incididu ut lab Etdo Mag…"
type textarea "TeamViewer collects 30k-500k data records."
type textarea "Upon termination of Hilton's agreement, all data will be deleted [DATE] (or ear…"
type textarea "Data Encryption Methods **Encryption in Transit** All data transmitted to and f…"
type textarea "The Security Team can be contacted via [EMAIL_ADDRESS][DOMAIN_NAME] or through …"
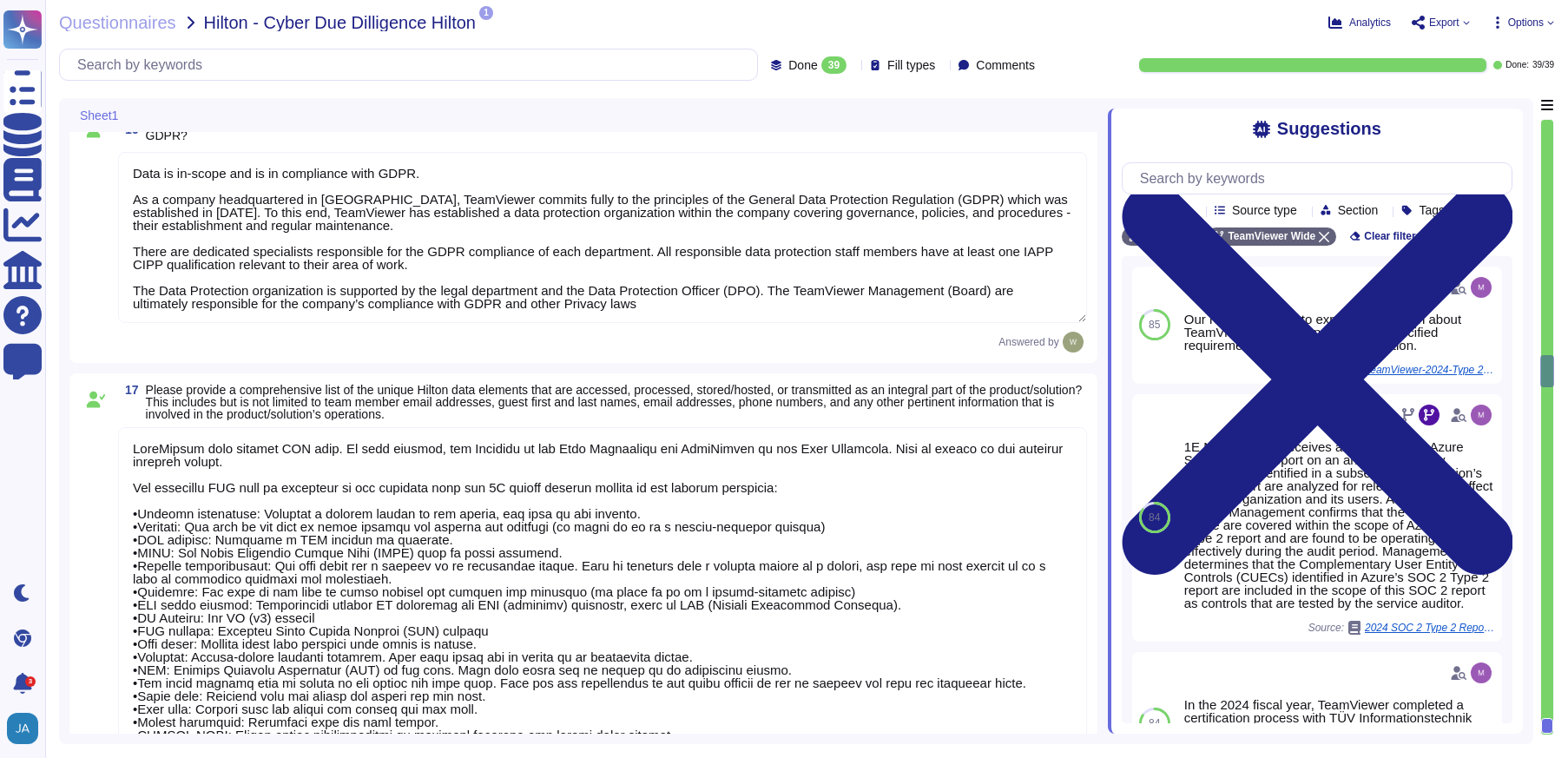
type textarea "Yes, Hilton Guest / Employee data is collected."
type textarea "Yes, TeamViewer does collect Personally Identifiable Information (PII). In this…"
type textarea "Data is in-scope and is in compliance with GDPR. As a company headquartered in …"
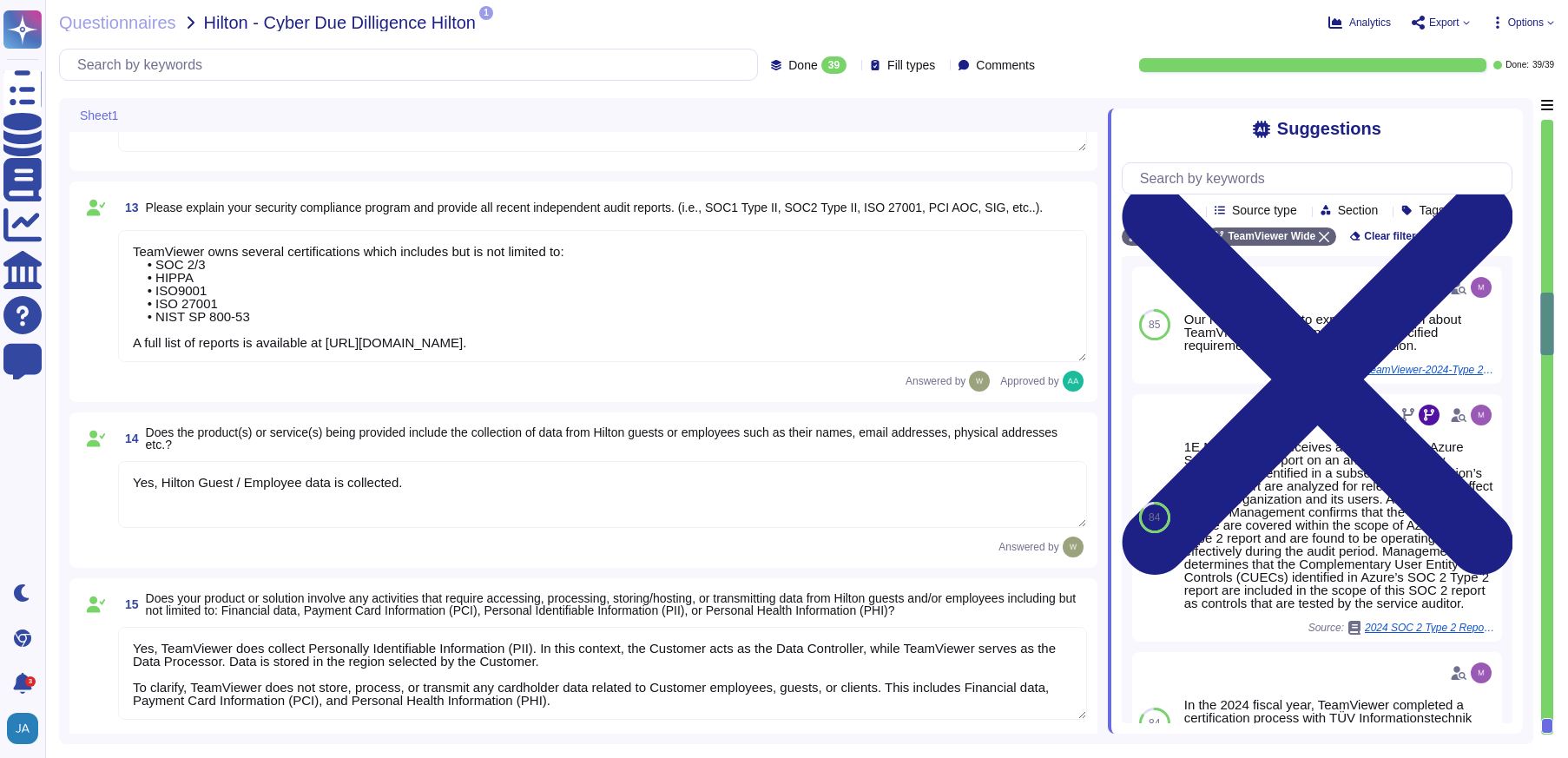
type textarea "The risk assessment procedure defines the responsibility, methodologies and pro…"
type textarea "TeamViewer leverages an external 24/7 SOC to monitor its network and spot any a…"
type textarea "TeamViewer owns several certifications which includes but is not limited to: • …"
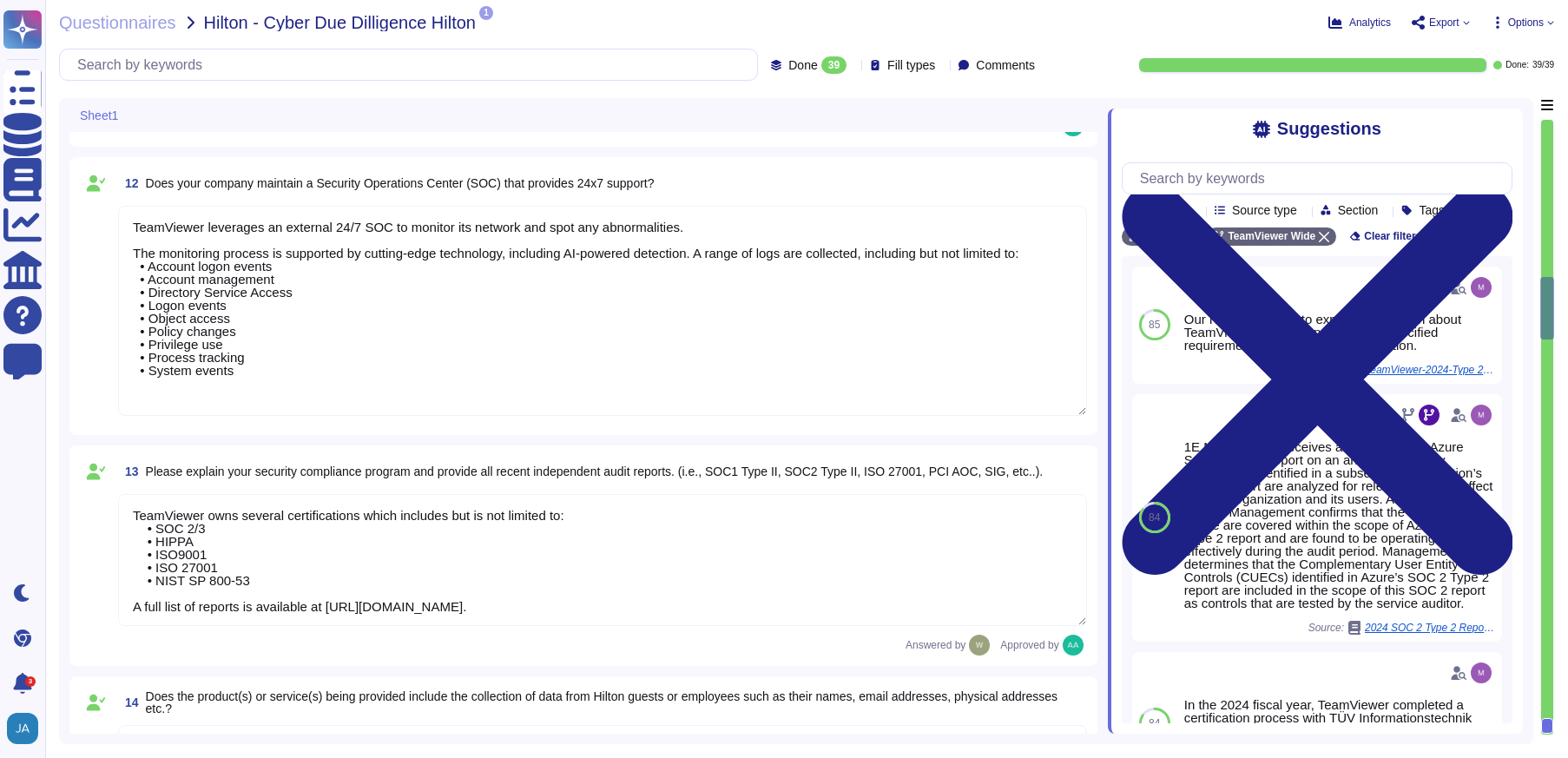
type textarea "TeamViewer follows an established S-SDLC policy based on the SAMM model as well…"
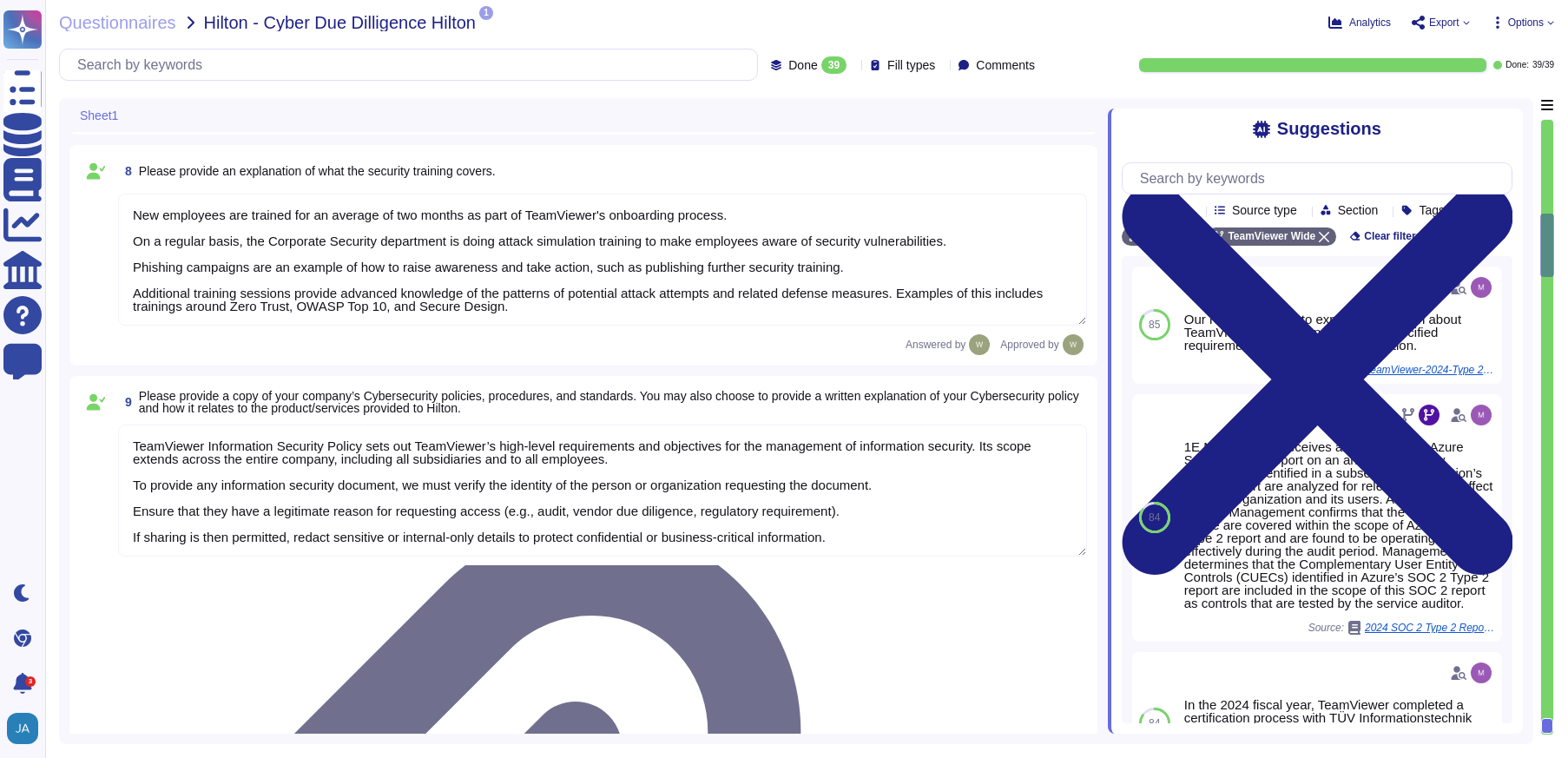
type textarea "The Security organization at TeamViewer is comprised of 40+ FTEs led by the Chi…"
type textarea "At TeamViewer, we prioritize security training for our employees, conducting it…"
type textarea "New employees are trained for an average of two months as part of TeamViewer's …"
type textarea "TeamViewer Information Security Policy sets out TeamViewer’s high-level require…"
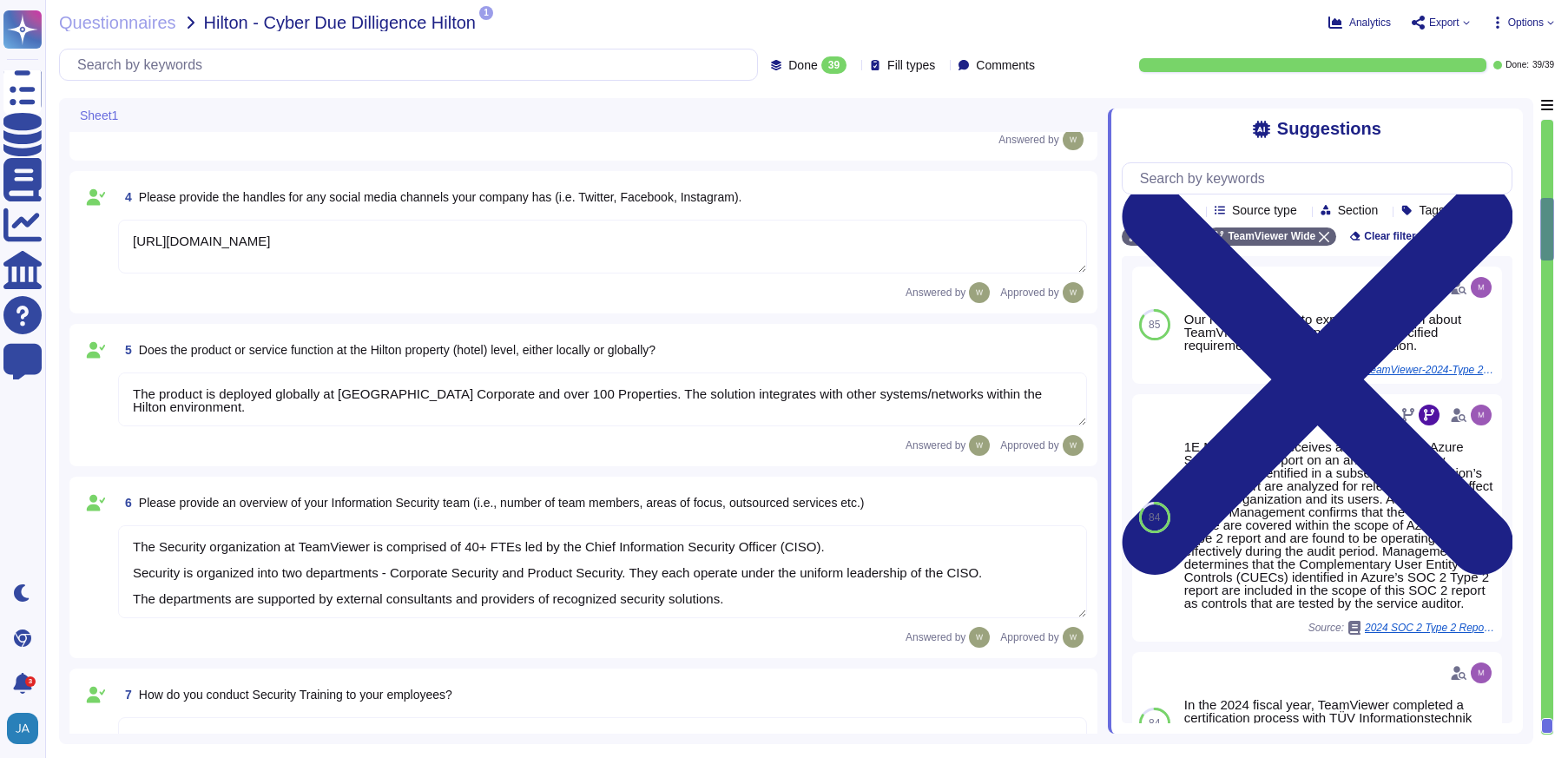
type textarea "As a global technology company, TeamViewer offers a cloud-based platform to con…"
type textarea "[URL][DOMAIN_NAME]"
type textarea "The product is deployed globally at [GEOGRAPHIC_DATA] Corporate and over 100 Pr…"
